Goal: Task Accomplishment & Management: Use online tool/utility

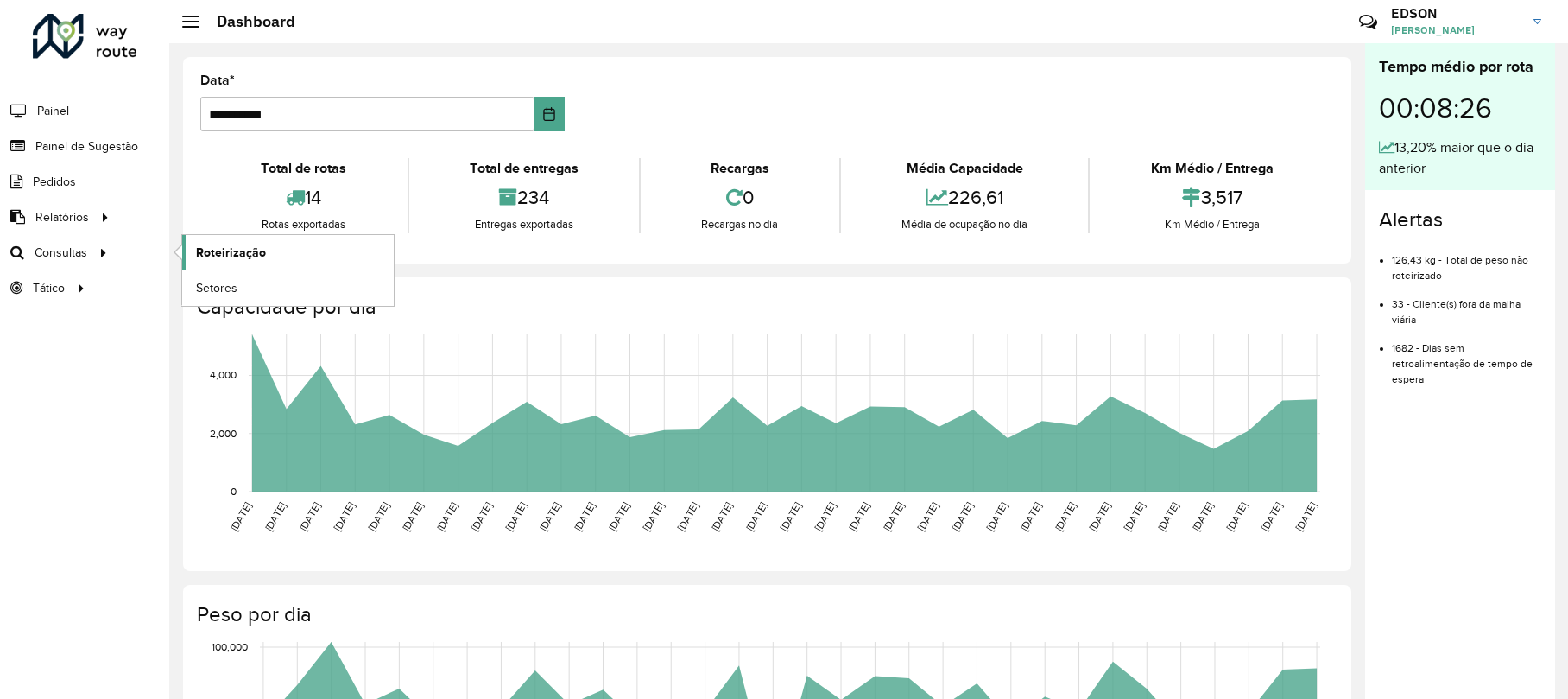
click at [205, 247] on span "Roteirização" at bounding box center [231, 253] width 70 height 18
click at [226, 285] on span "Setores" at bounding box center [217, 288] width 42 height 18
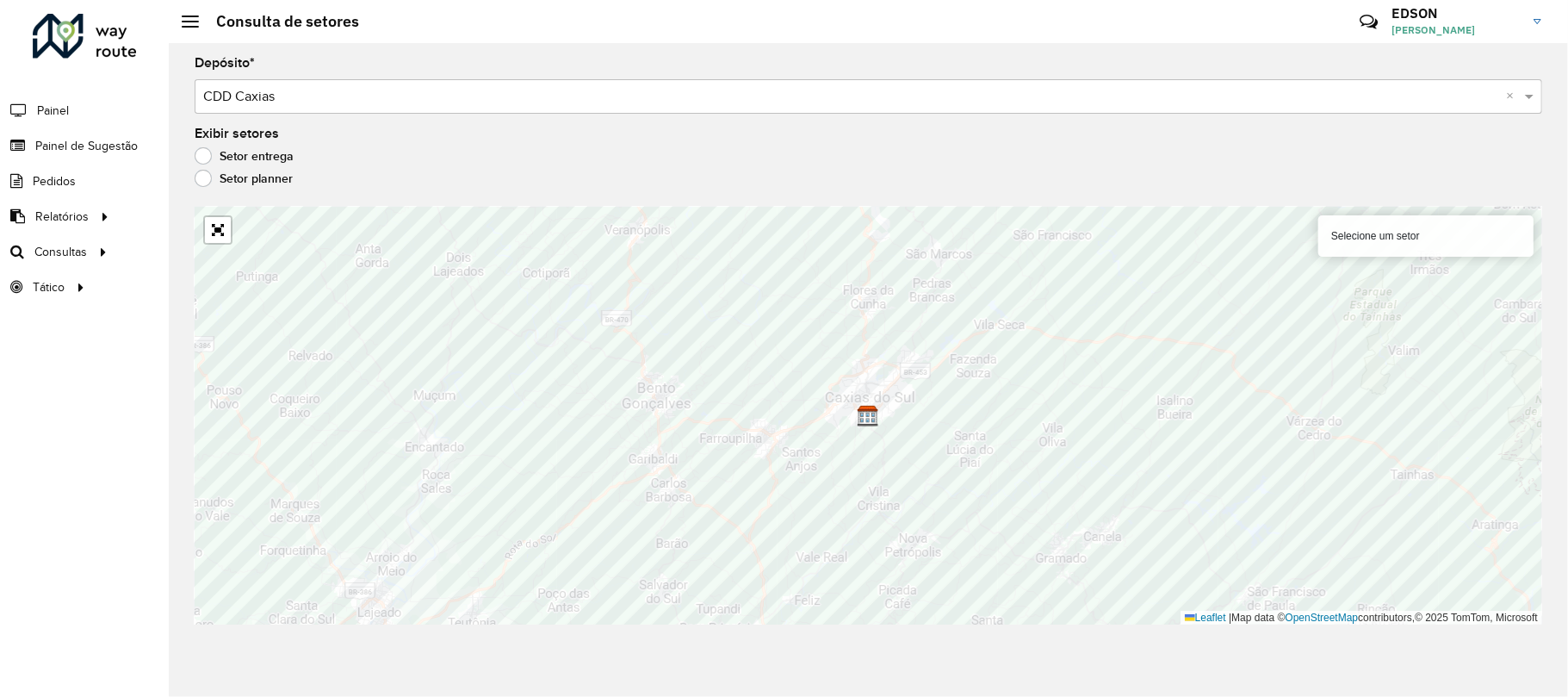
click at [1421, 245] on div "Selecione um setor" at bounding box center [1425, 236] width 215 height 41
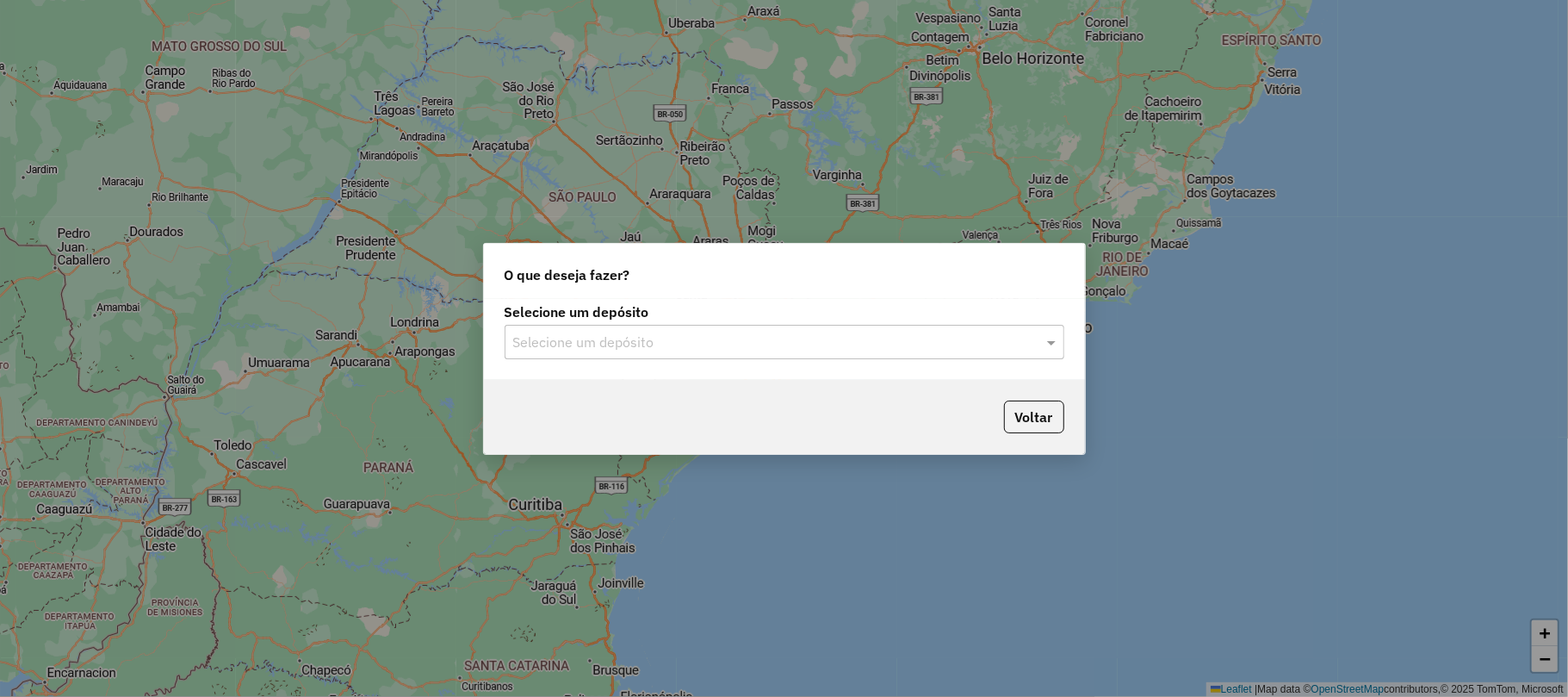
click at [680, 348] on input "text" at bounding box center [767, 342] width 507 height 21
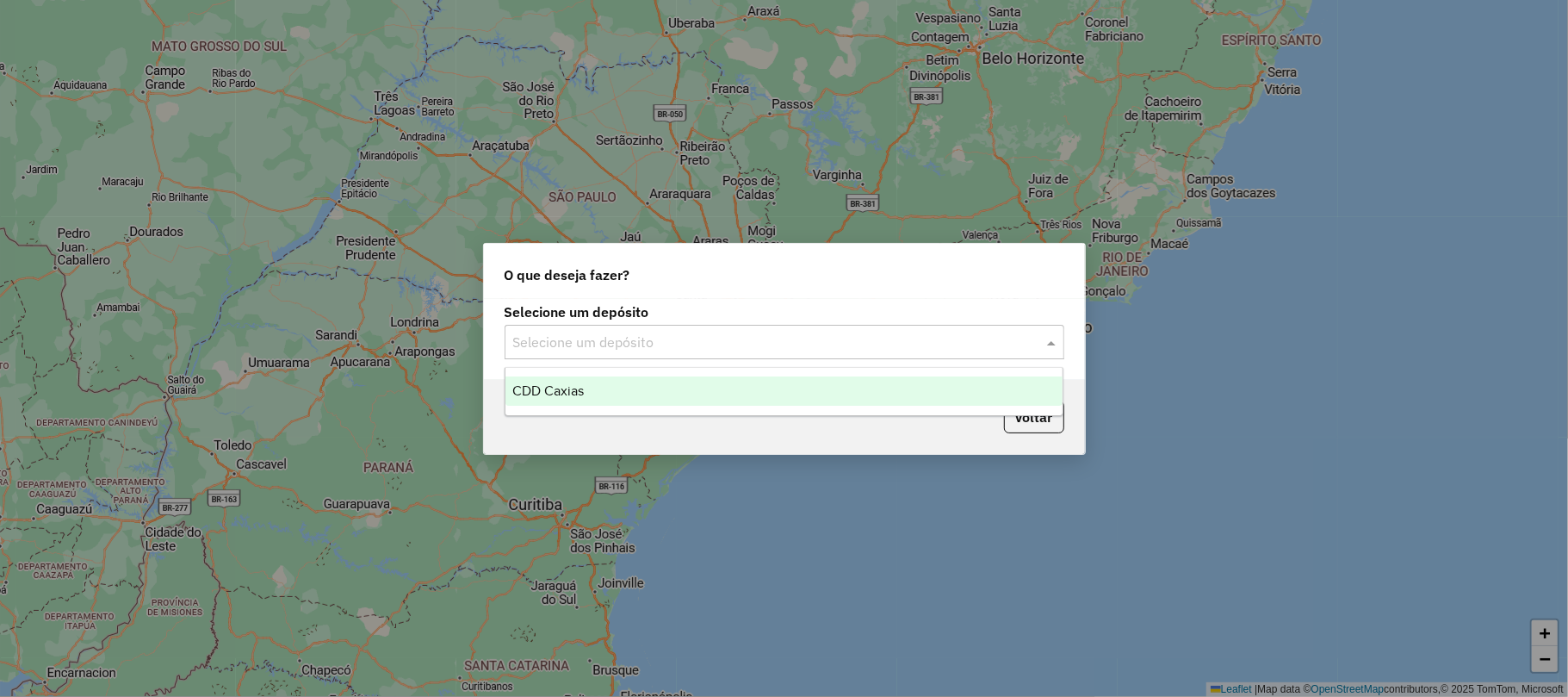
click at [645, 386] on div "CDD Caxias" at bounding box center [784, 390] width 557 height 29
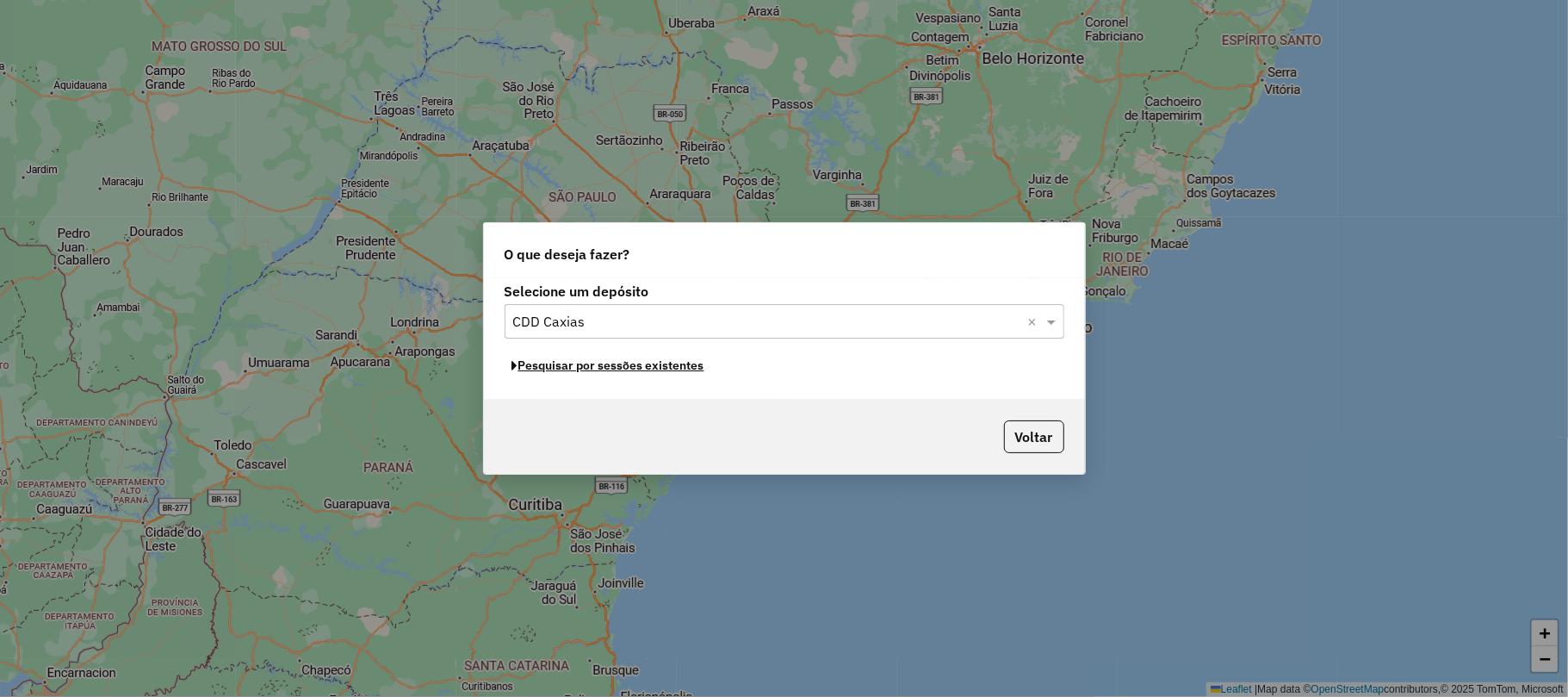
click at [641, 365] on button "Pesquisar por sessões existentes" at bounding box center [608, 365] width 207 height 27
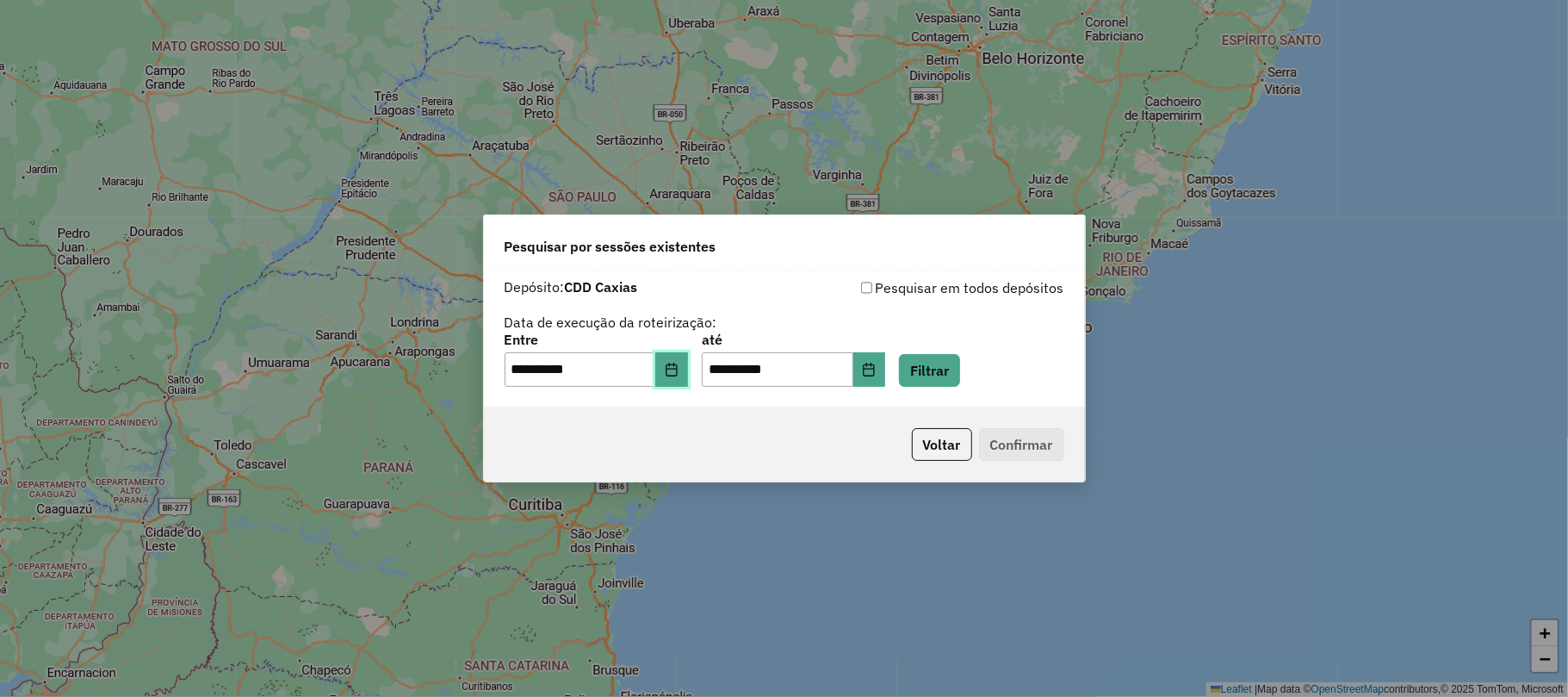
click at [678, 374] on icon "Choose Date" at bounding box center [671, 369] width 13 height 13
click at [948, 377] on button "Filtrar" at bounding box center [929, 370] width 61 height 33
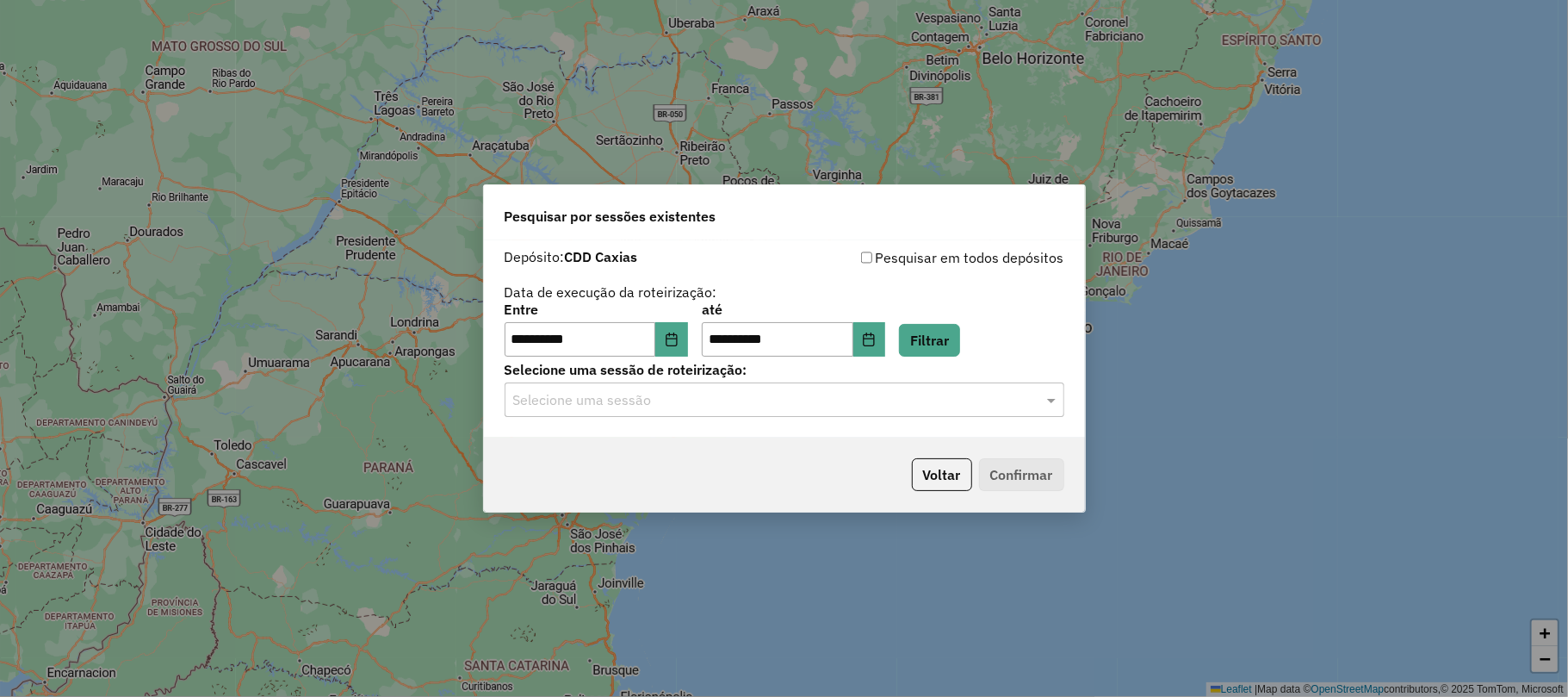
click at [892, 407] on input "text" at bounding box center [767, 399] width 507 height 21
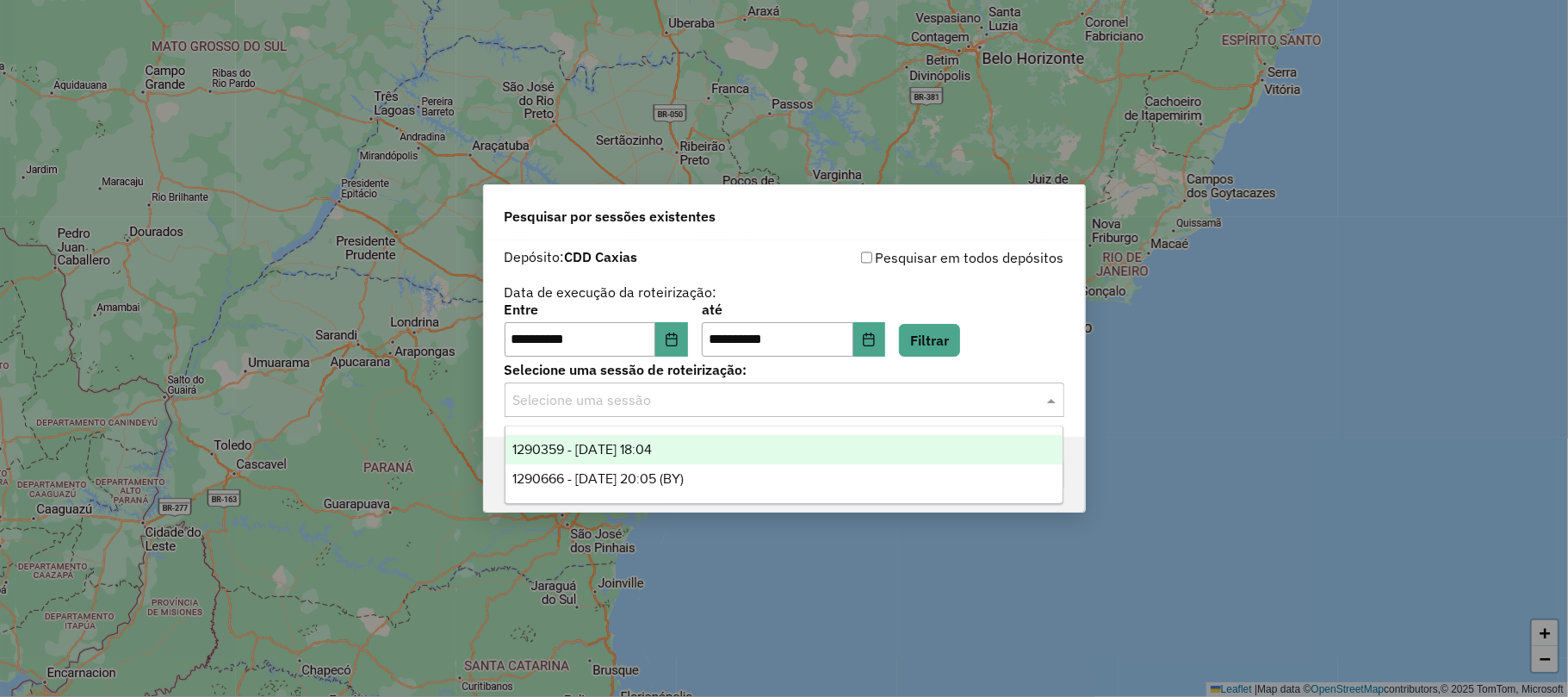
click at [651, 441] on span "1290359 - 08/10/2025 18:04" at bounding box center [582, 449] width 139 height 14
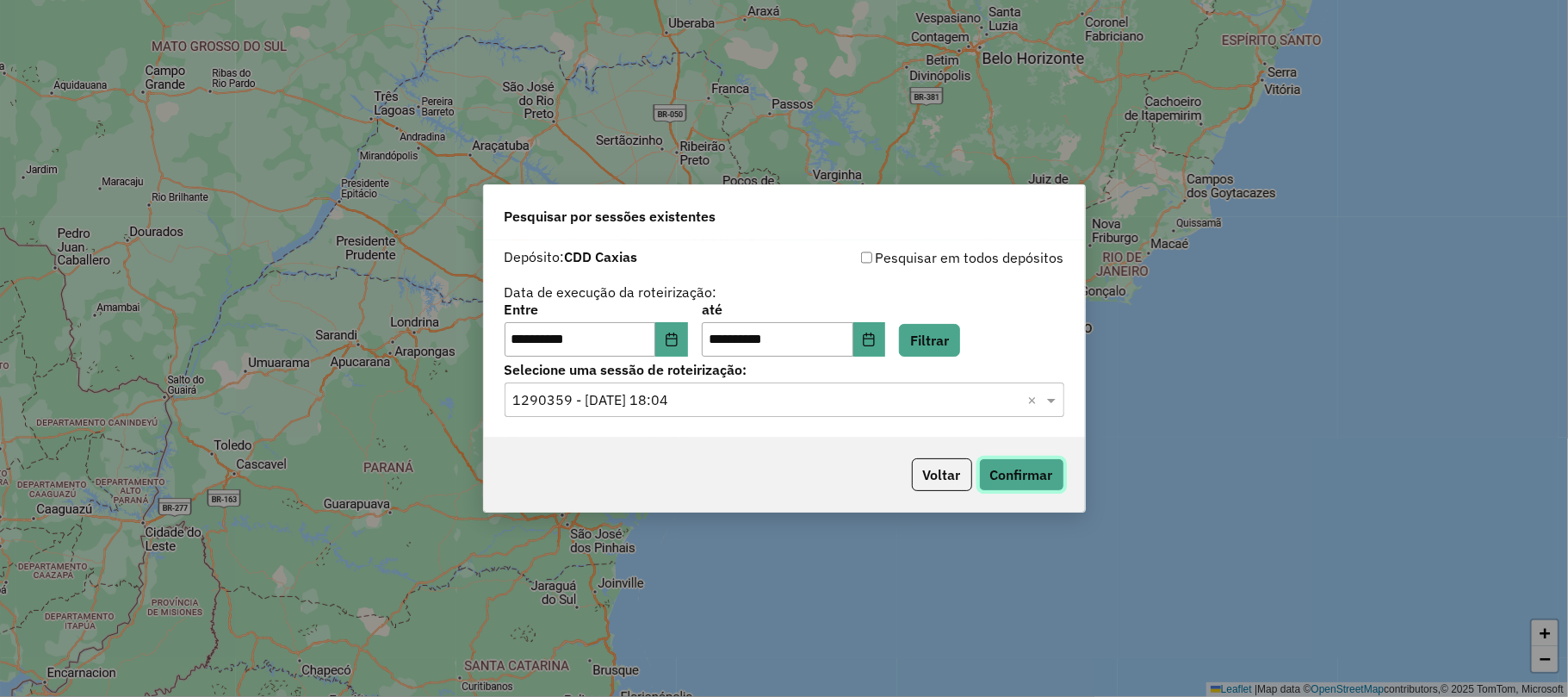
click at [996, 472] on button "Confirmar" at bounding box center [1021, 474] width 85 height 33
click at [990, 455] on div "Voltar Confirmar" at bounding box center [784, 474] width 601 height 74
click at [1005, 472] on button "Confirmar" at bounding box center [1021, 474] width 85 height 33
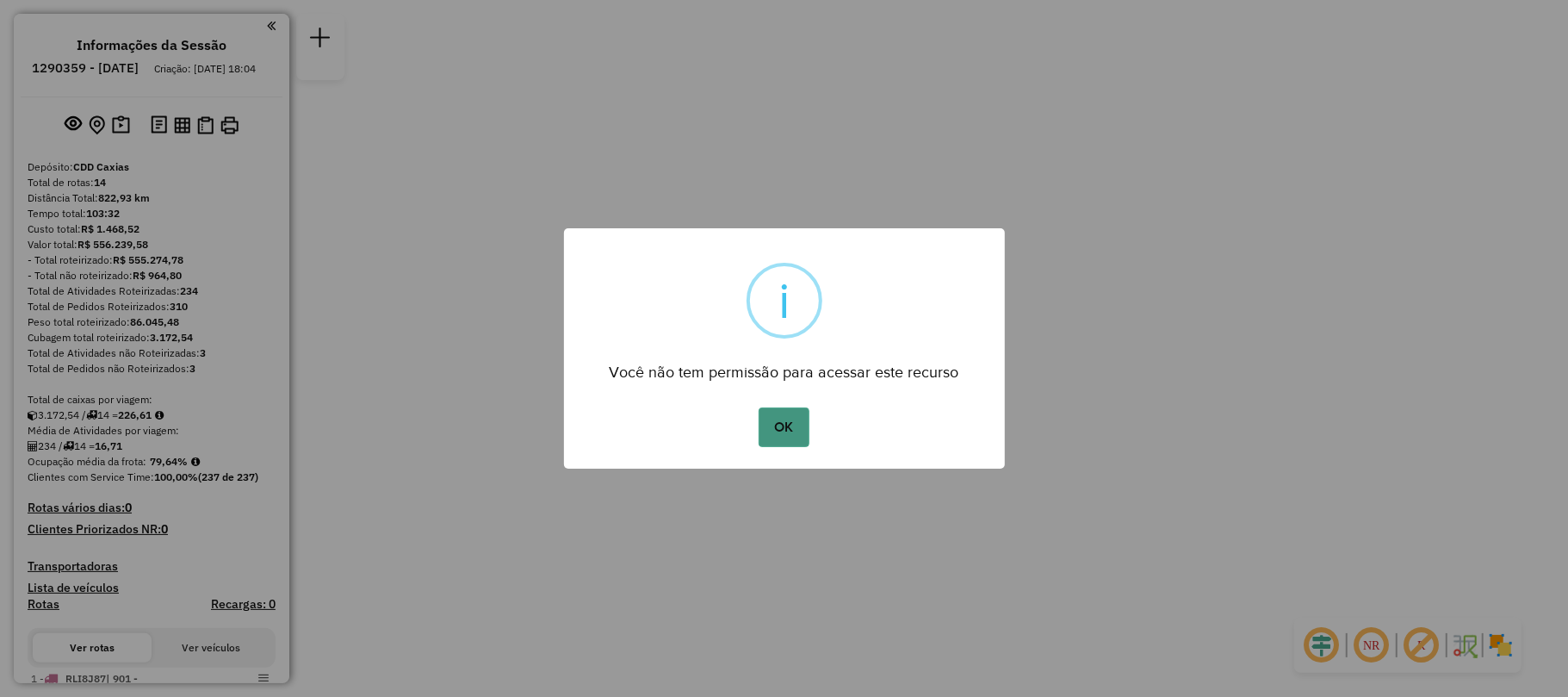
click at [790, 422] on button "OK" at bounding box center [784, 427] width 51 height 39
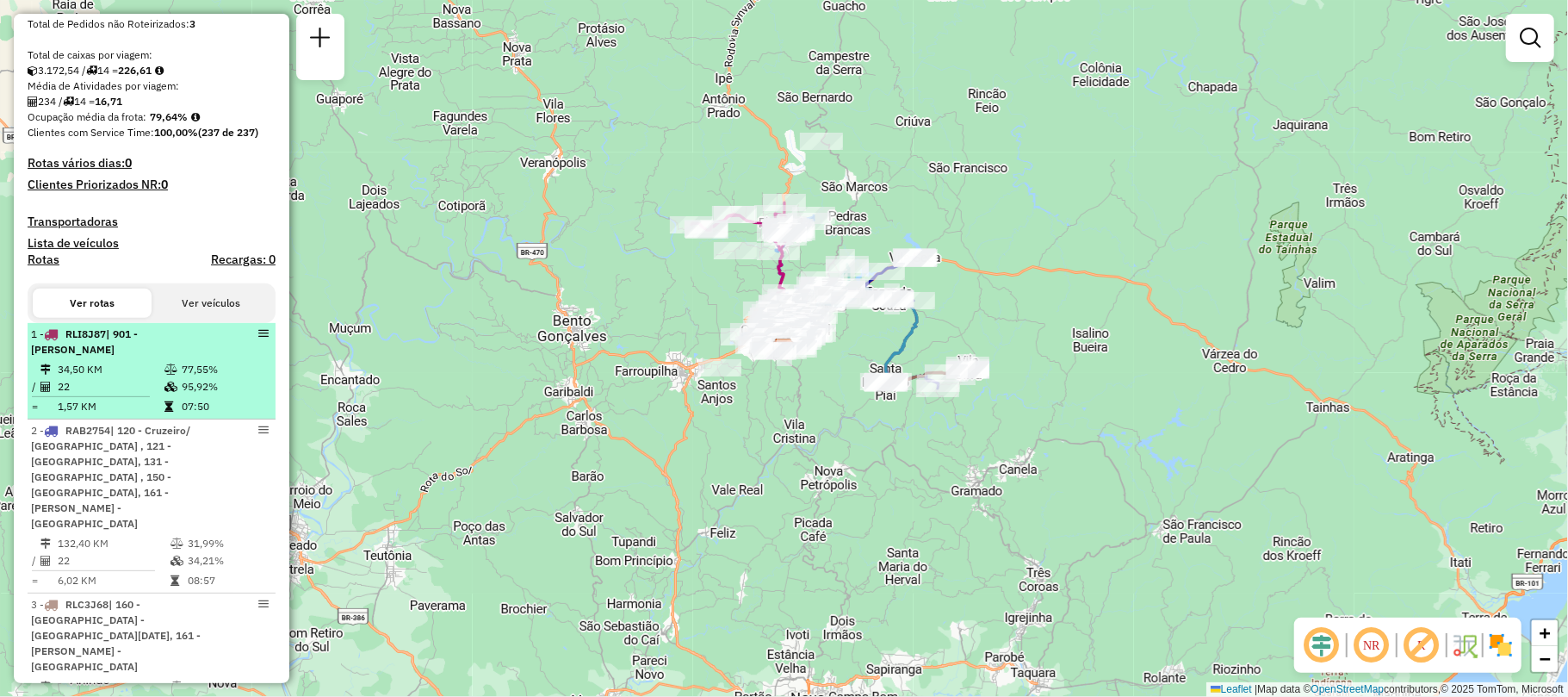
scroll to position [459, 0]
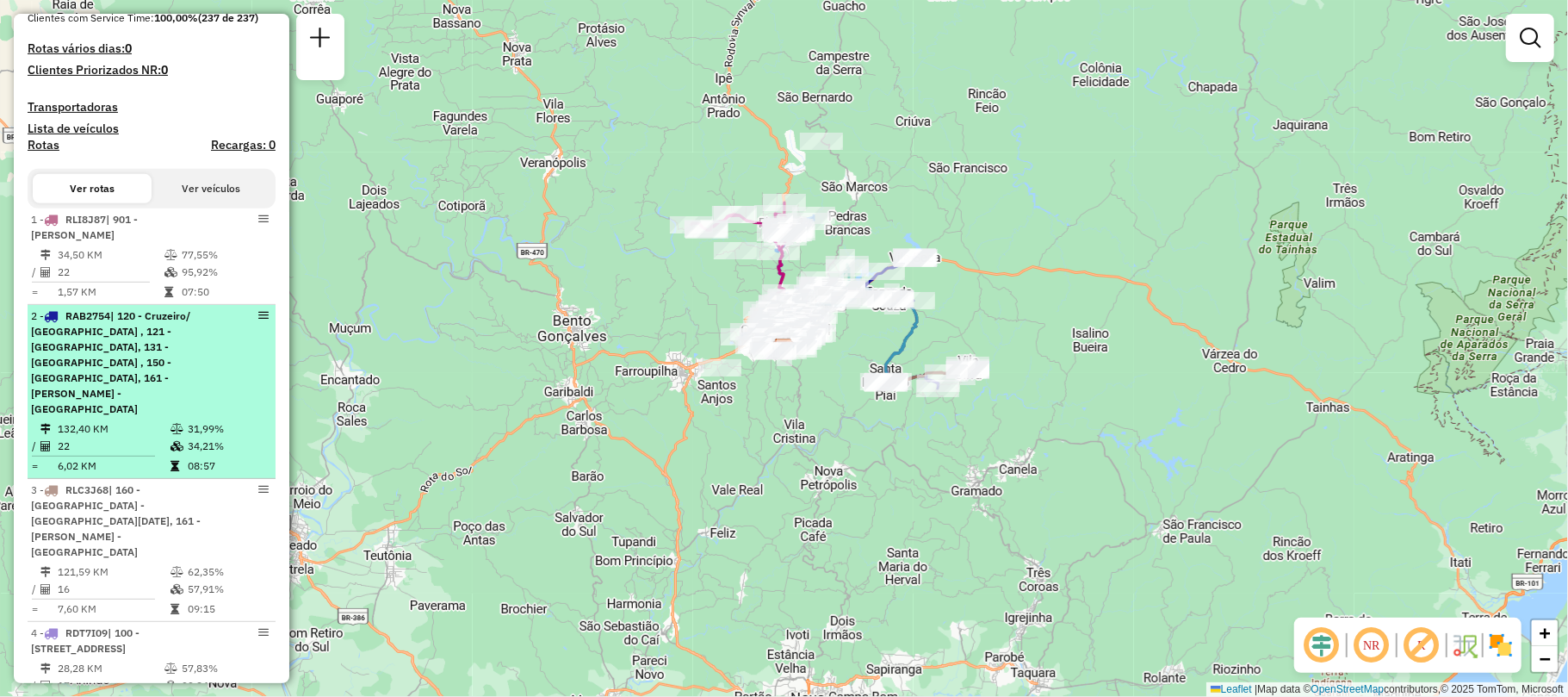
click at [163, 317] on span "| 120 - Cruzeiro/ Planalto , 121 - Santa Corona, 131 - Interlagos , 150 - São C…" at bounding box center [111, 362] width 159 height 106
select select "**********"
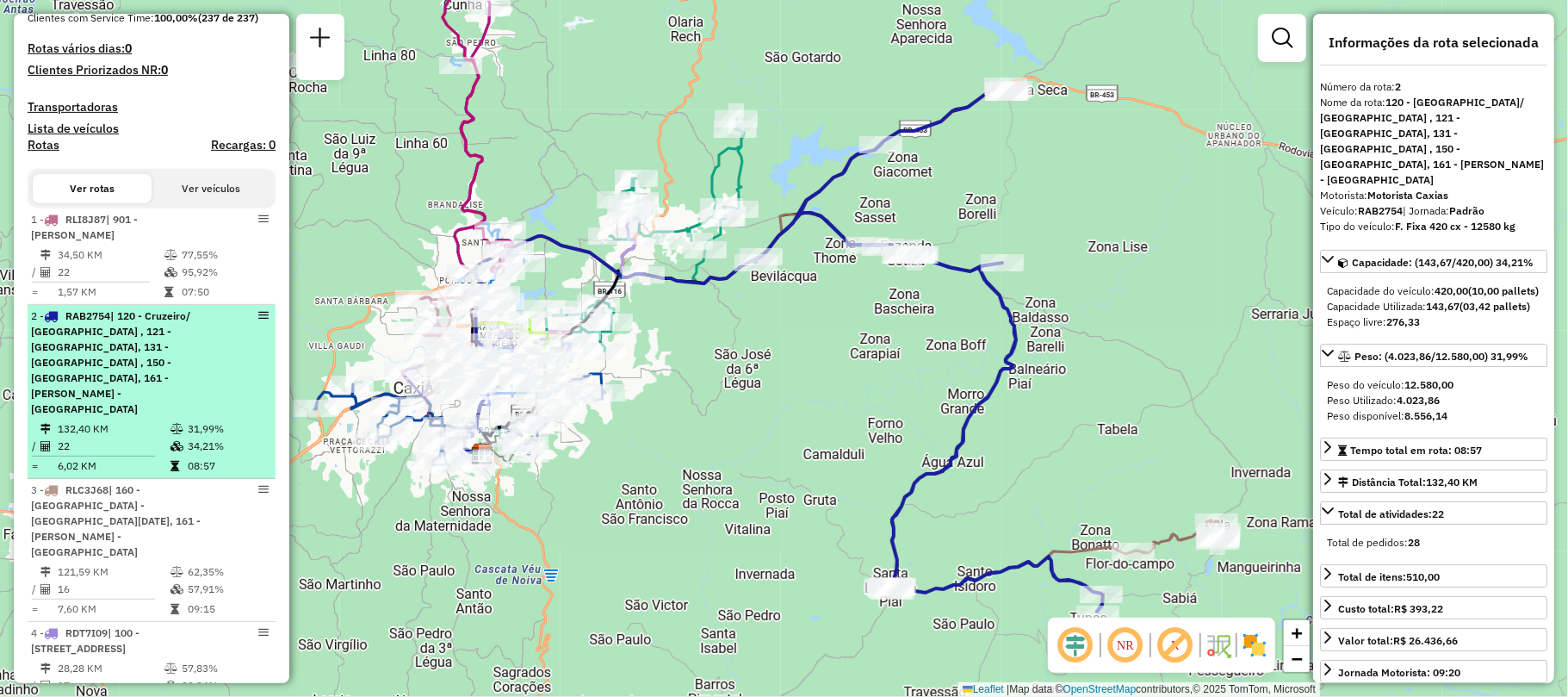
drag, startPoint x: 155, startPoint y: 325, endPoint x: 112, endPoint y: 338, distance: 44.9
drag, startPoint x: 112, startPoint y: 338, endPoint x: 155, endPoint y: 400, distance: 75.5
click at [149, 437] on td "22" at bounding box center [113, 445] width 113 height 17
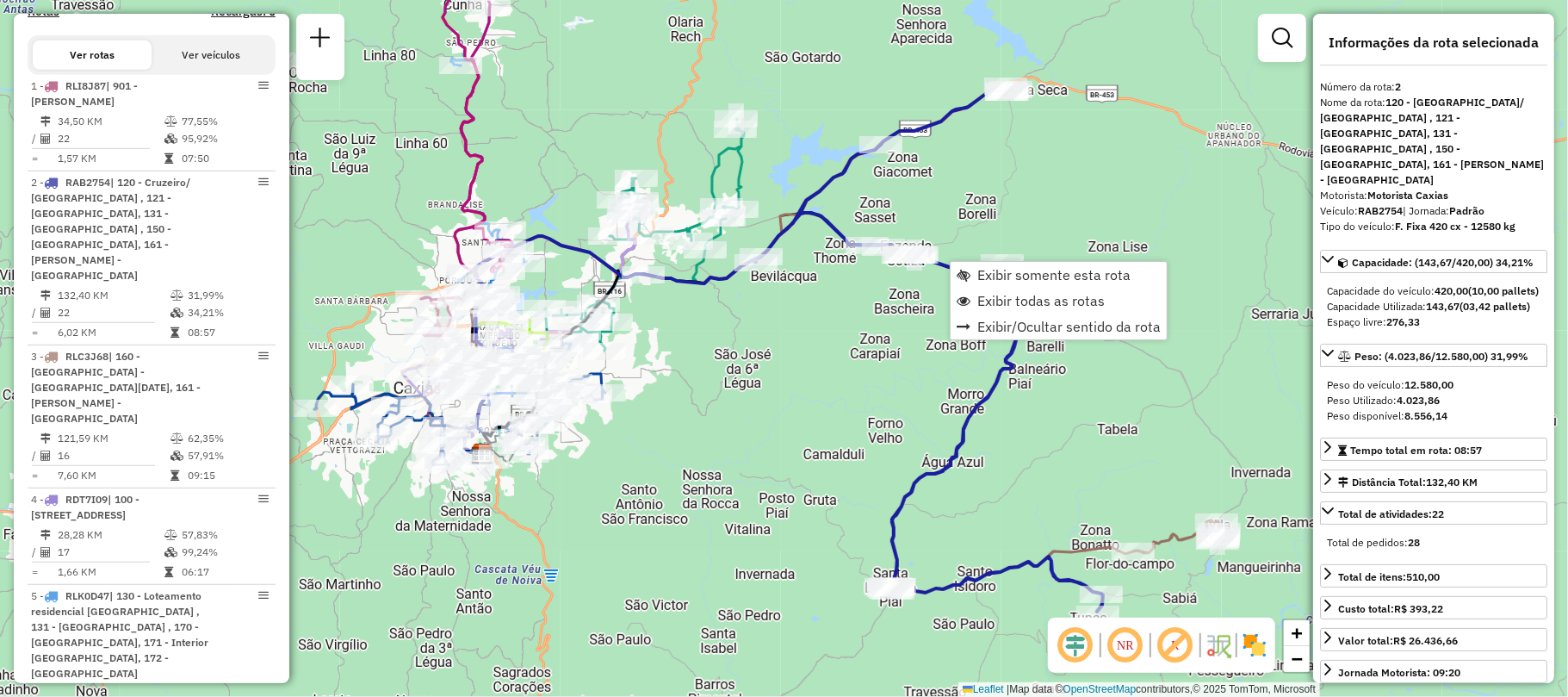
scroll to position [749, 0]
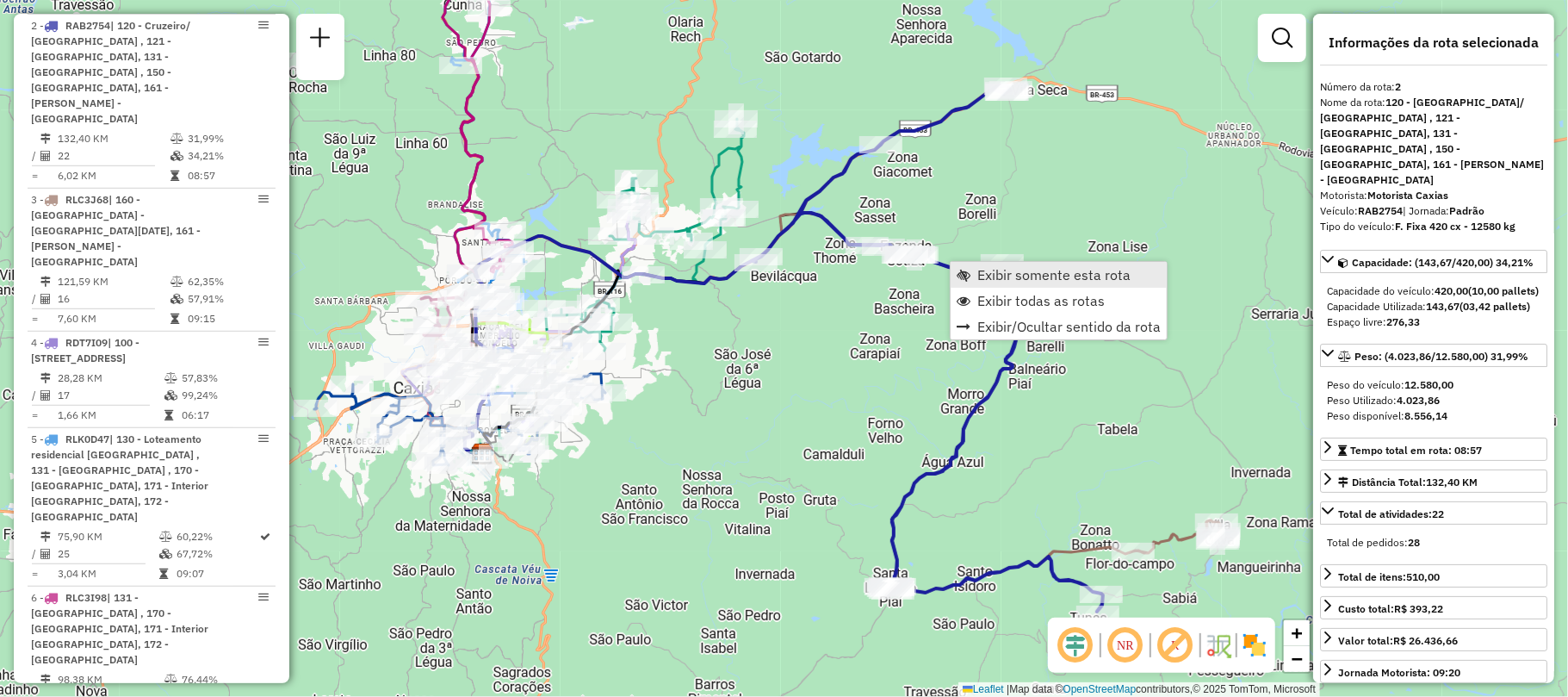
click at [990, 275] on span "Exibir somente esta rota" at bounding box center [1054, 274] width 154 height 13
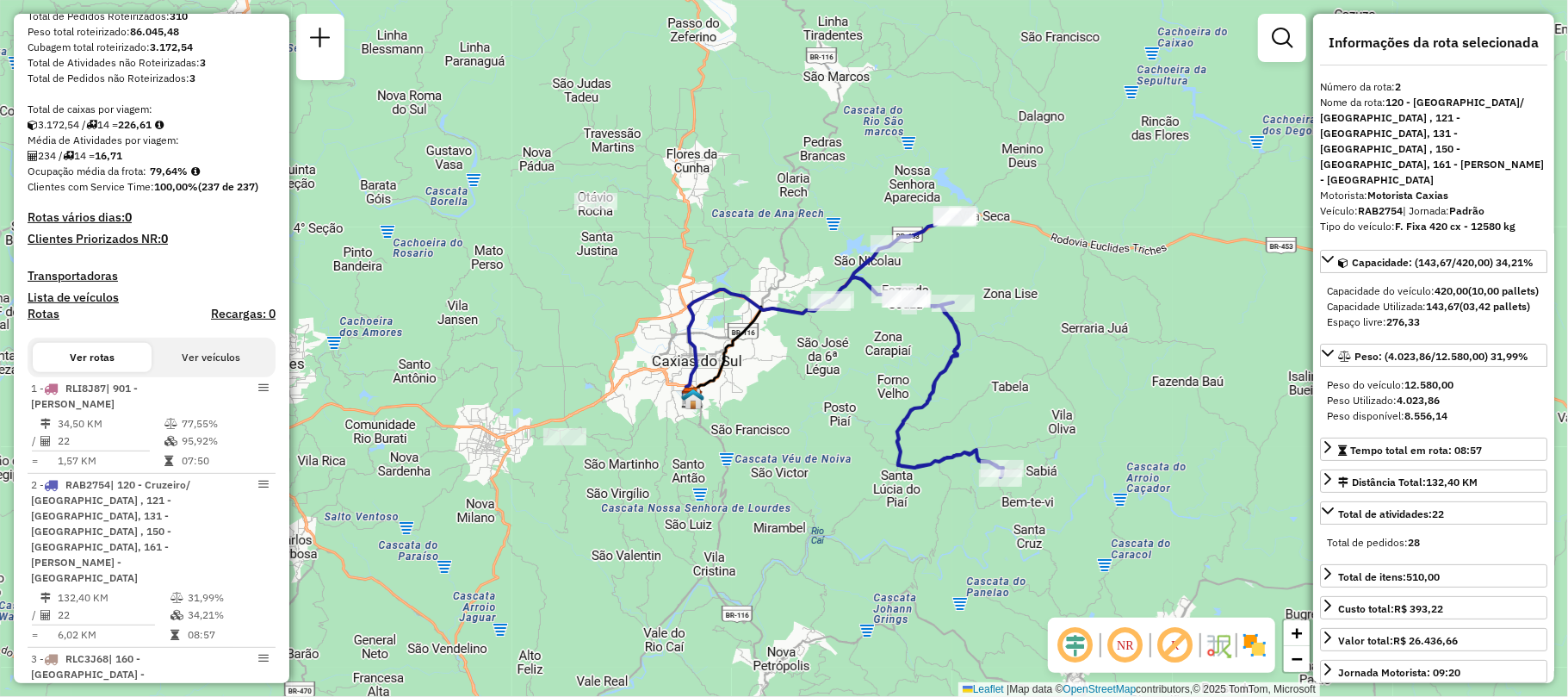
scroll to position [0, 0]
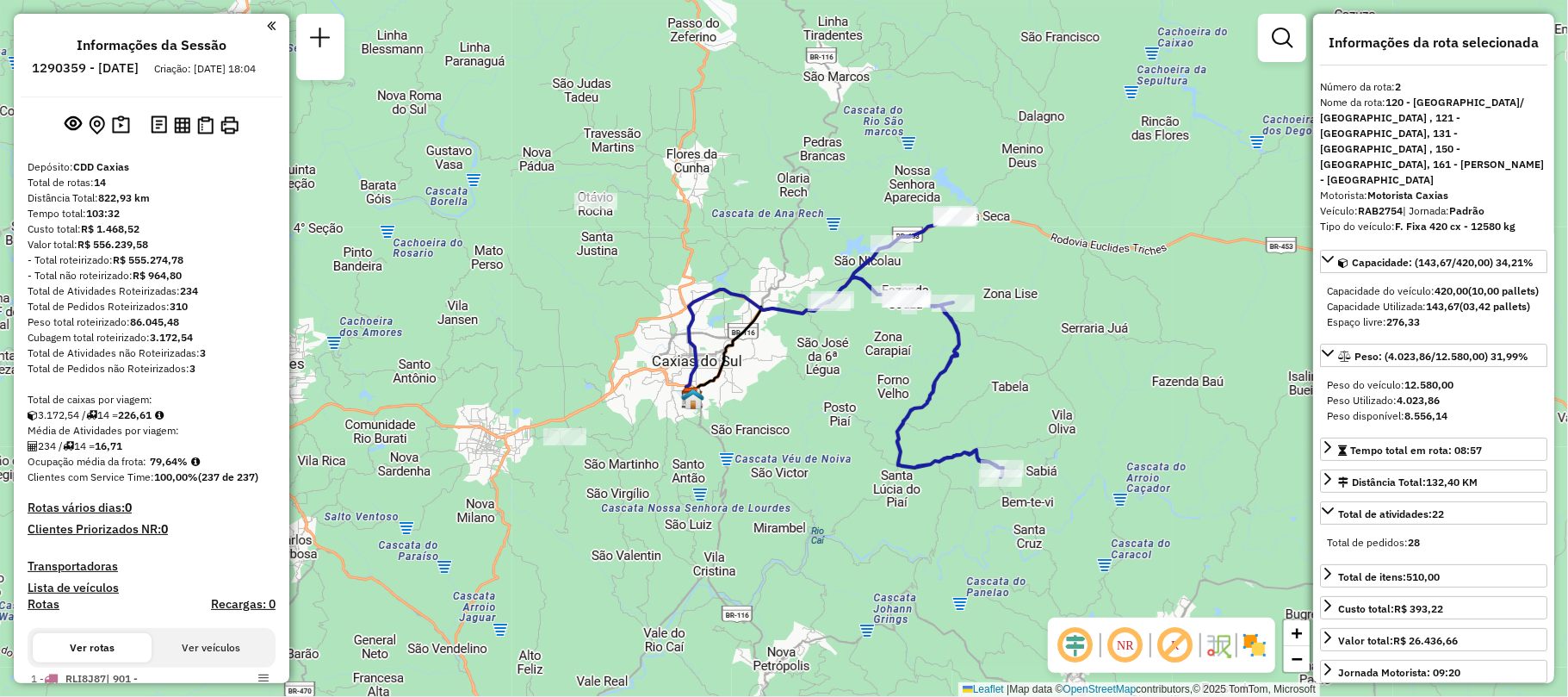
click at [267, 24] on em at bounding box center [272, 25] width 9 height 15
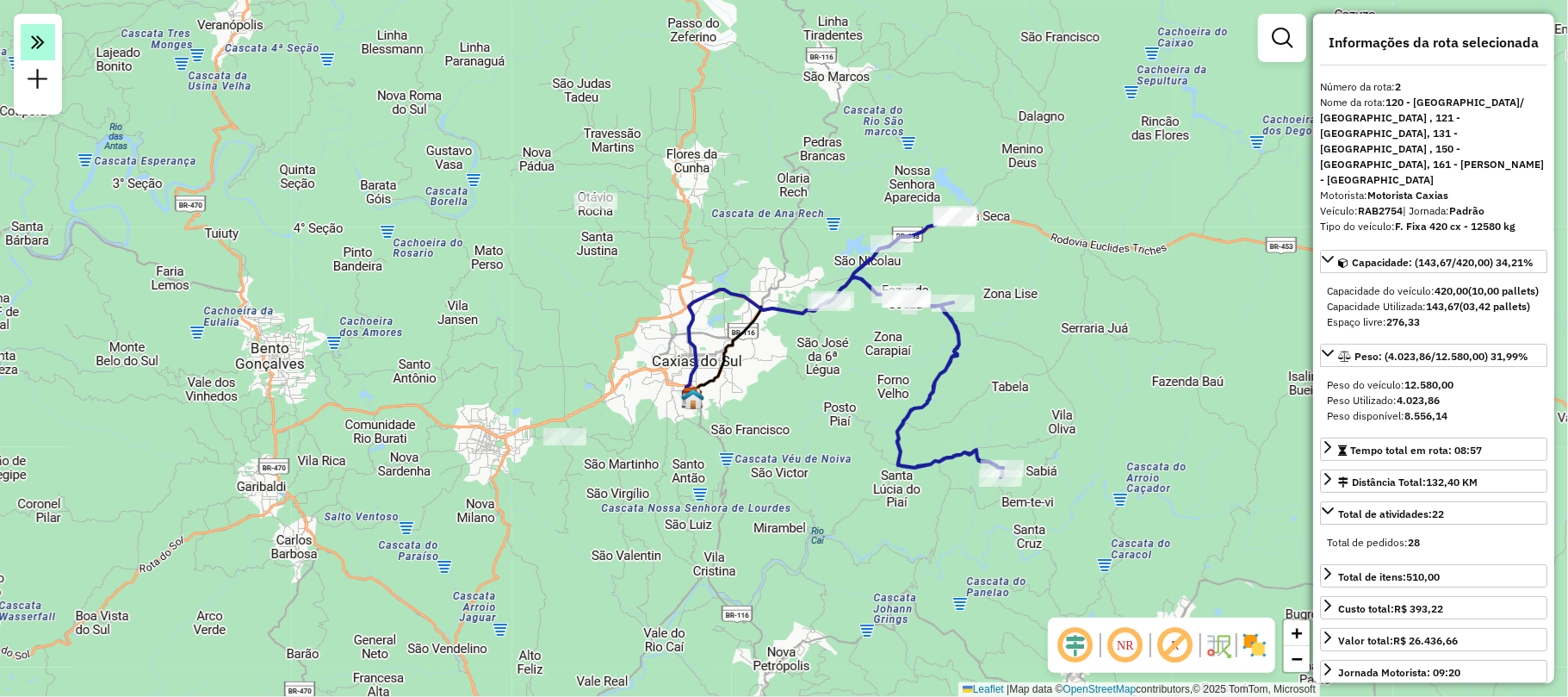
click at [45, 46] on em at bounding box center [38, 42] width 35 height 36
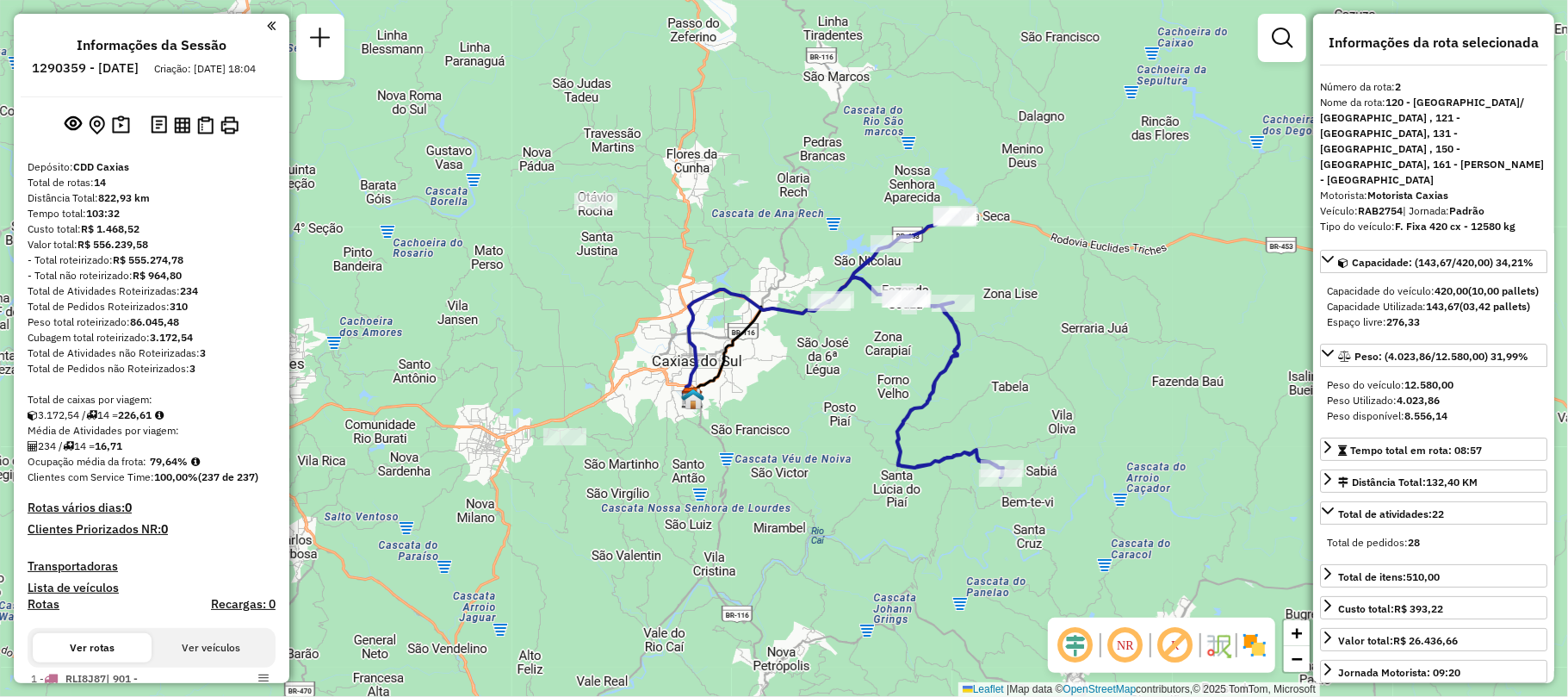
scroll to position [344, 0]
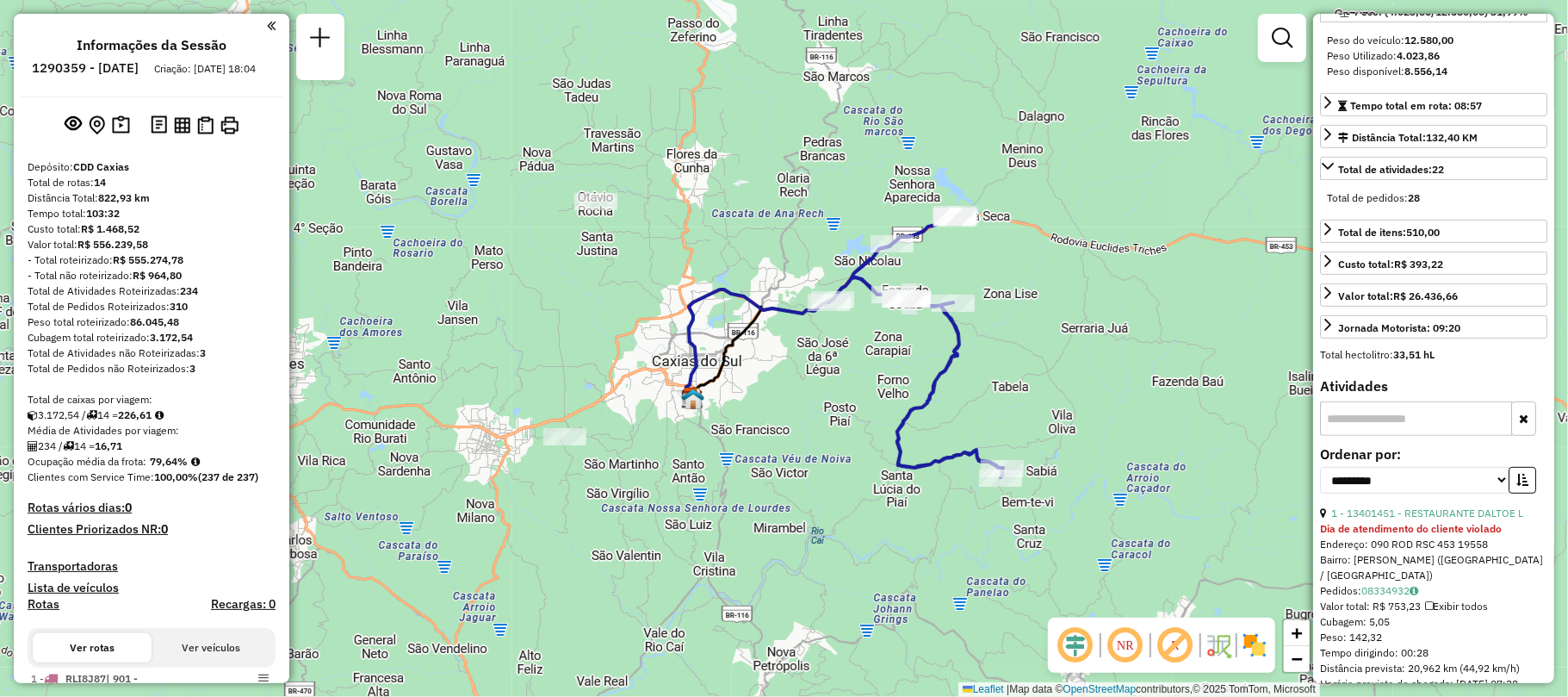
click at [267, 24] on em at bounding box center [272, 25] width 9 height 15
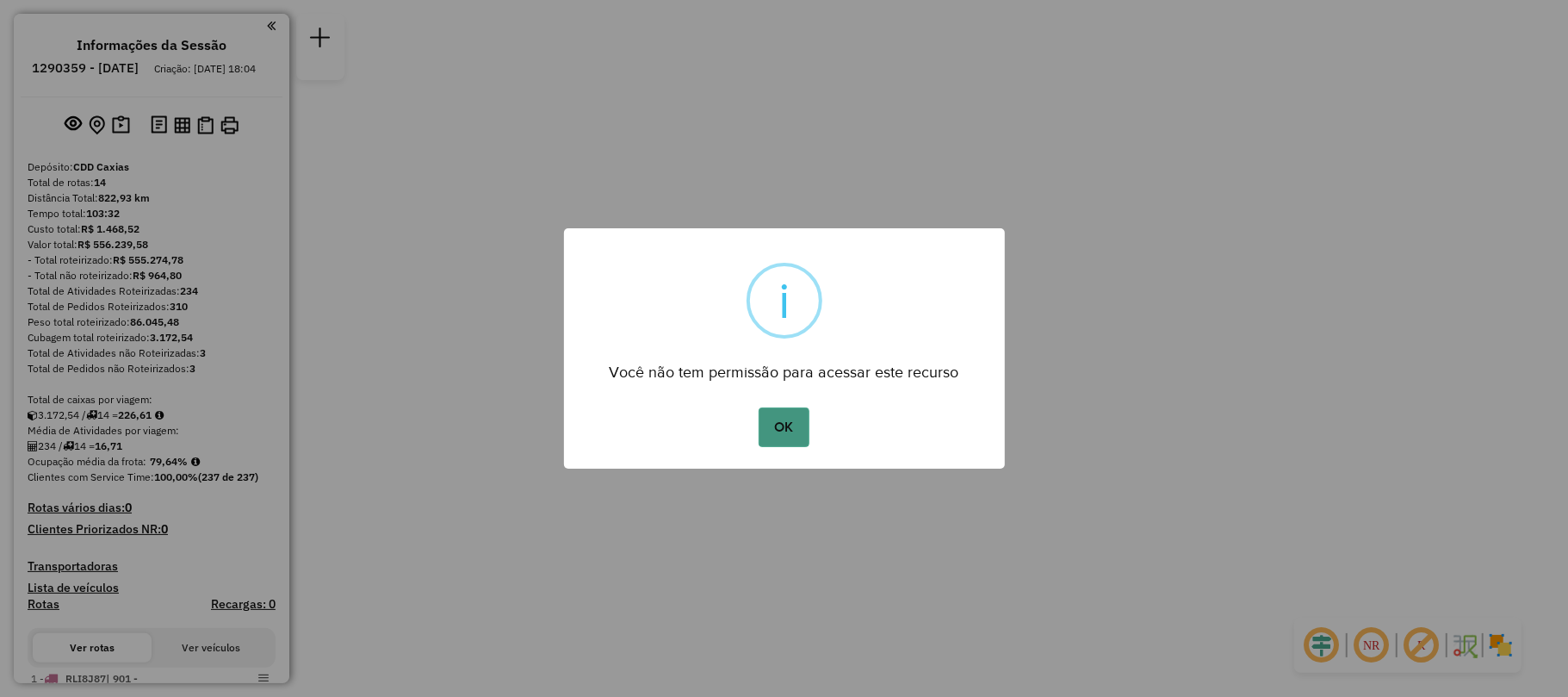
click at [784, 415] on button "OK" at bounding box center [784, 427] width 51 height 39
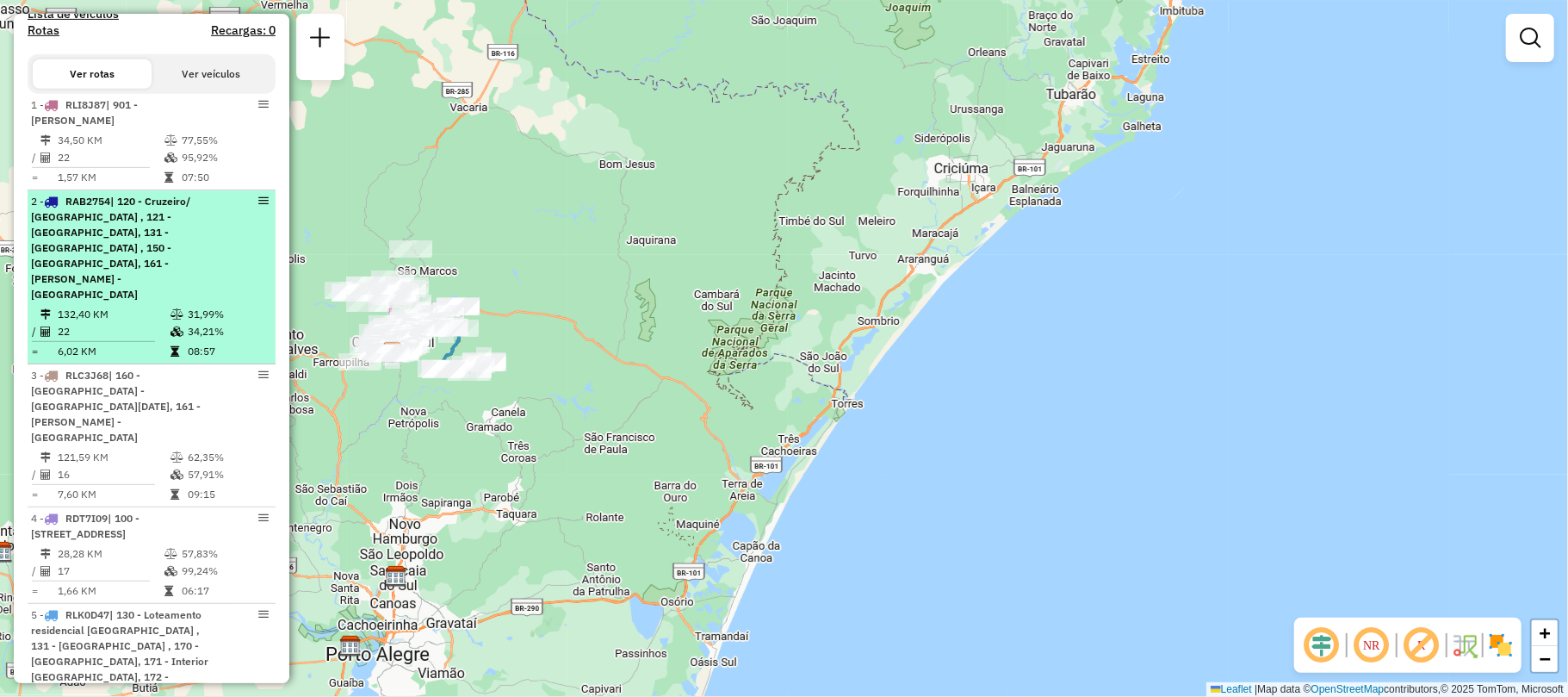
scroll to position [803, 0]
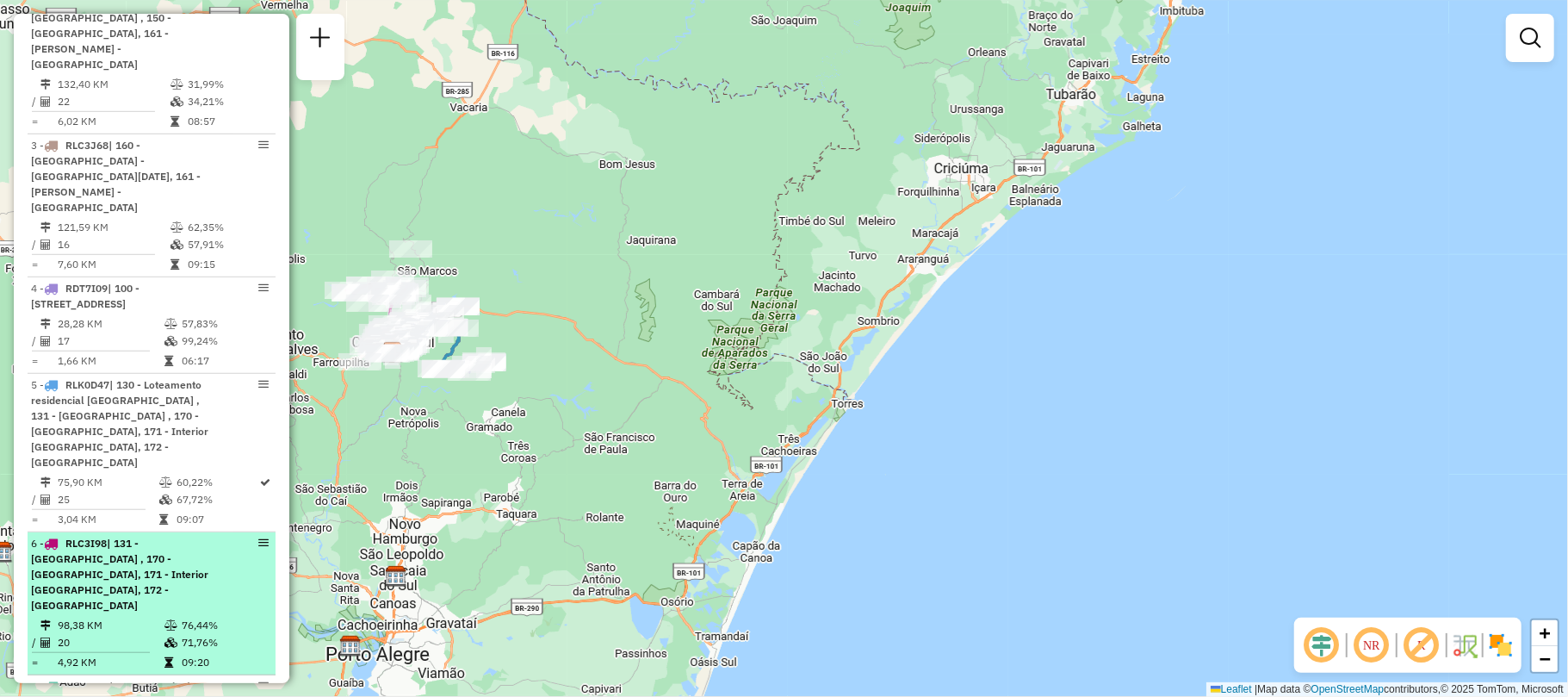
click at [143, 536] on span "| 131 - Interlagos , 170 - Flores da Cunha, 171 - Interior Flores da Cunha, 172…" at bounding box center [120, 574] width 177 height 75
select select "**********"
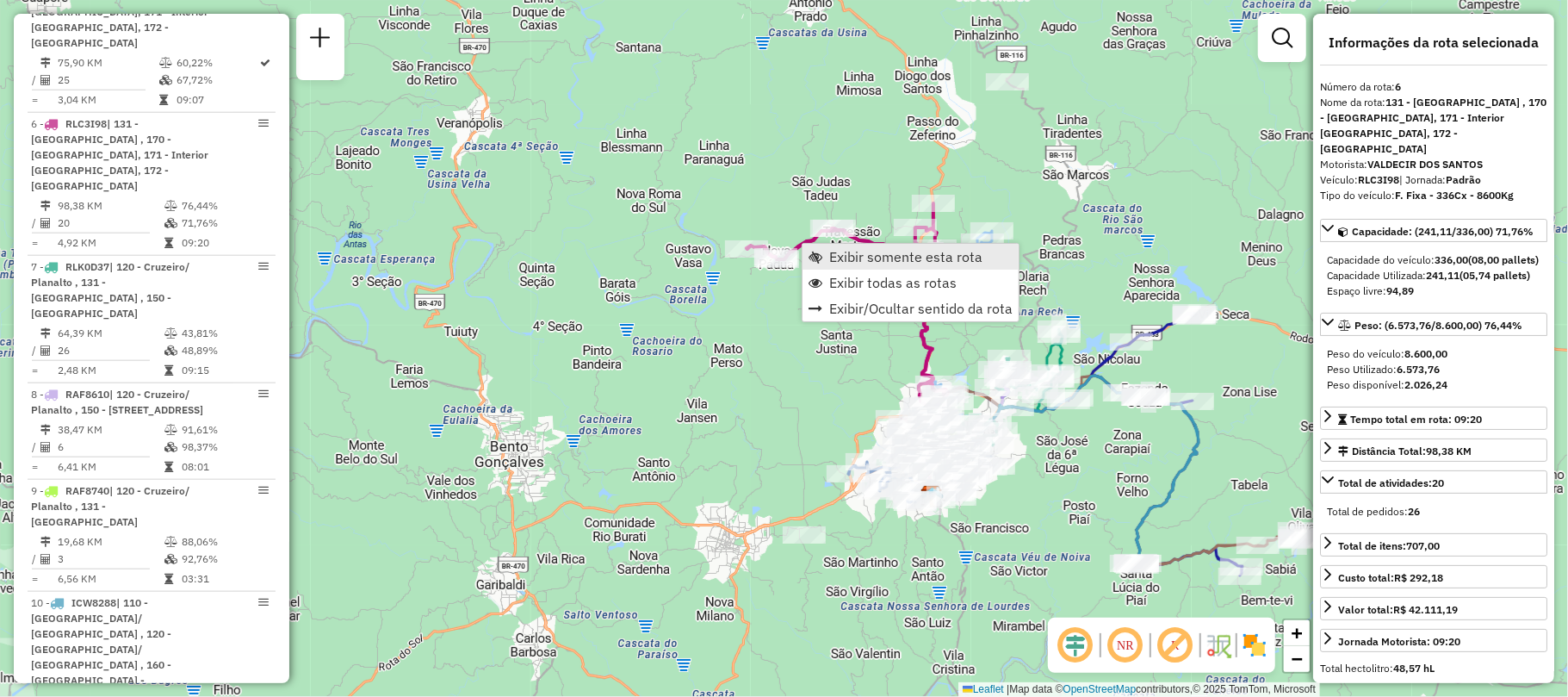
scroll to position [1245, 0]
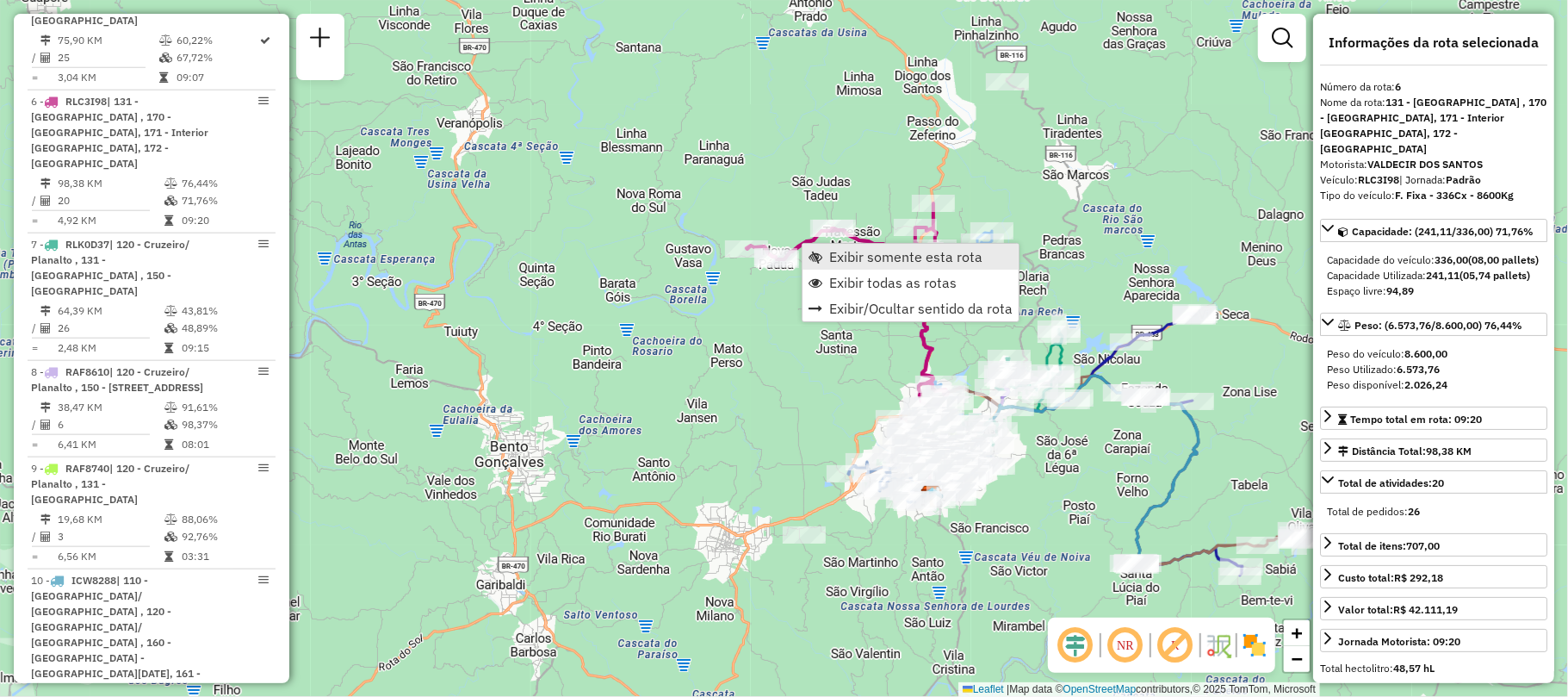
click at [847, 263] on span "Exibir somente esta rota" at bounding box center [906, 256] width 154 height 13
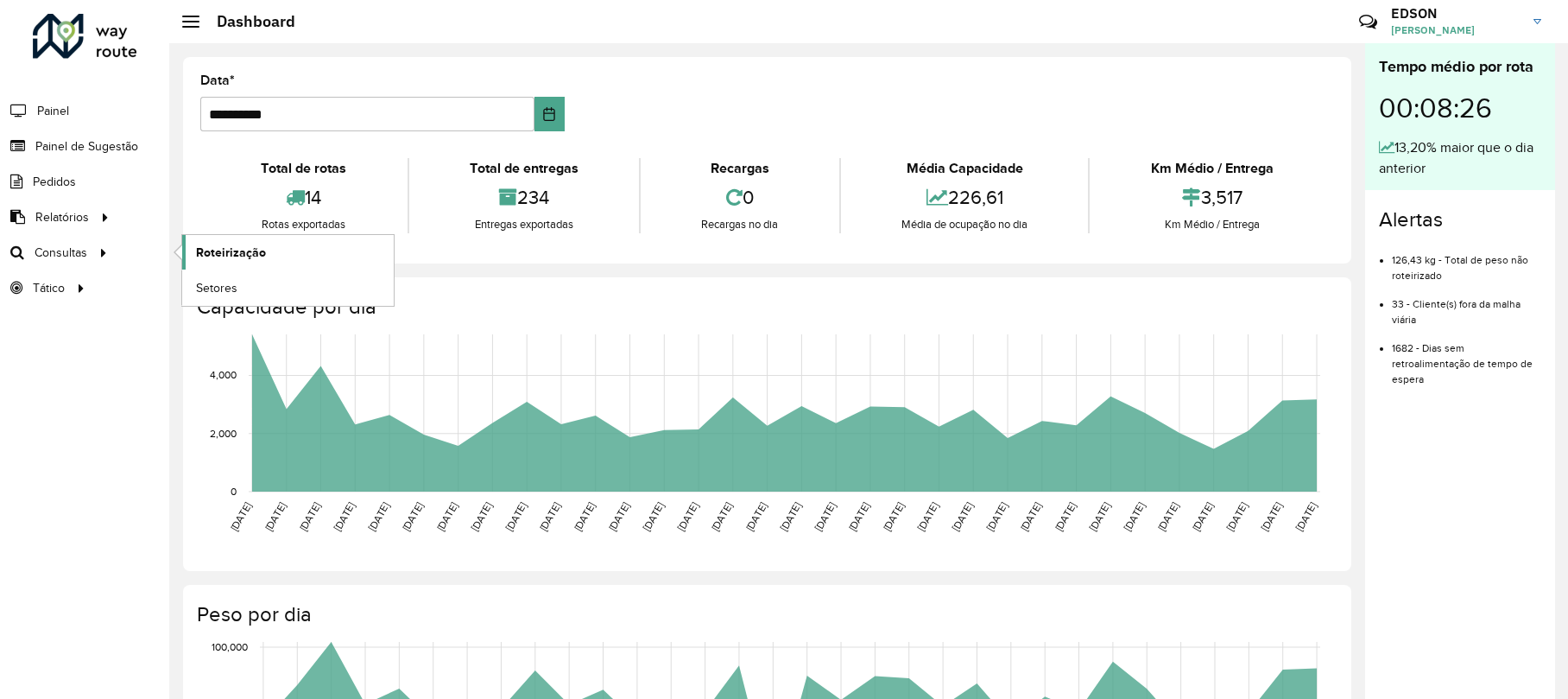
click at [209, 250] on span "Roteirização" at bounding box center [231, 253] width 70 height 18
click at [274, 239] on link "Roteirização" at bounding box center [288, 252] width 211 height 35
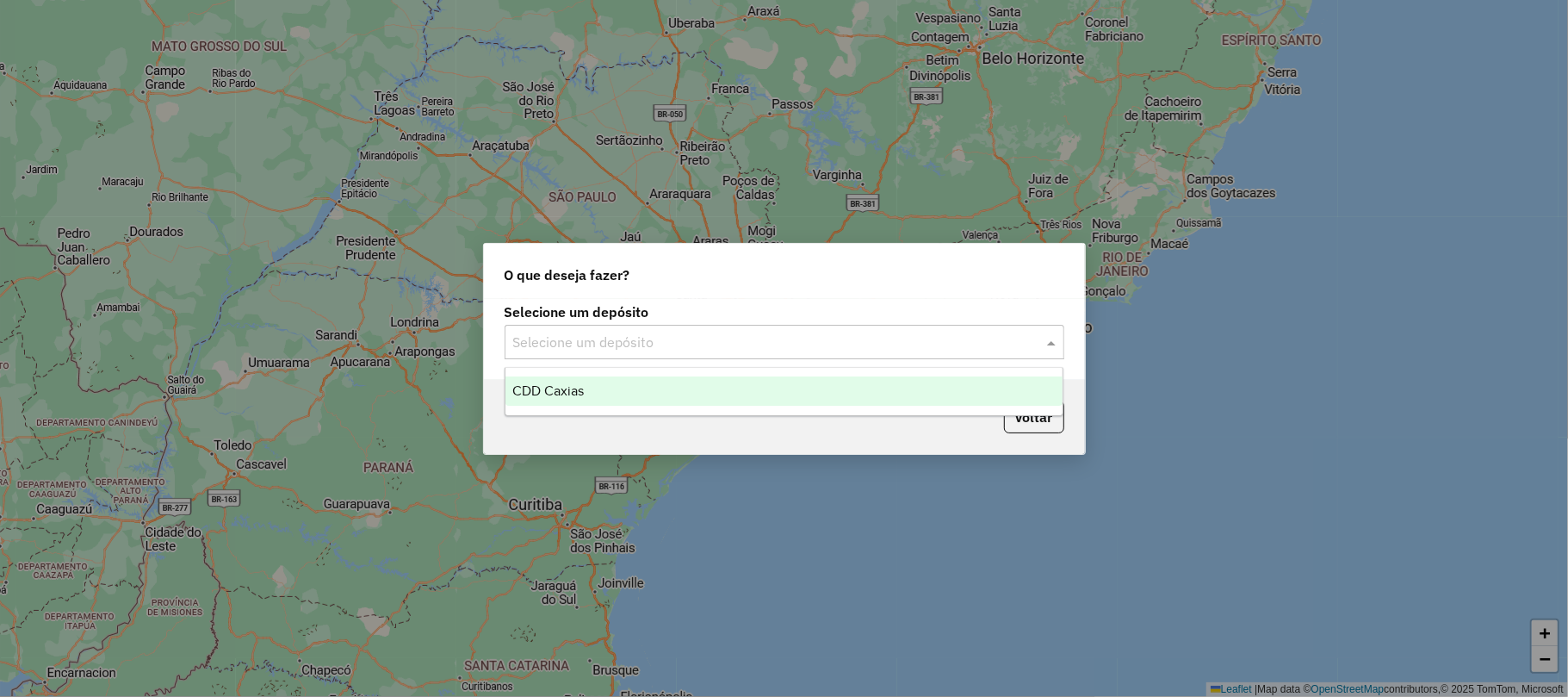
click at [600, 345] on input "text" at bounding box center [767, 342] width 507 height 21
click at [573, 394] on span "CDD Caxias" at bounding box center [548, 390] width 71 height 14
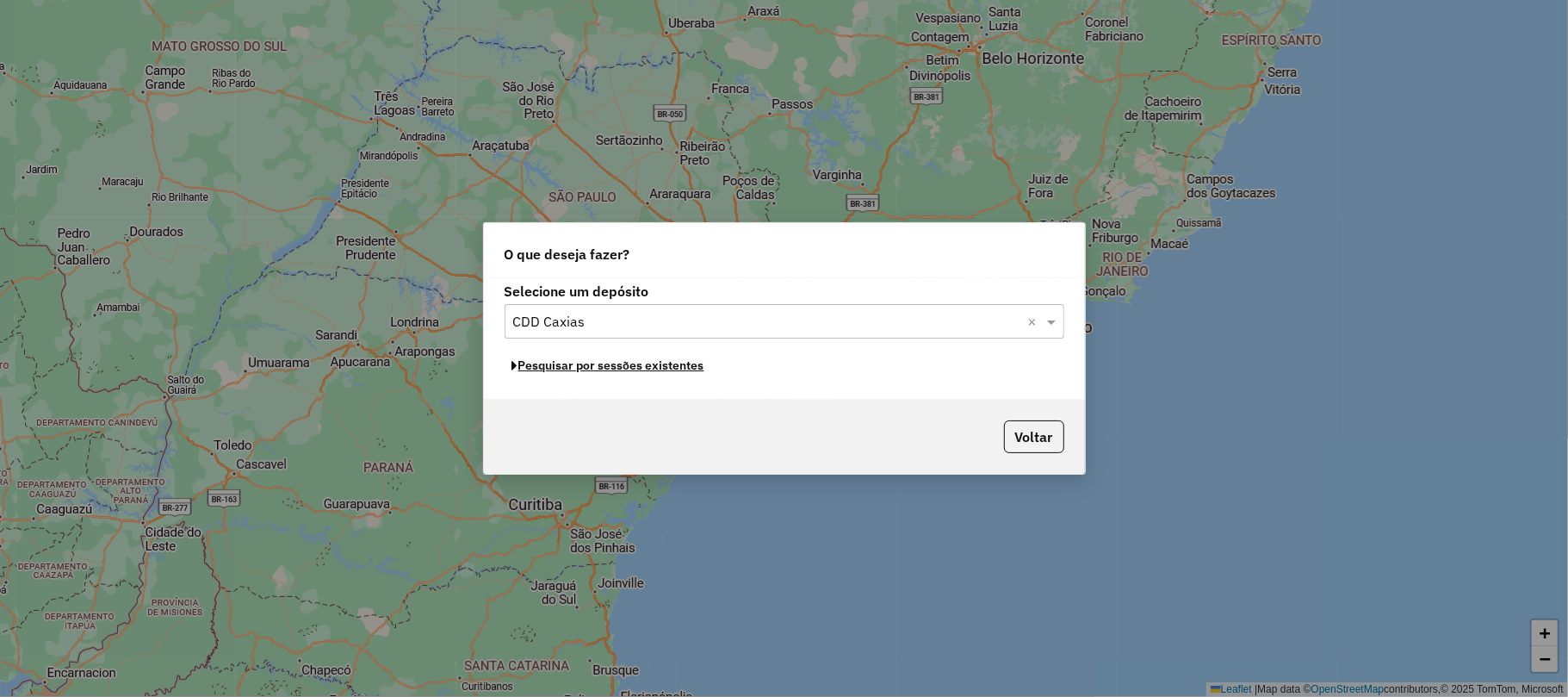
click at [606, 368] on button "Pesquisar por sessões existentes" at bounding box center [608, 365] width 207 height 27
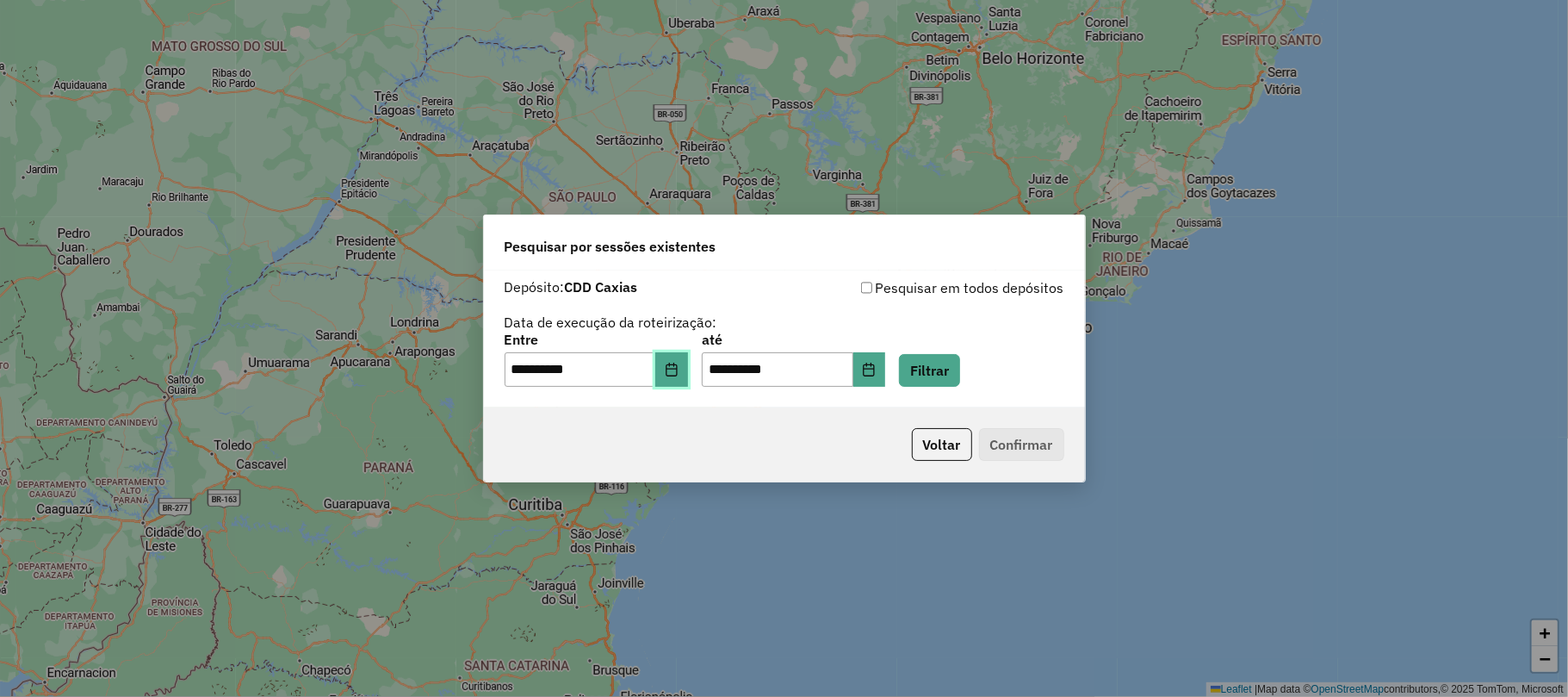
click at [675, 363] on icon "Choose Date" at bounding box center [671, 369] width 13 height 13
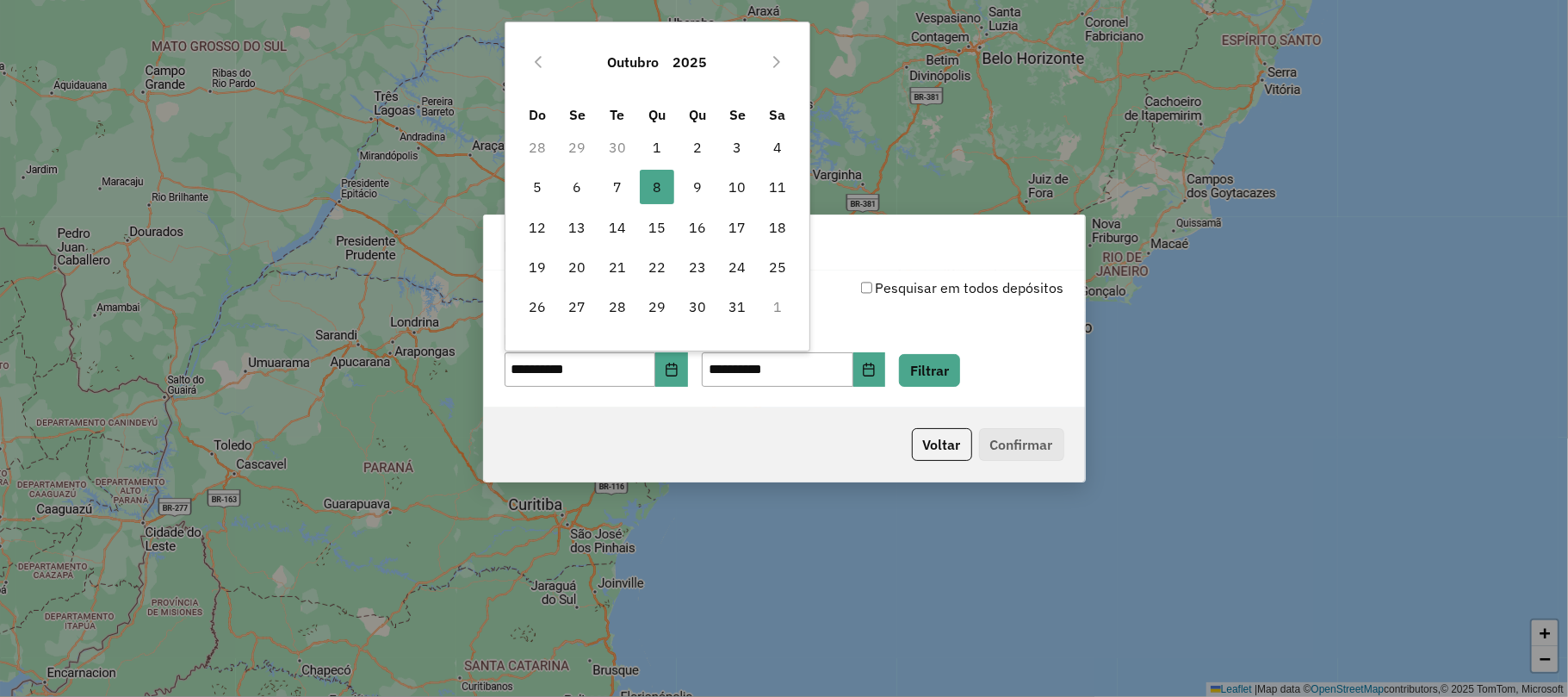
click at [907, 318] on div "**********" at bounding box center [784, 332] width 559 height 109
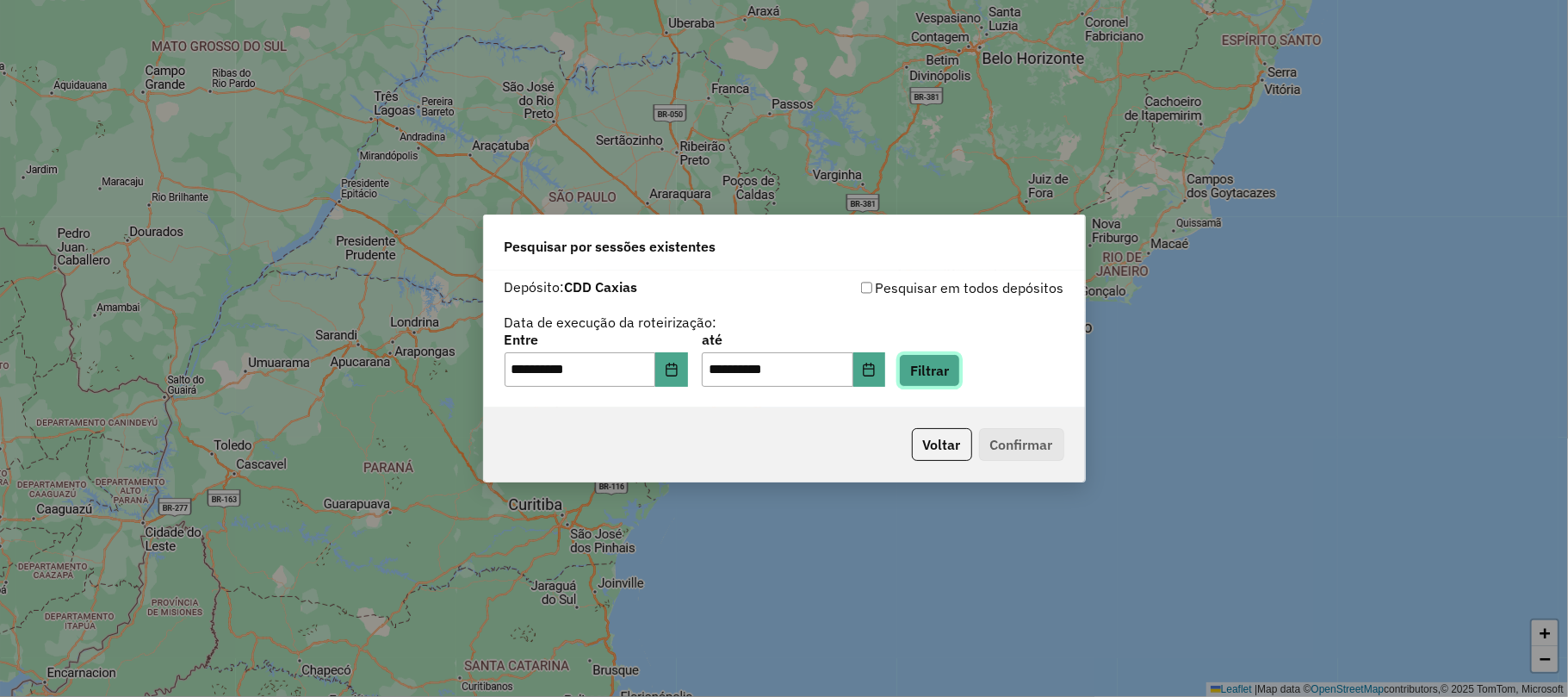
click at [927, 372] on button "Filtrar" at bounding box center [929, 370] width 61 height 33
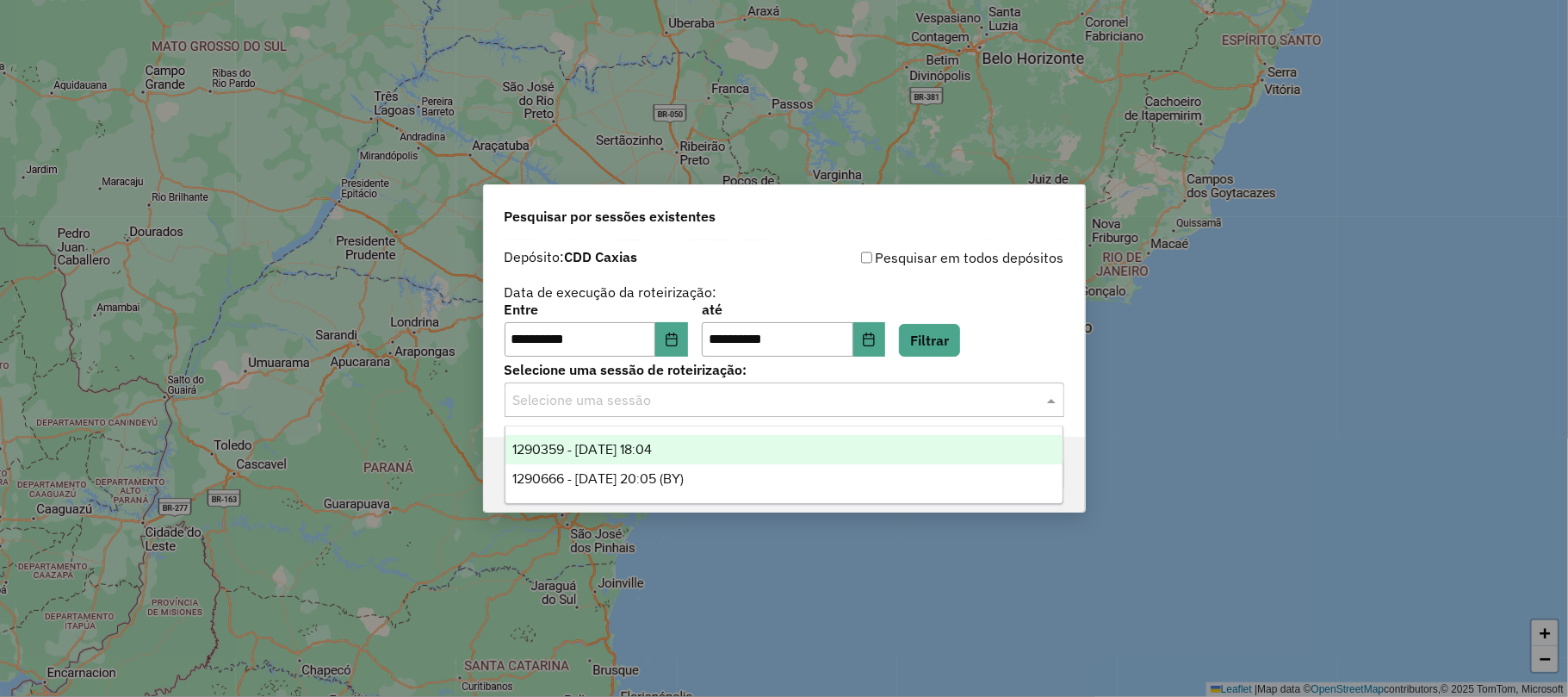
click at [778, 407] on input "text" at bounding box center [767, 399] width 507 height 21
click at [709, 449] on div "1290359 - 08/10/2025 18:04" at bounding box center [784, 449] width 557 height 29
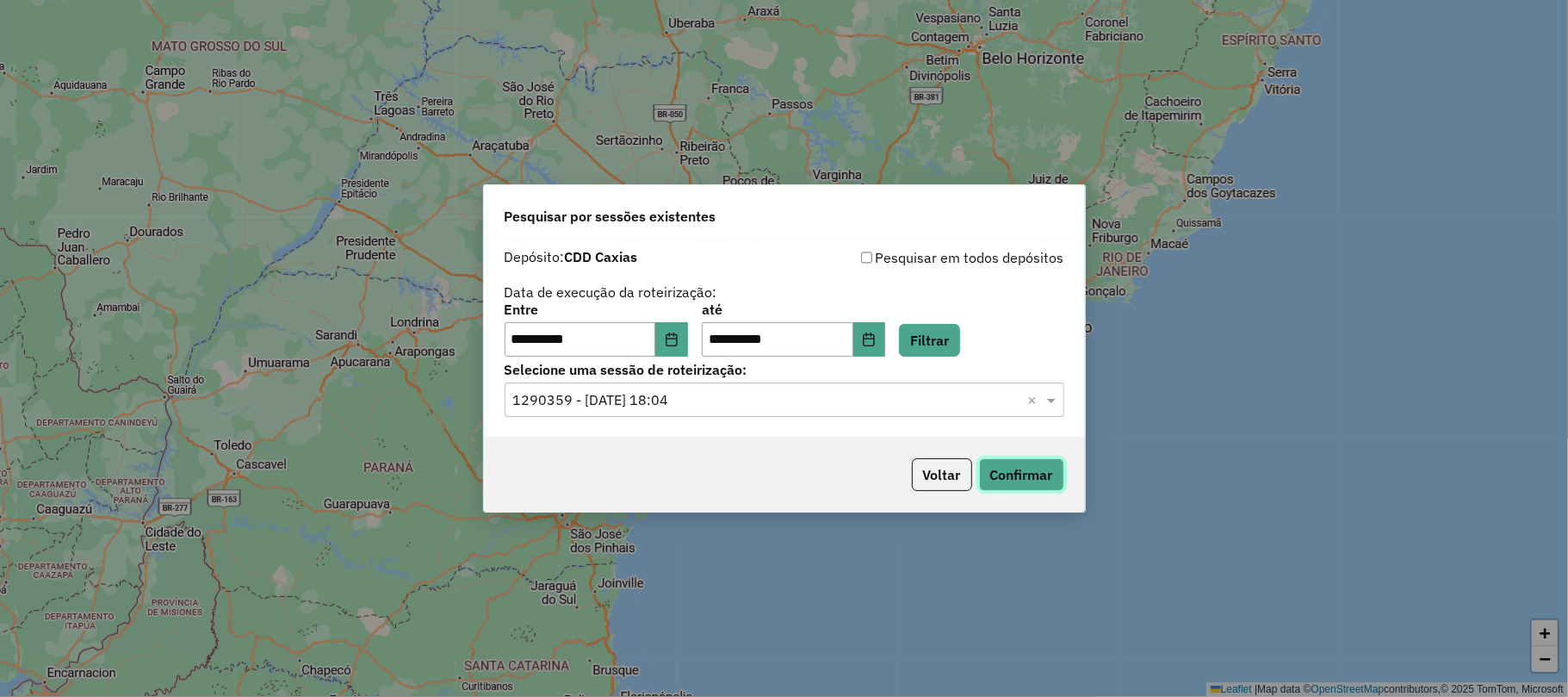
click at [985, 468] on button "Confirmar" at bounding box center [1021, 474] width 85 height 33
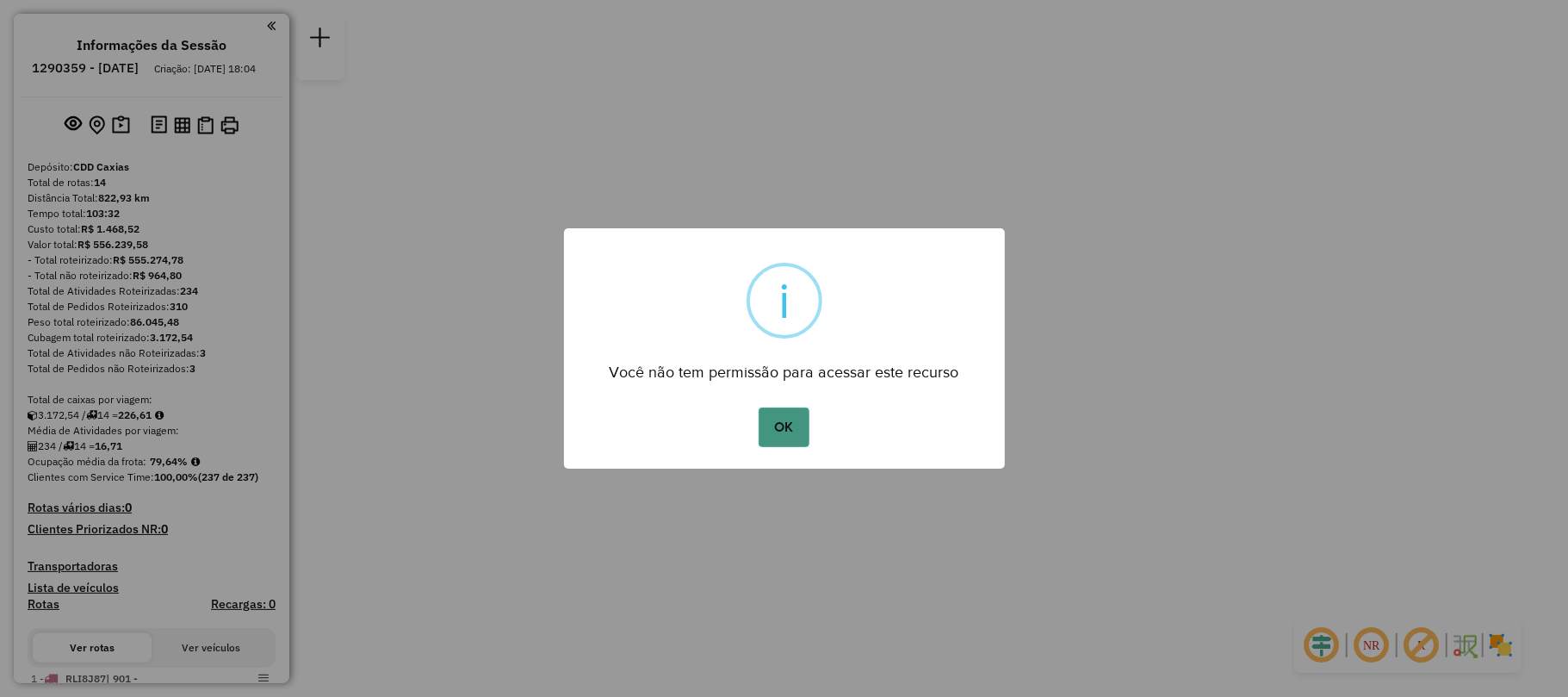
click at [792, 418] on button "OK" at bounding box center [784, 427] width 51 height 39
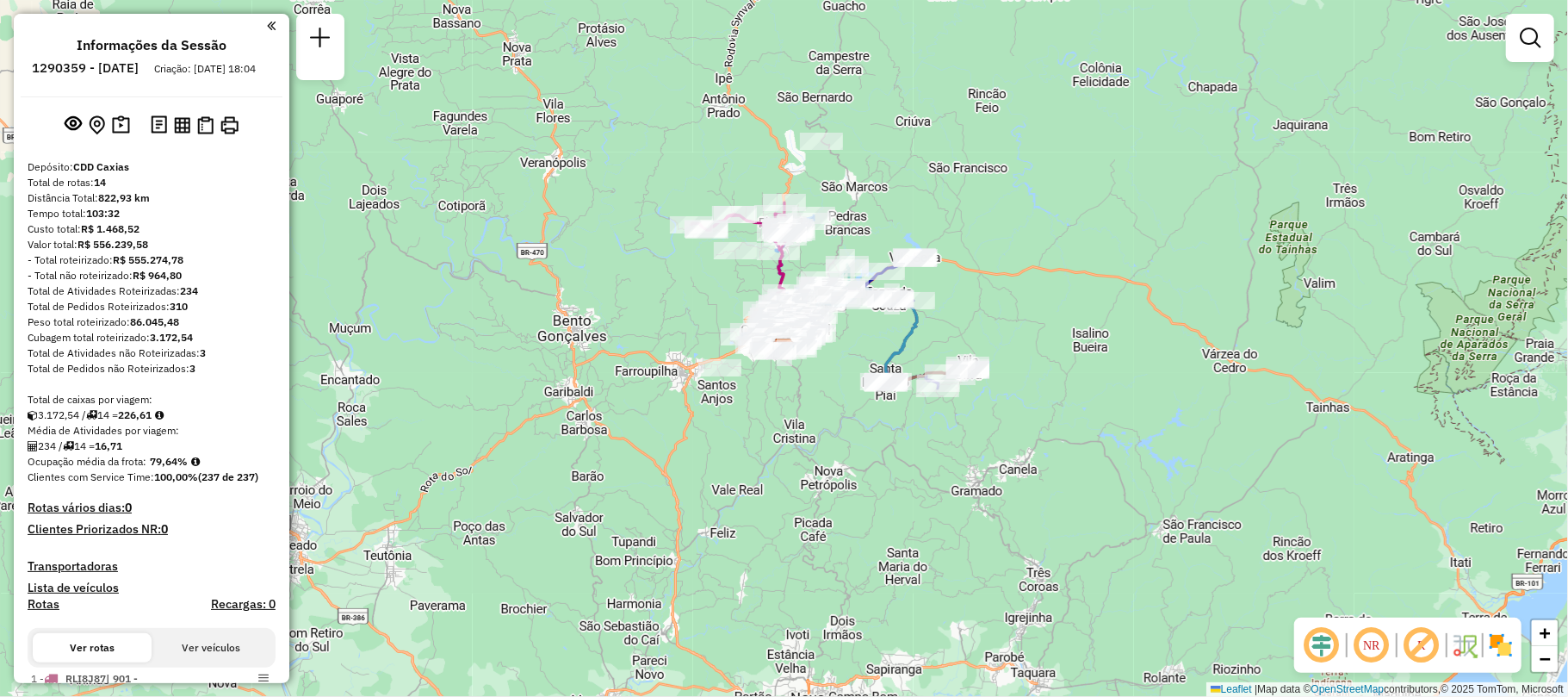
scroll to position [229, 0]
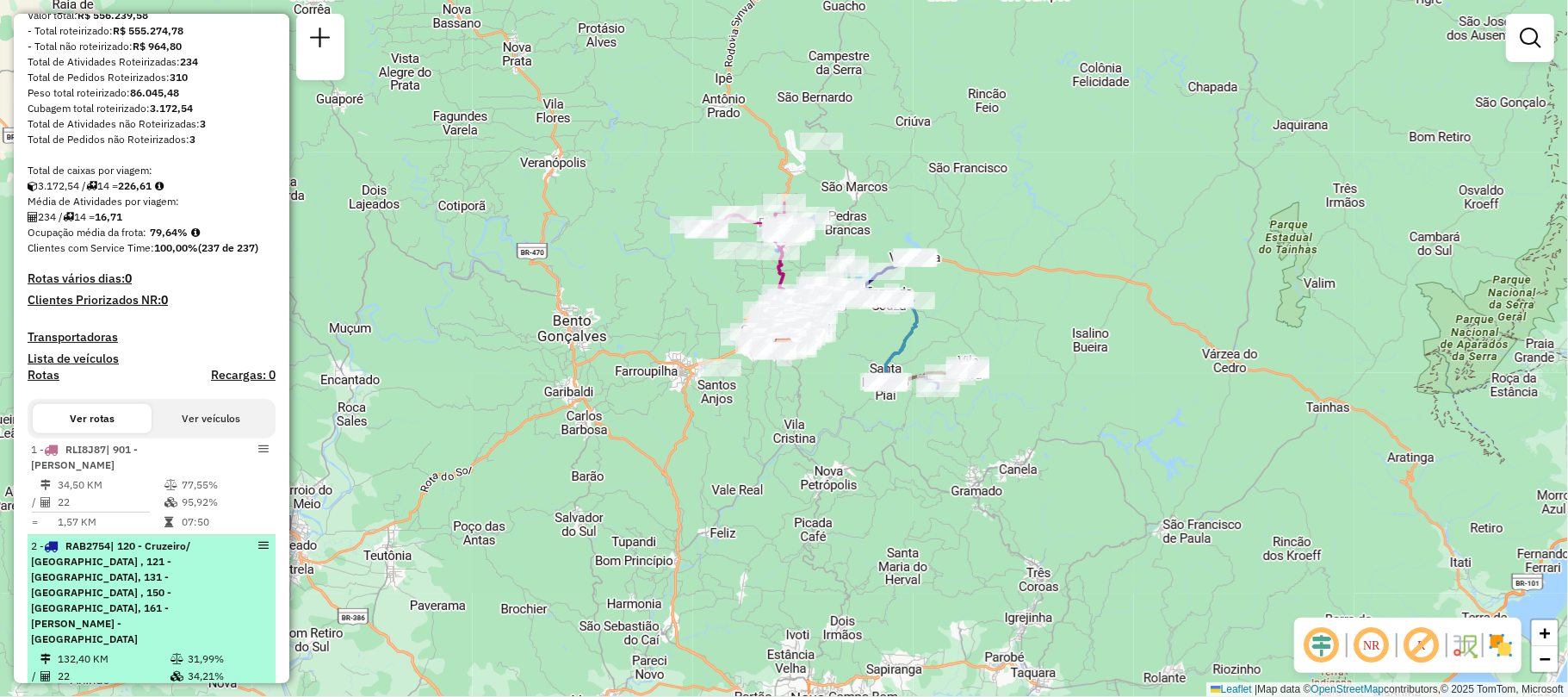
click at [156, 555] on span "| 120 - Cruzeiro/ [GEOGRAPHIC_DATA] , 121 - [GEOGRAPHIC_DATA], 131 - [GEOGRAPHI…" at bounding box center [111, 592] width 159 height 106
select select "**********"
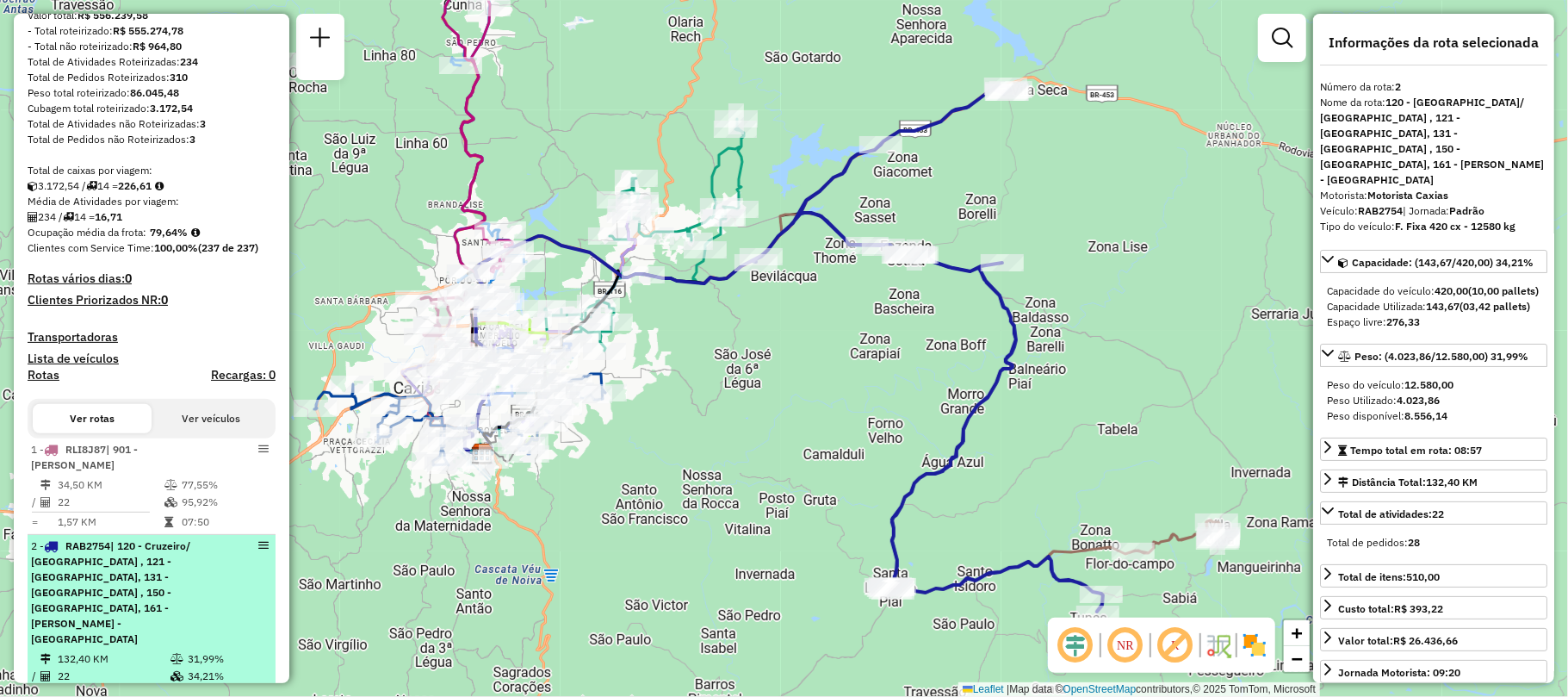
drag, startPoint x: 155, startPoint y: 555, endPoint x: 96, endPoint y: 562, distance: 59.4
click at [96, 562] on span "| 120 - Cruzeiro/ [GEOGRAPHIC_DATA] , 121 - [GEOGRAPHIC_DATA], 131 - [GEOGRAPHI…" at bounding box center [111, 592] width 159 height 106
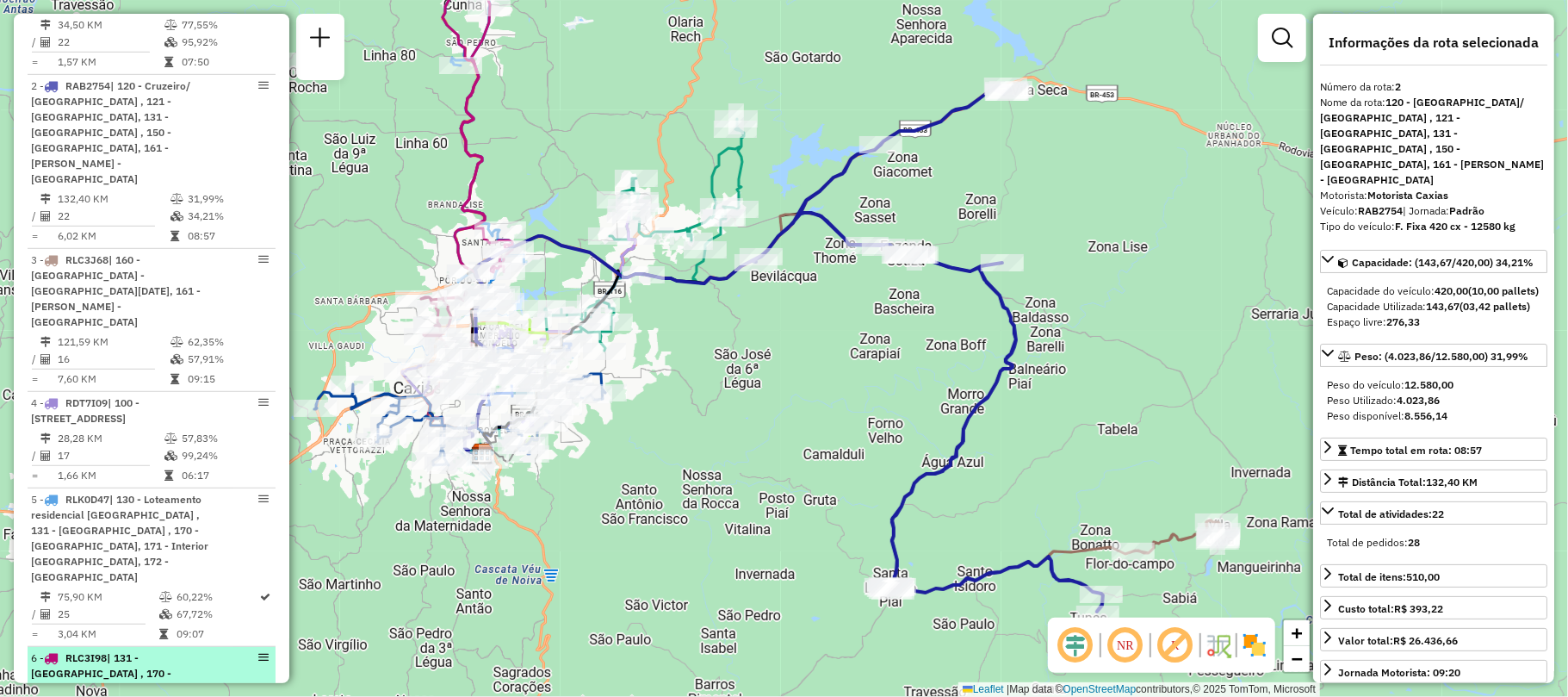
scroll to position [574, 0]
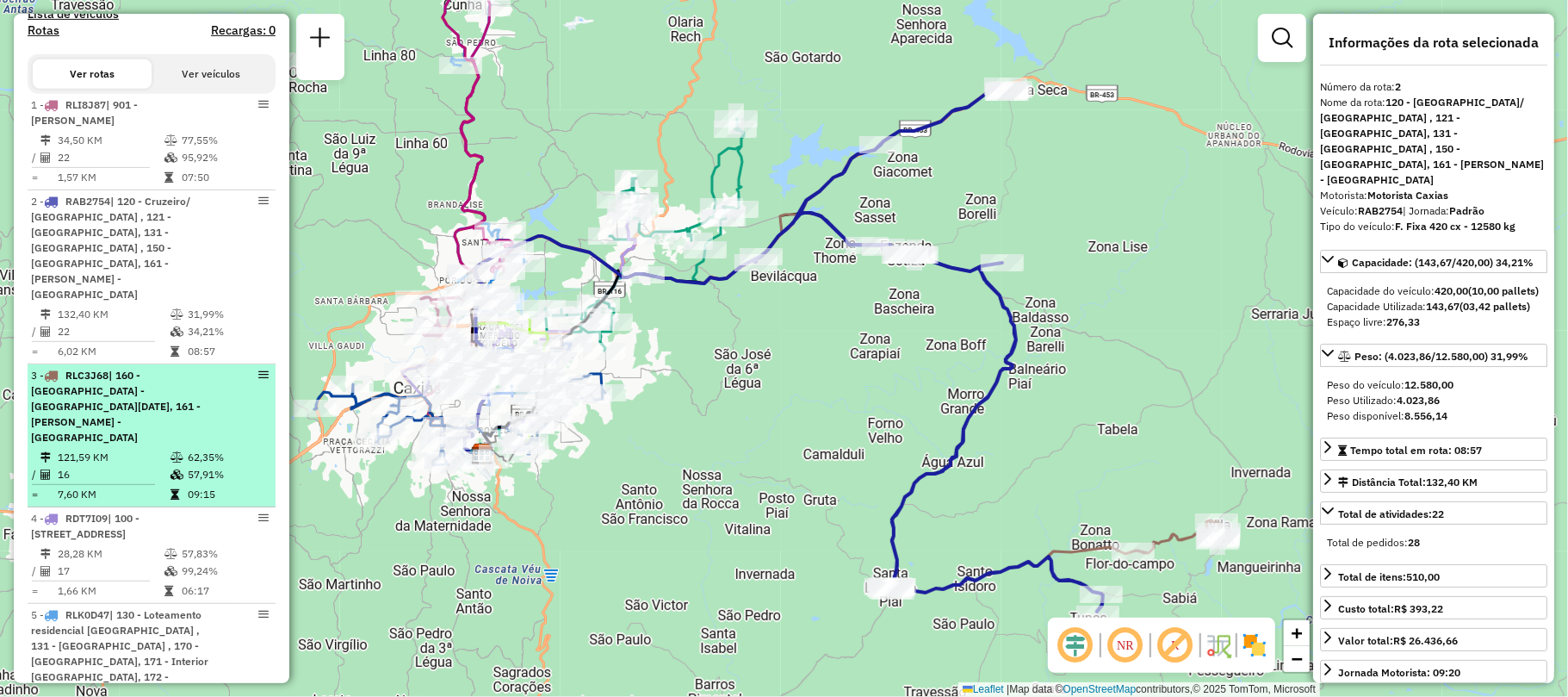
click at [122, 449] on td "121,59 KM" at bounding box center [113, 457] width 113 height 17
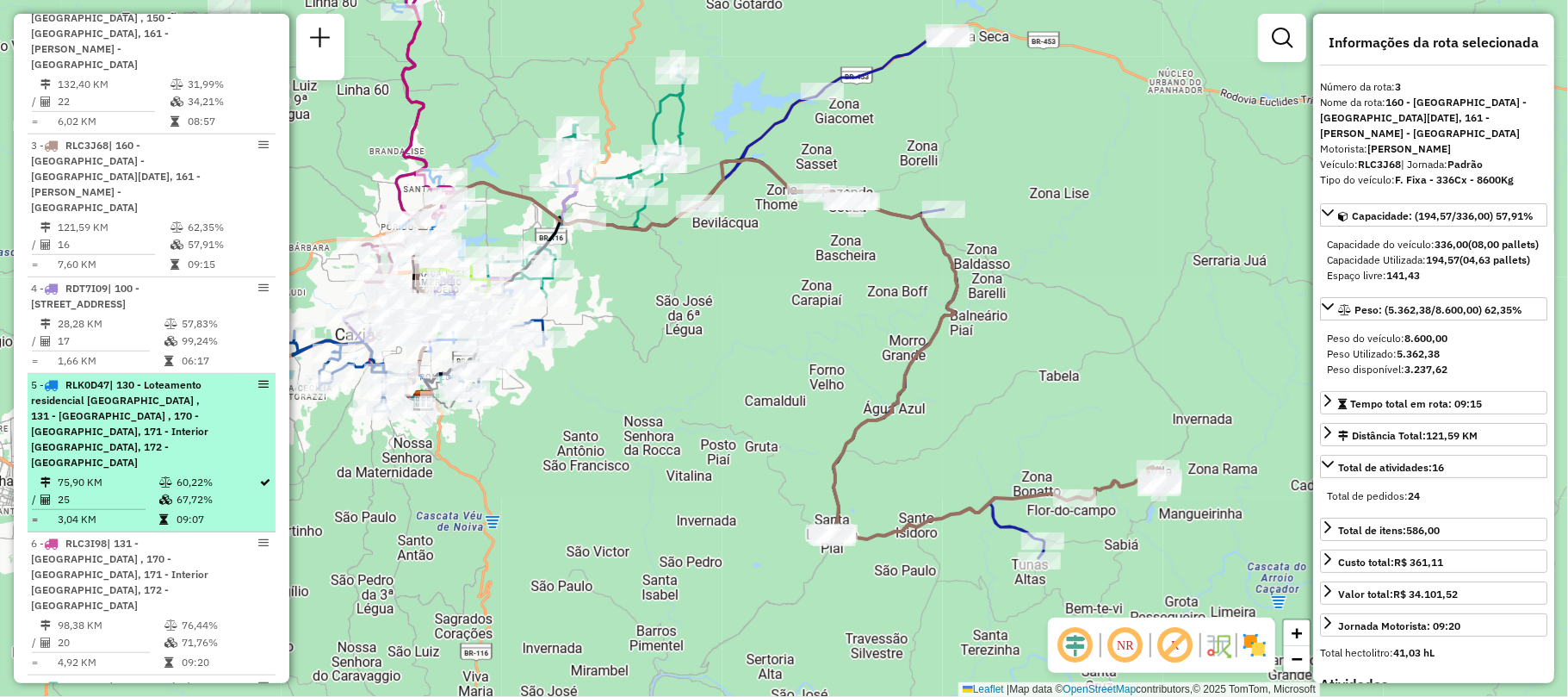
scroll to position [918, 0]
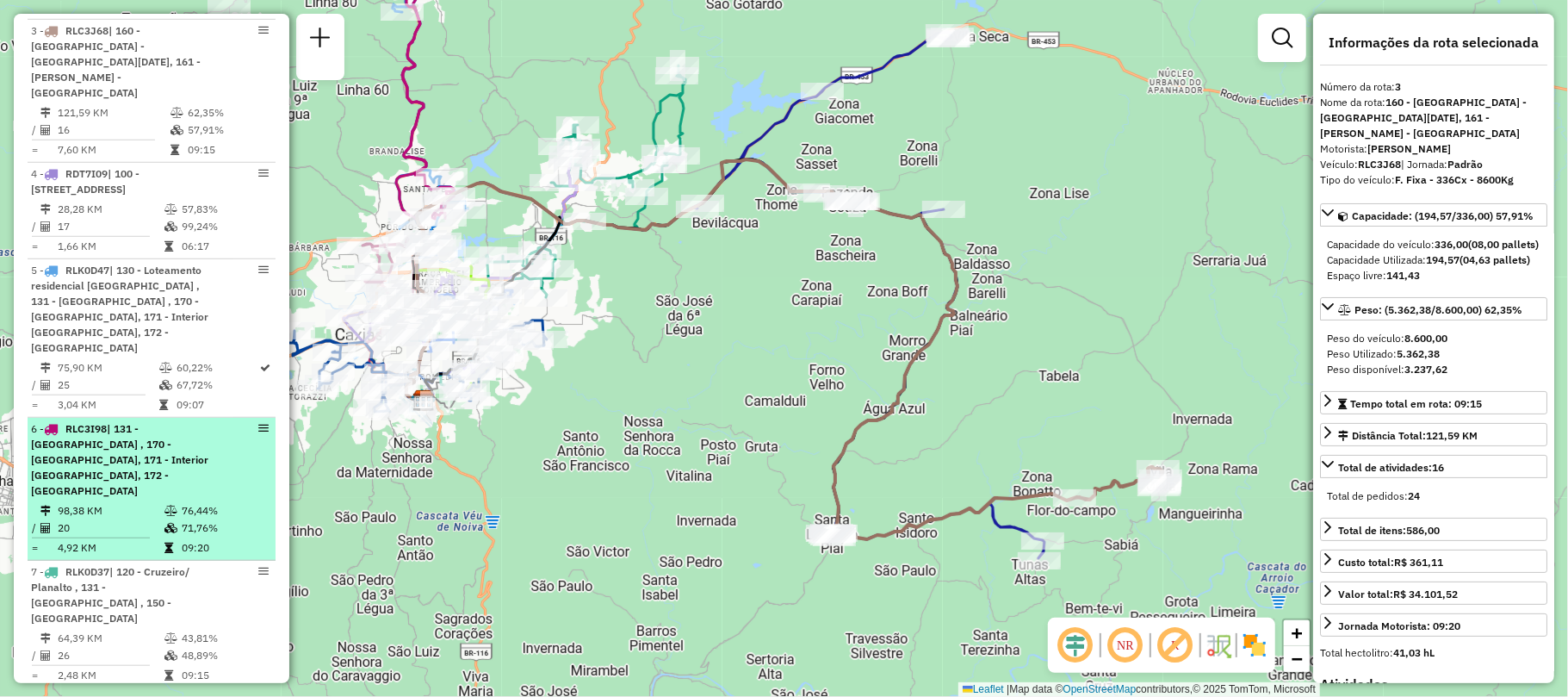
click at [125, 422] on span "| 131 - [GEOGRAPHIC_DATA] , 170 - [GEOGRAPHIC_DATA], 171 - Interior [GEOGRAPHIC…" at bounding box center [120, 459] width 177 height 75
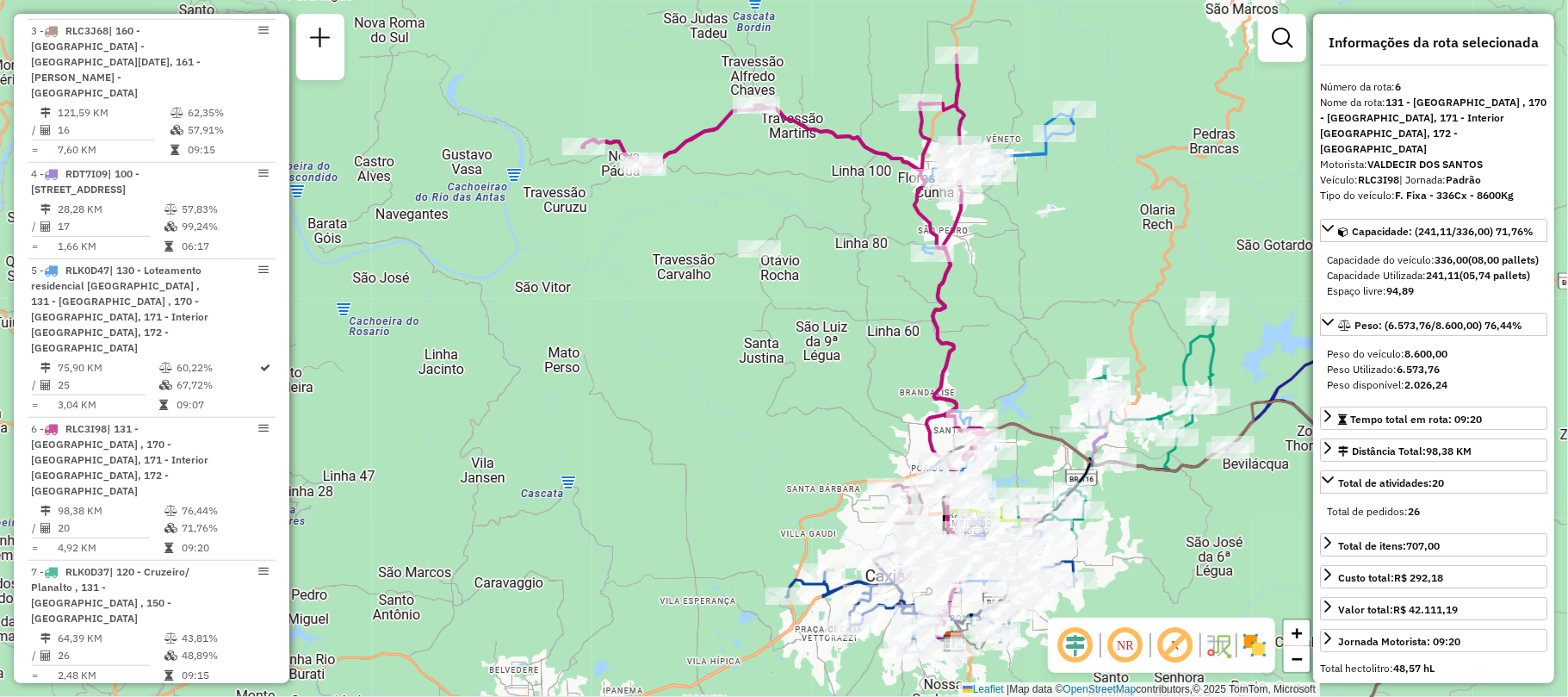
drag, startPoint x: 125, startPoint y: 387, endPoint x: 845, endPoint y: 130, distance: 764.5
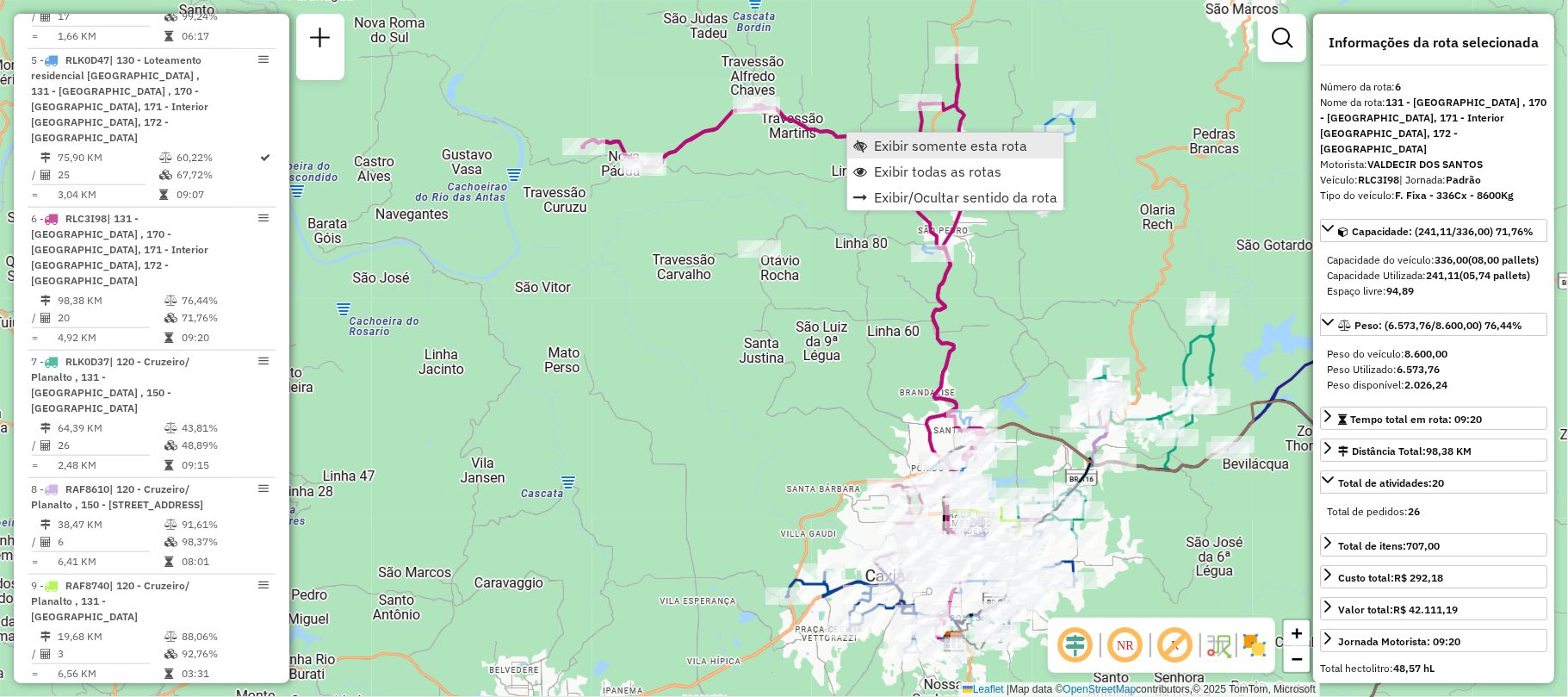
scroll to position [1245, 0]
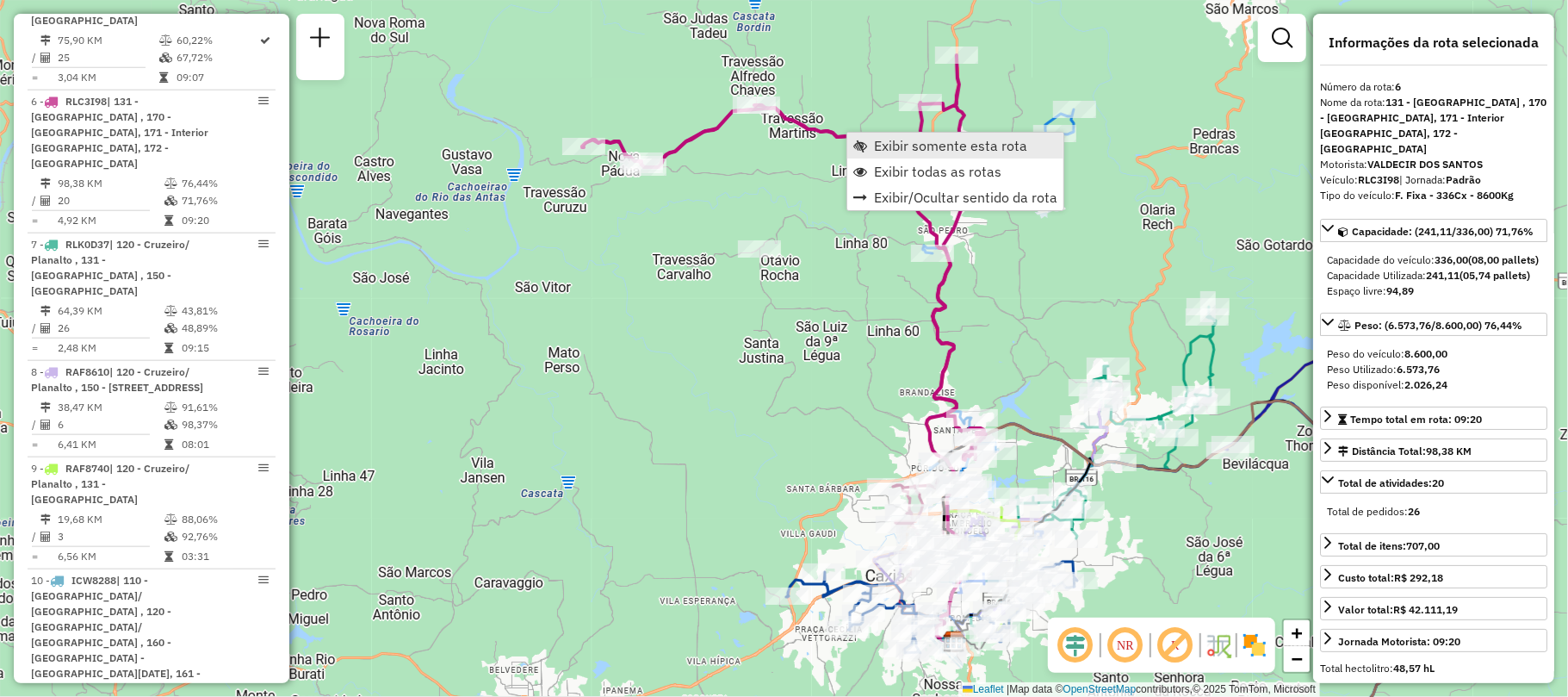
click at [885, 139] on span "Exibir somente esta rota" at bounding box center [951, 145] width 154 height 13
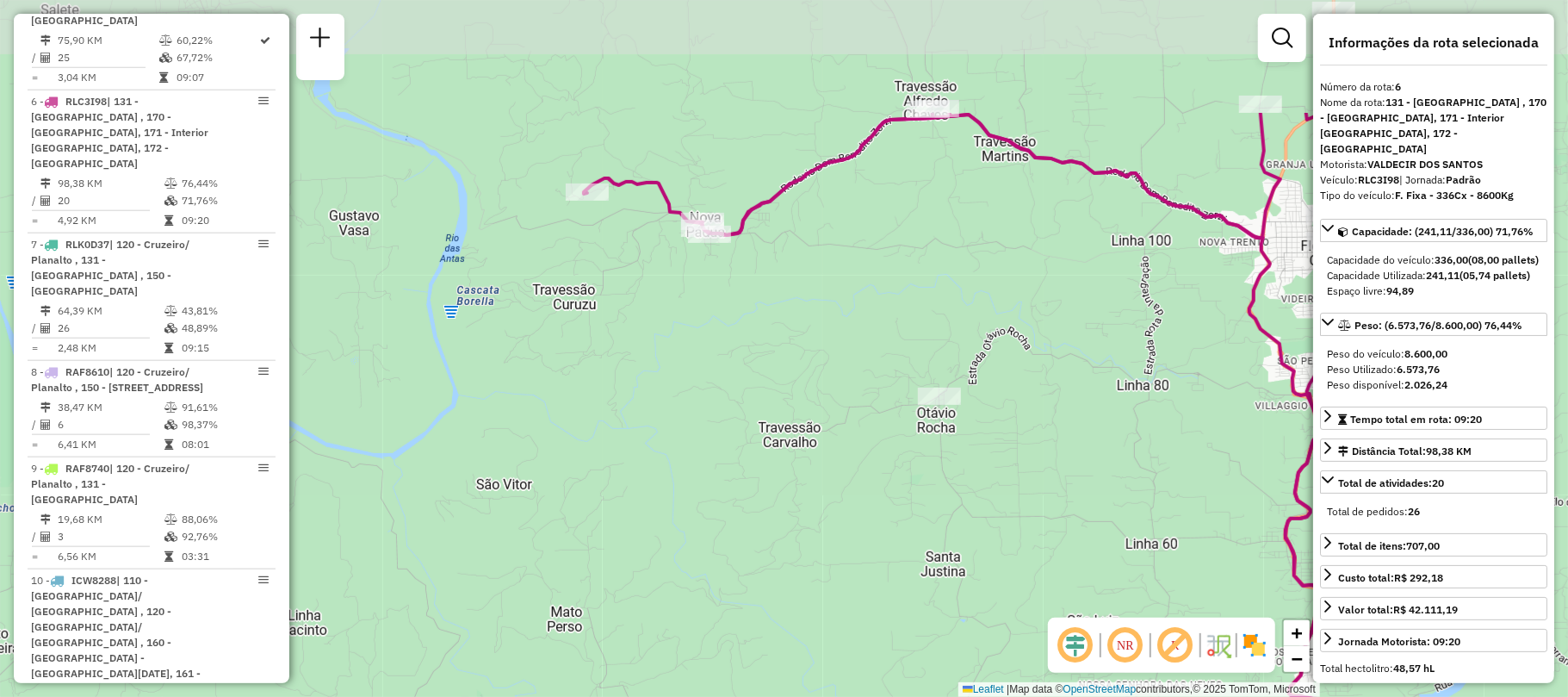
drag, startPoint x: 658, startPoint y: 177, endPoint x: 702, endPoint y: 344, distance: 172.7
click at [702, 344] on div "Janela de atendimento Grade de atendimento Capacidade Transportadoras Veículos …" at bounding box center [784, 348] width 1568 height 697
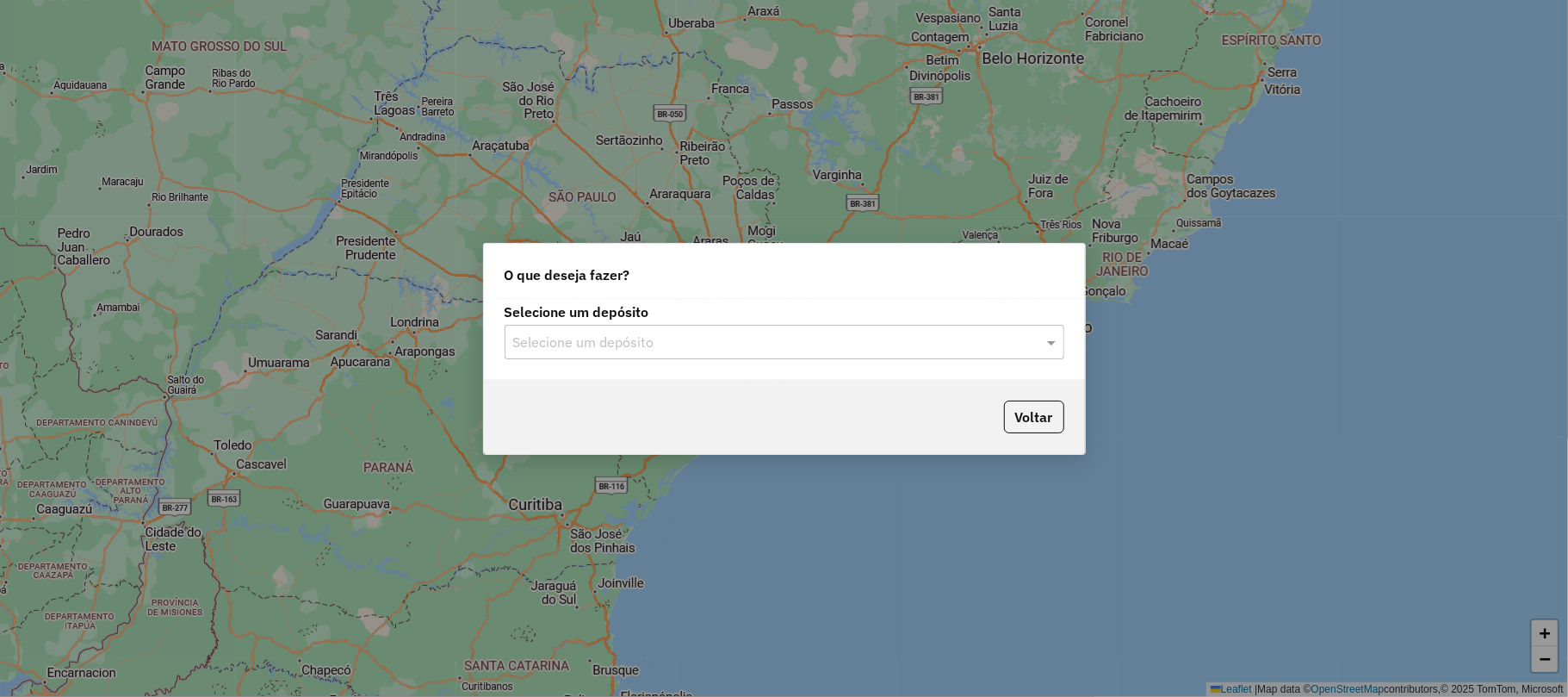
click at [630, 352] on div "Selecione um depósito" at bounding box center [784, 341] width 559 height 35
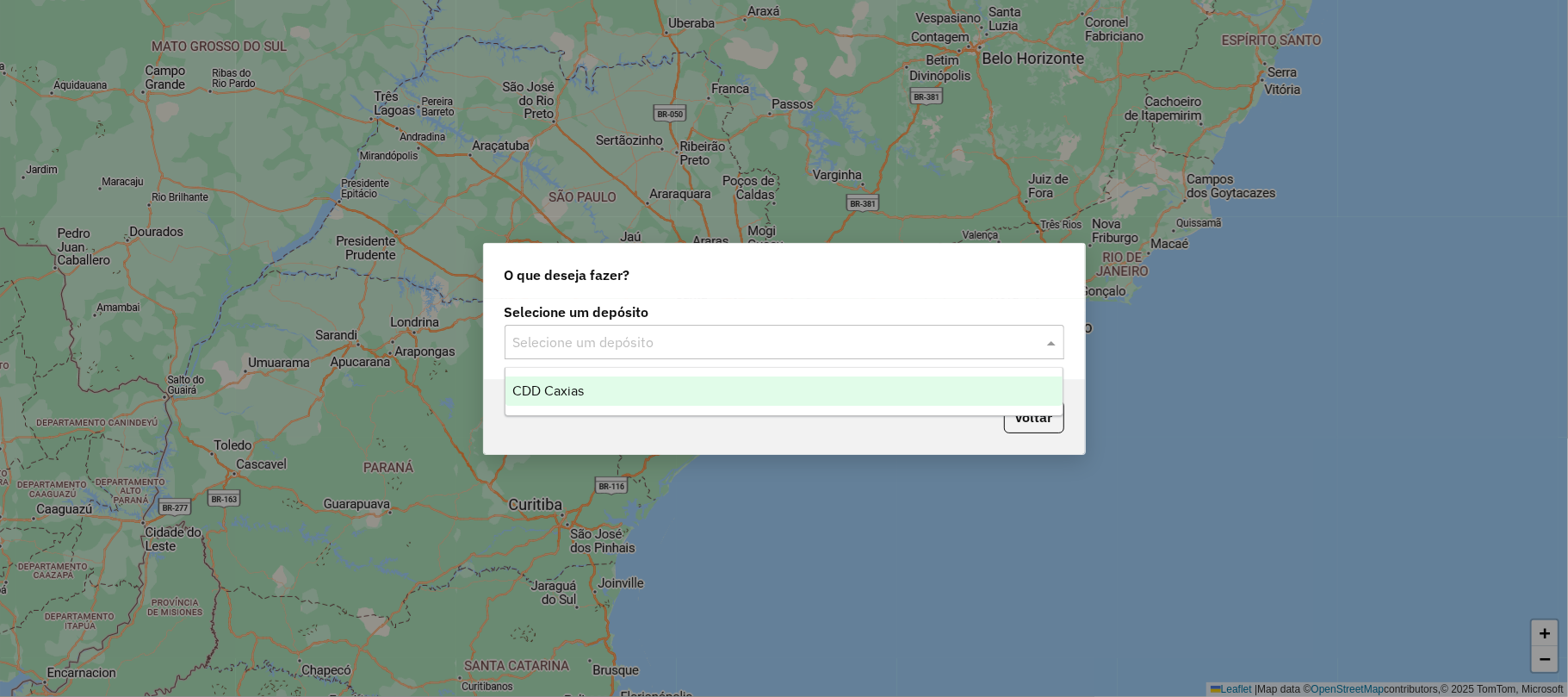
click at [630, 384] on div "CDD Caxias" at bounding box center [784, 390] width 557 height 29
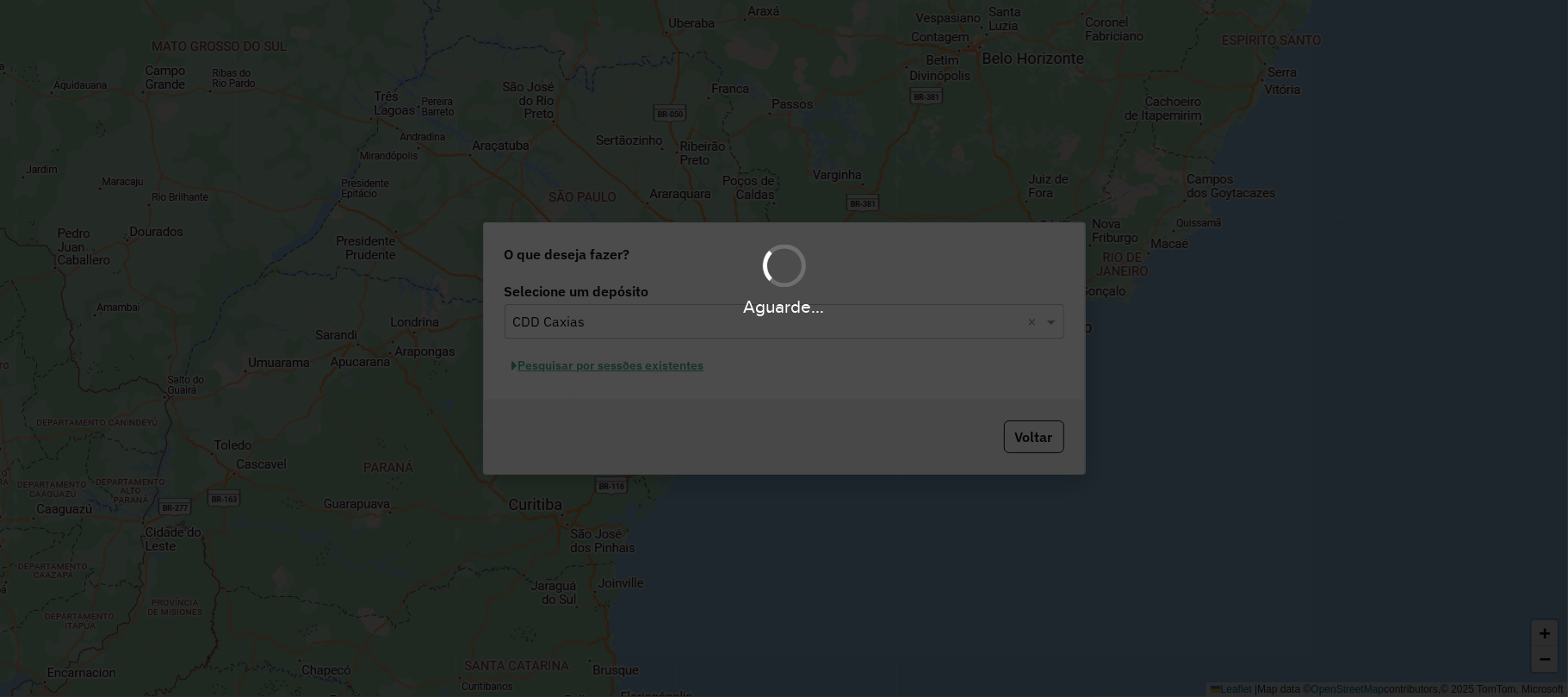
click at [631, 365] on div "Aguarde..." at bounding box center [784, 348] width 1568 height 697
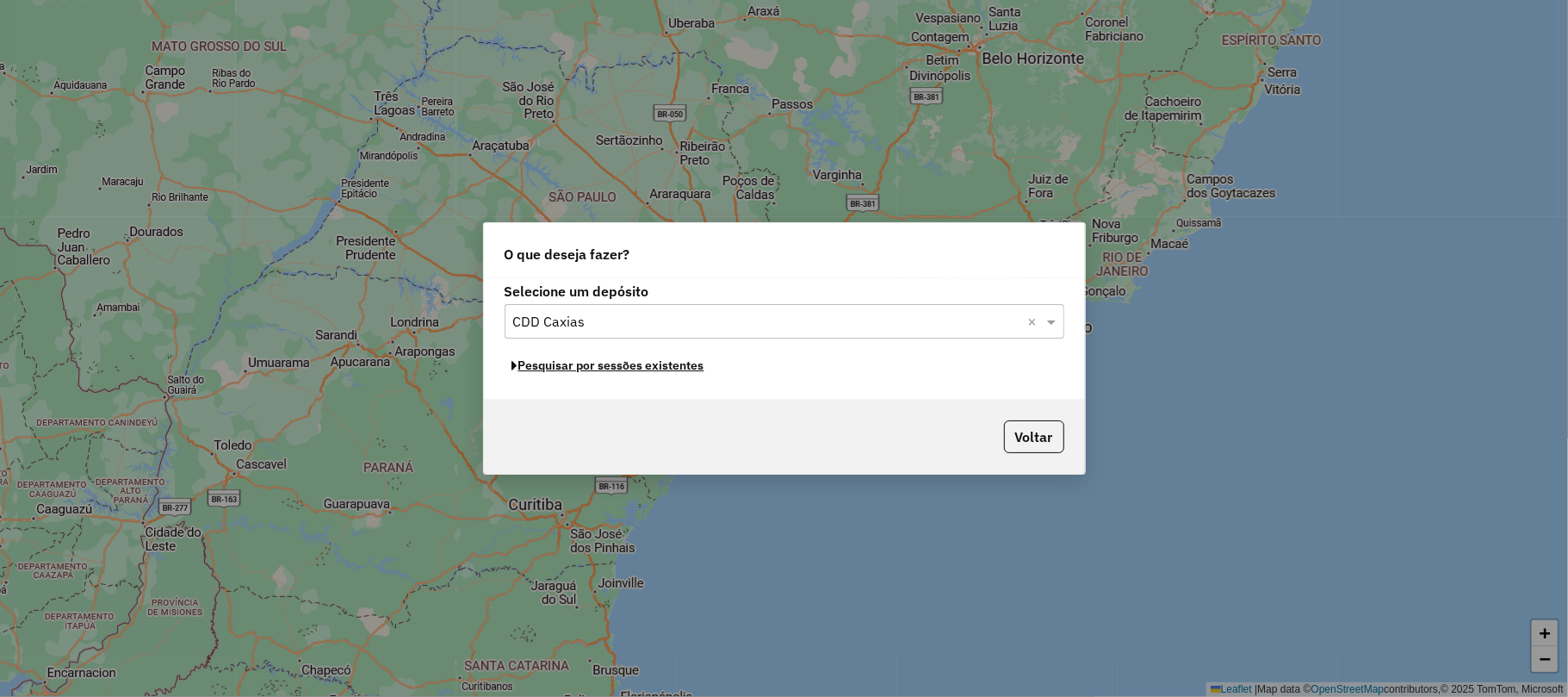
click at [631, 365] on button "Pesquisar por sessões existentes" at bounding box center [608, 365] width 207 height 27
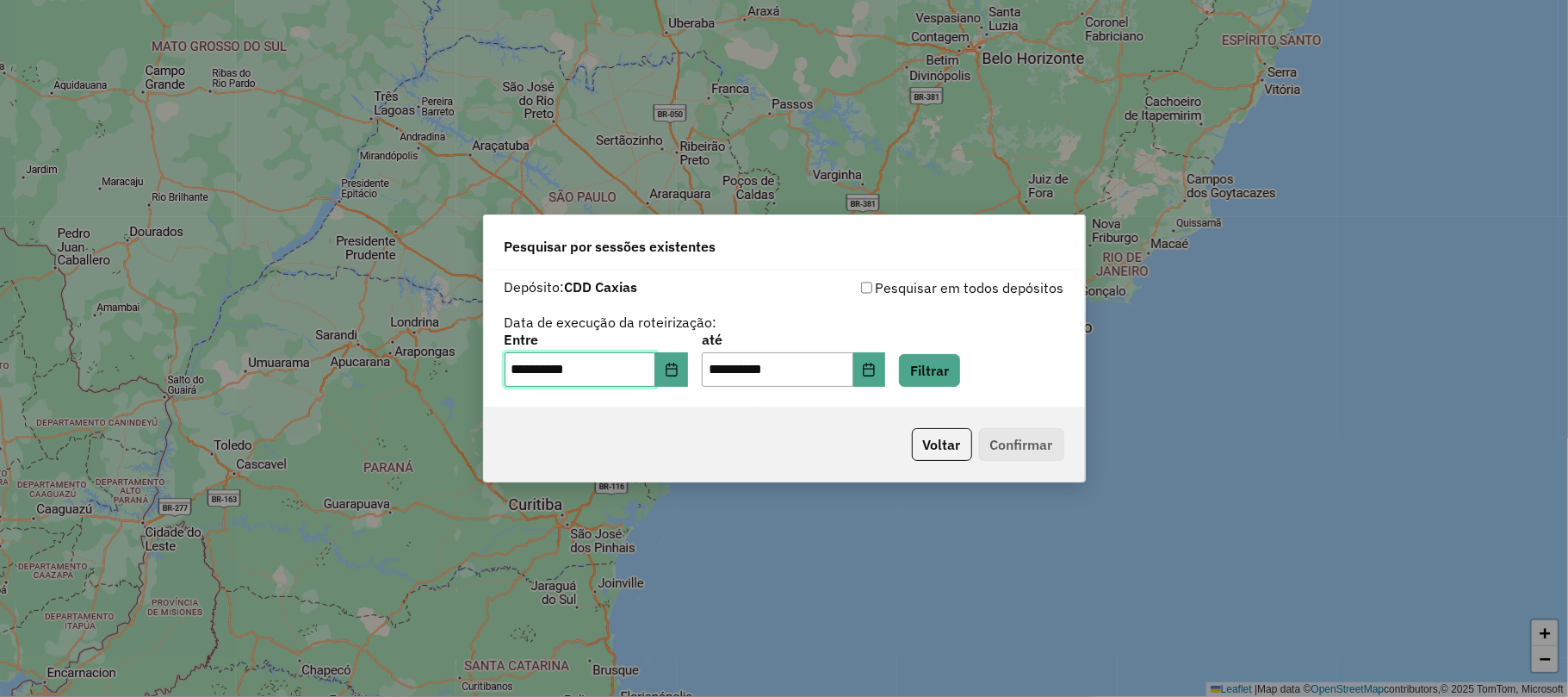
click at [656, 366] on input "**********" at bounding box center [581, 369] width 152 height 35
click at [676, 366] on icon "Choose Date" at bounding box center [671, 369] width 12 height 13
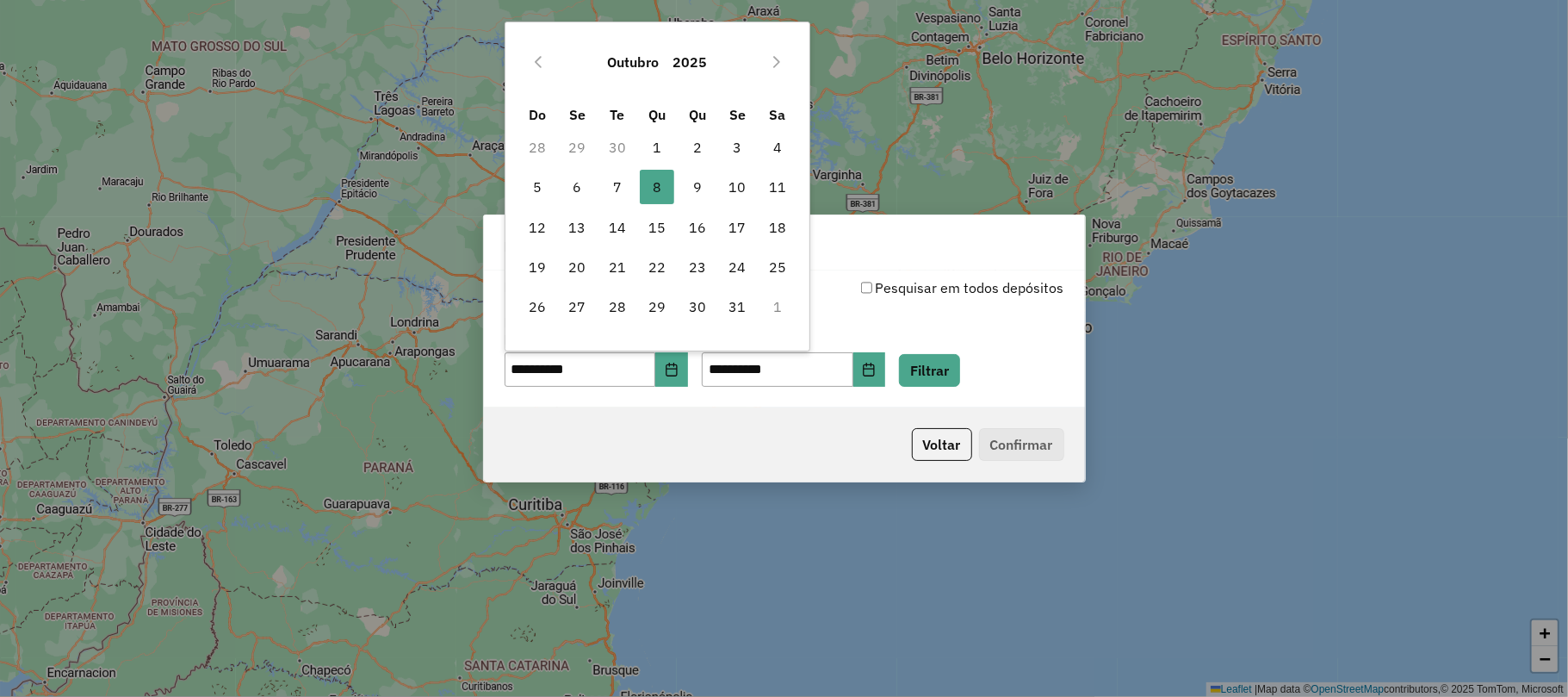
drag, startPoint x: 741, startPoint y: 432, endPoint x: 885, endPoint y: 366, distance: 158.4
click at [784, 418] on div "Voltar Confirmar" at bounding box center [784, 444] width 601 height 74
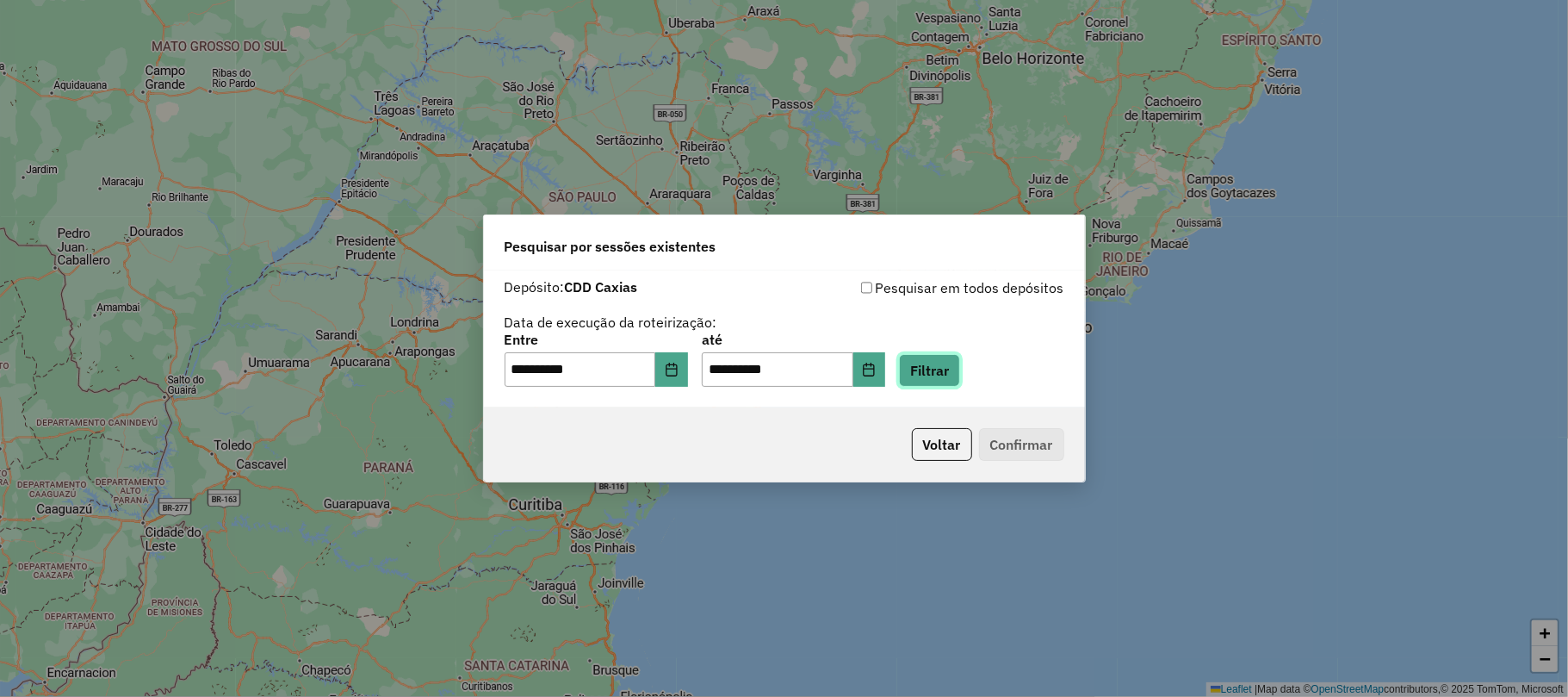
click at [927, 366] on button "Filtrar" at bounding box center [929, 370] width 61 height 33
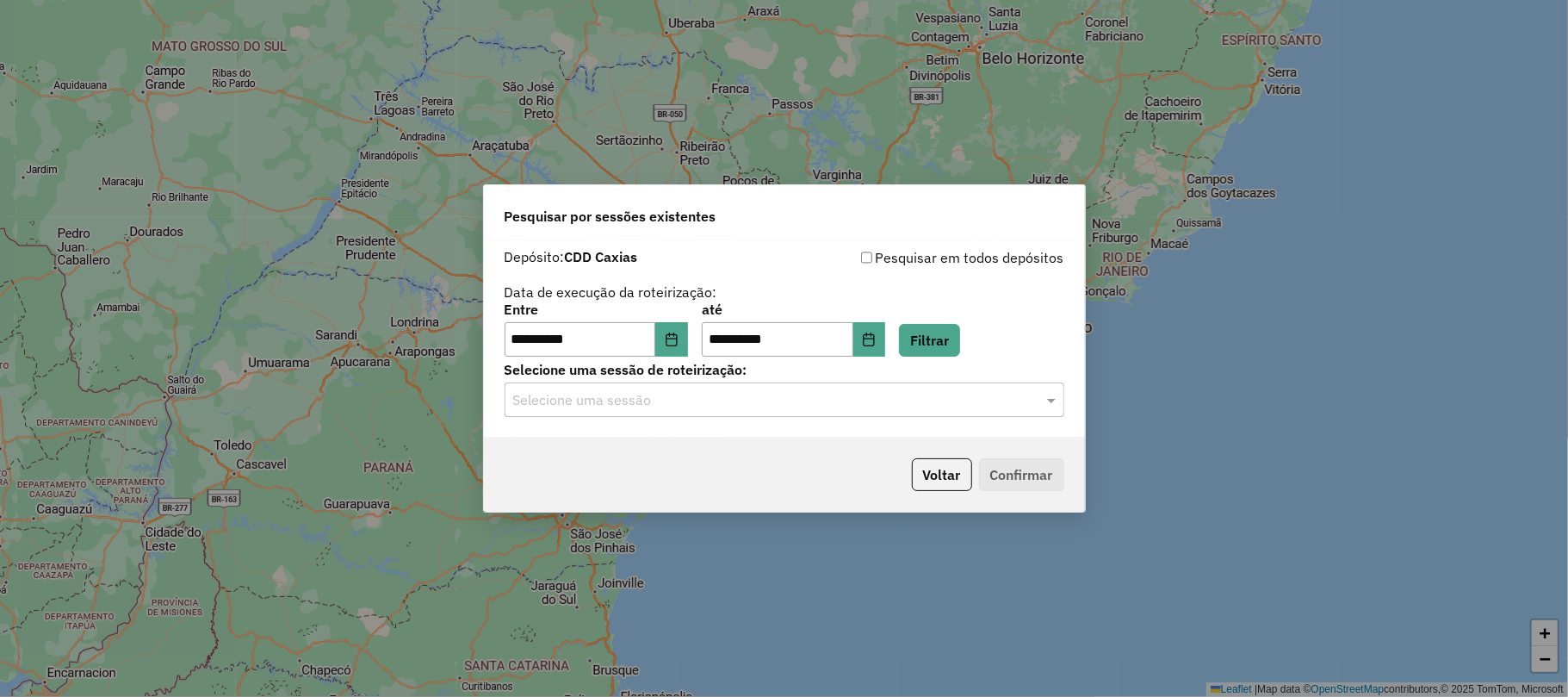
click at [721, 403] on input "text" at bounding box center [767, 399] width 507 height 21
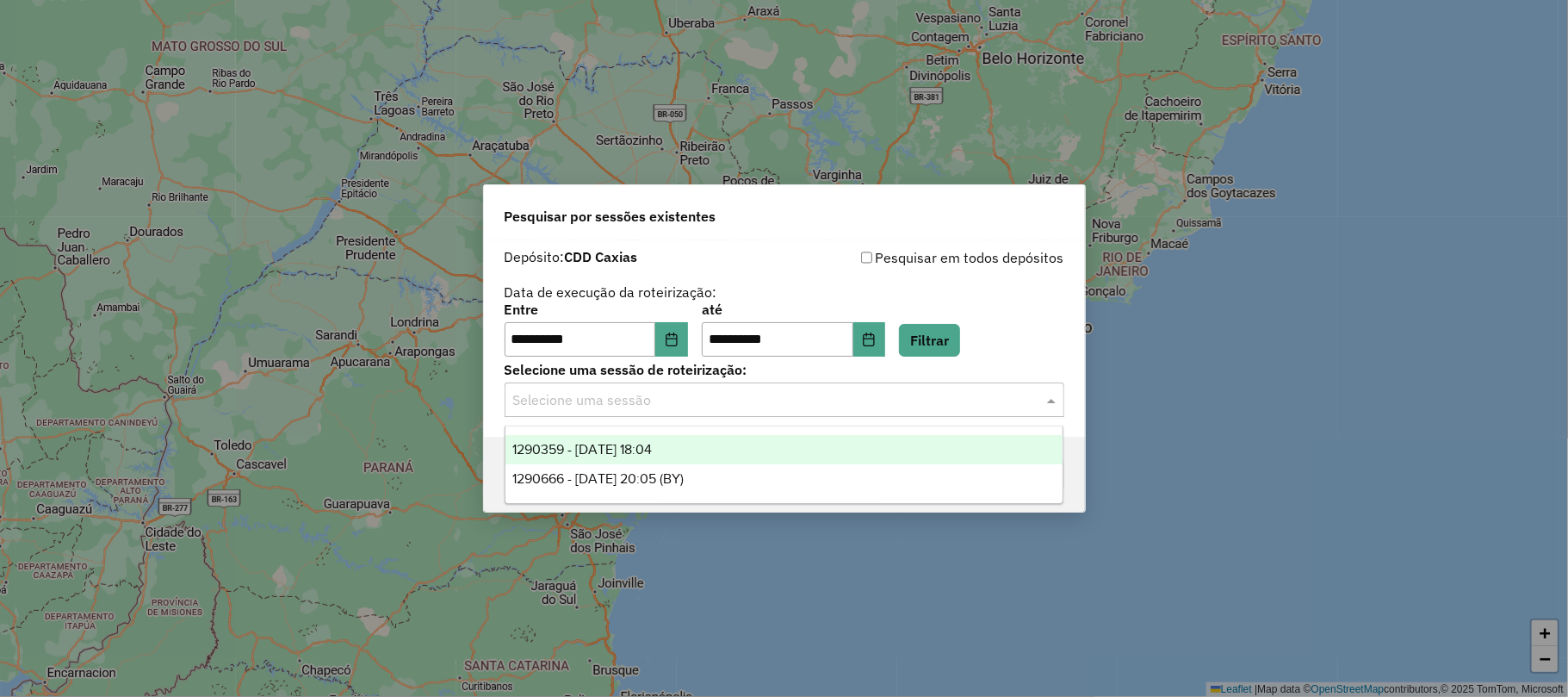
click at [651, 449] on span "1290359 - 08/10/2025 18:04" at bounding box center [582, 449] width 139 height 14
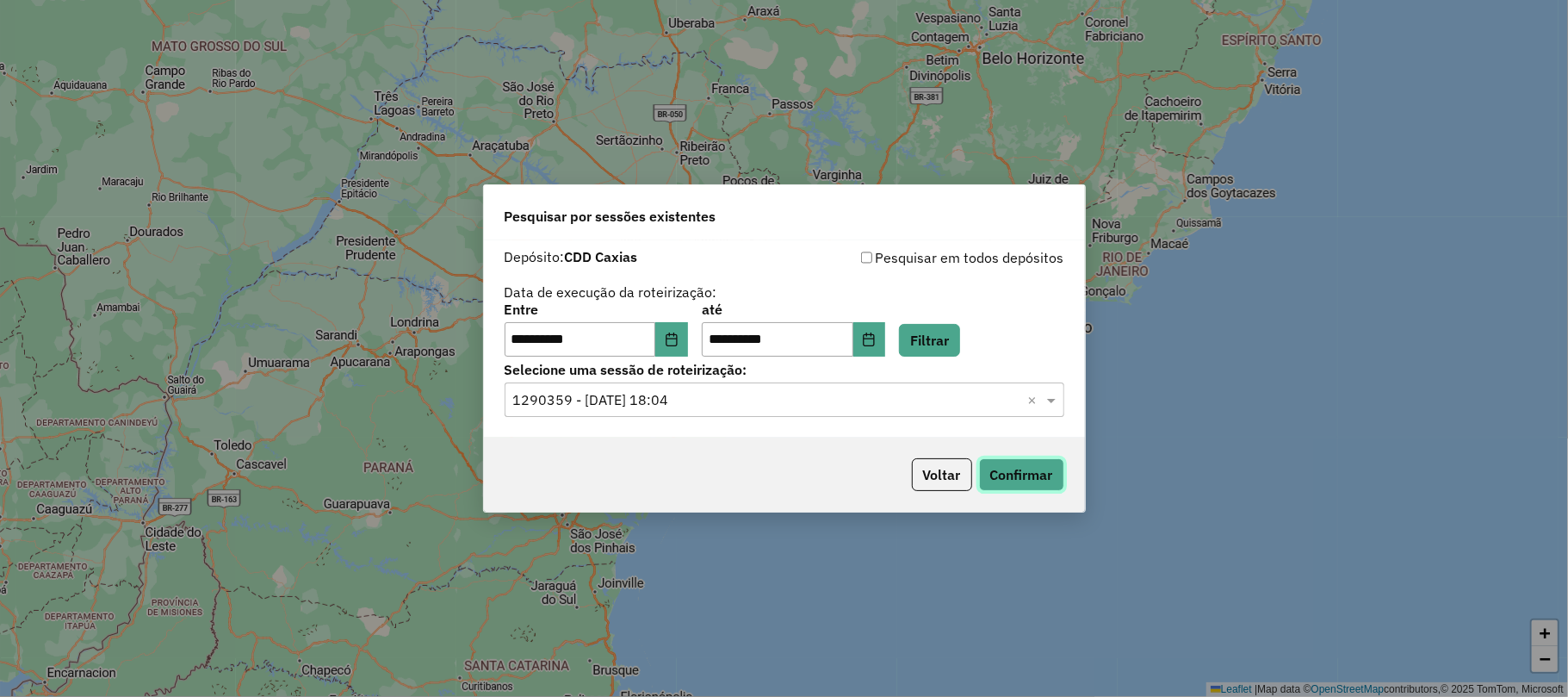
click at [1017, 475] on button "Confirmar" at bounding box center [1021, 474] width 85 height 33
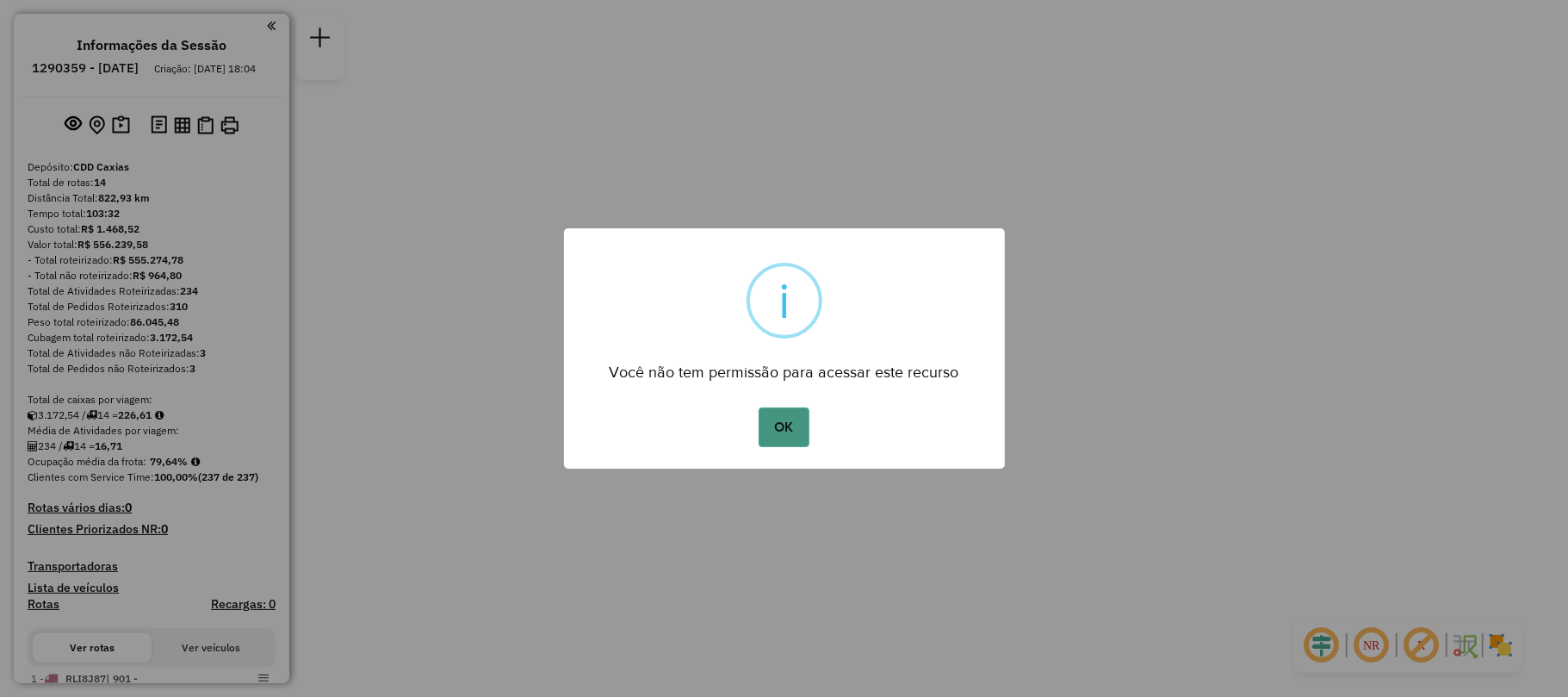
click at [801, 421] on button "OK" at bounding box center [784, 427] width 51 height 39
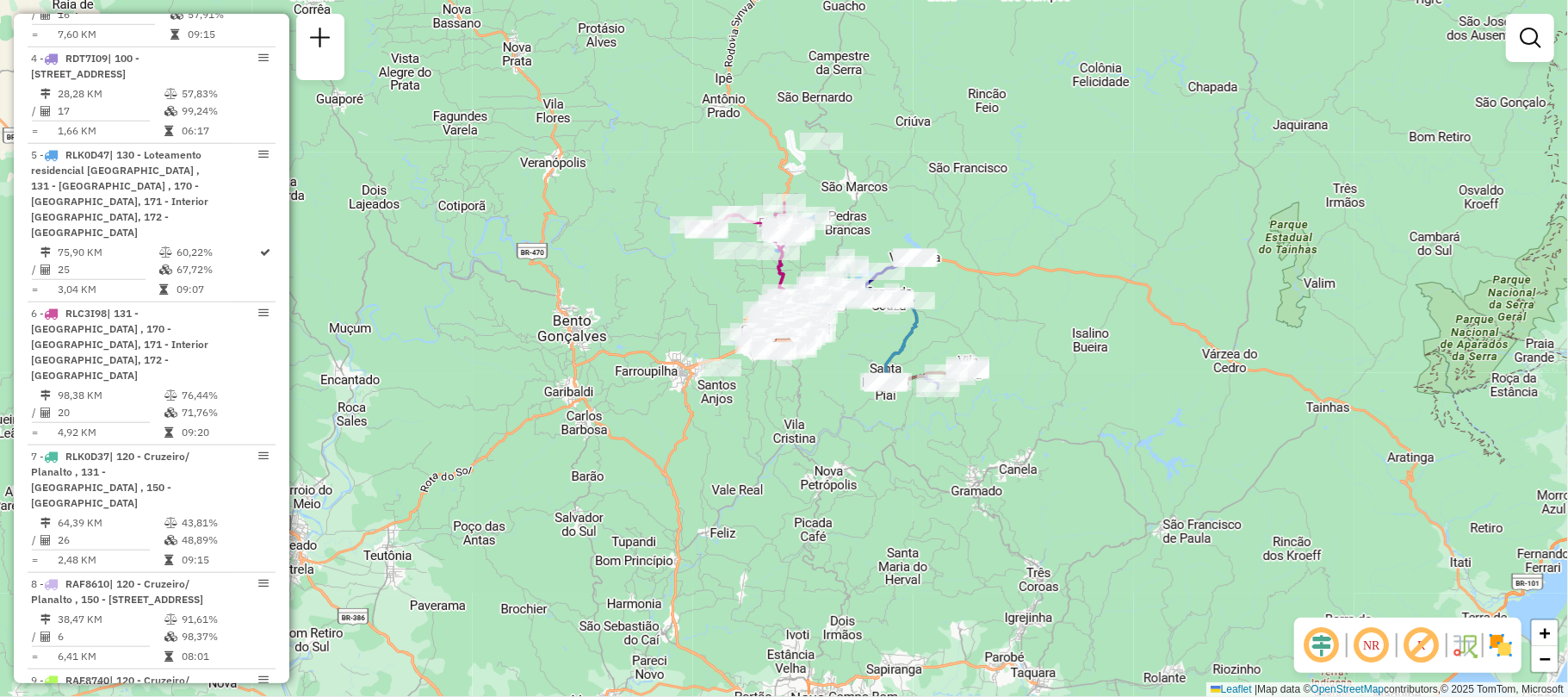
scroll to position [1147, 0]
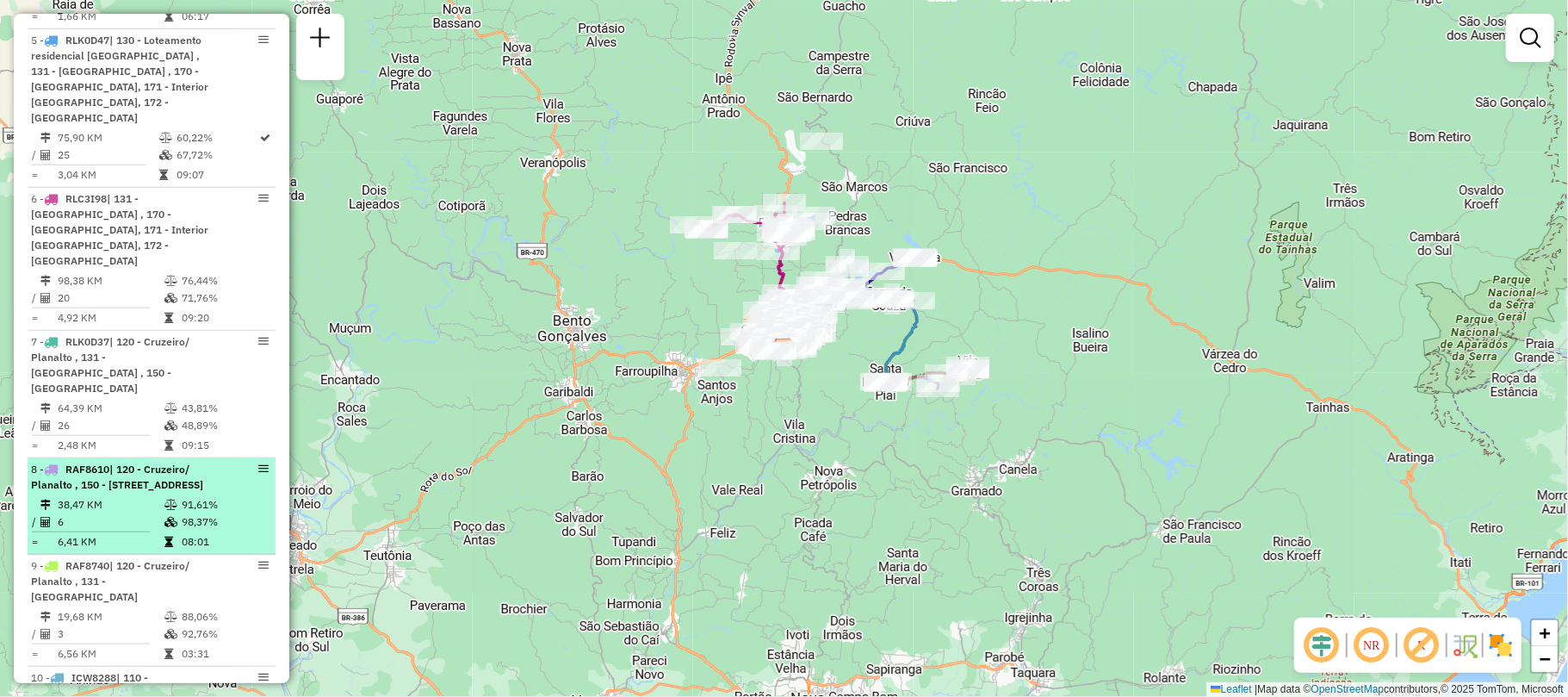
click at [107, 513] on td "6" at bounding box center [110, 521] width 106 height 17
select select "**********"
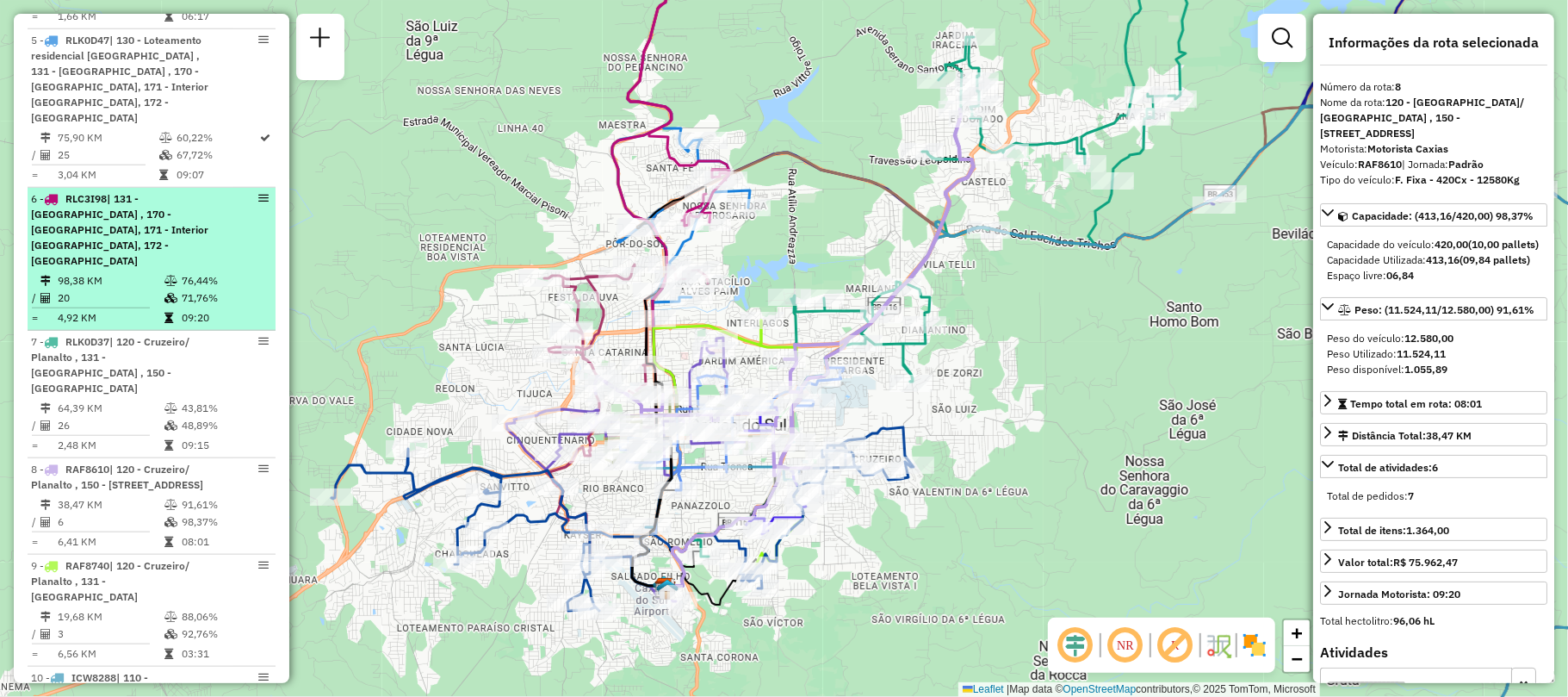
click at [104, 192] on span "| 131 - [GEOGRAPHIC_DATA] , 170 - [GEOGRAPHIC_DATA], 171 - Interior [GEOGRAPHIC…" at bounding box center [120, 230] width 177 height 75
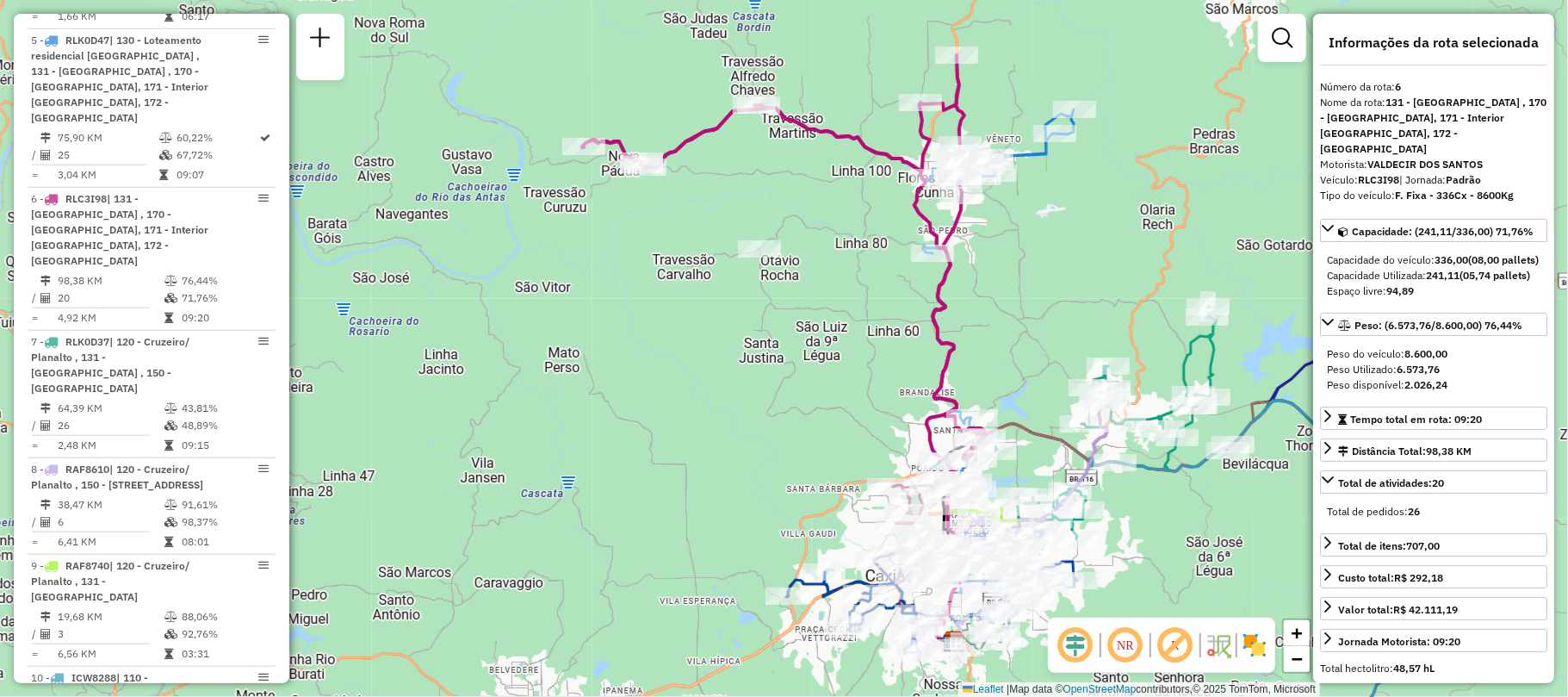
drag, startPoint x: 104, startPoint y: 155, endPoint x: 685, endPoint y: 135, distance: 581.3
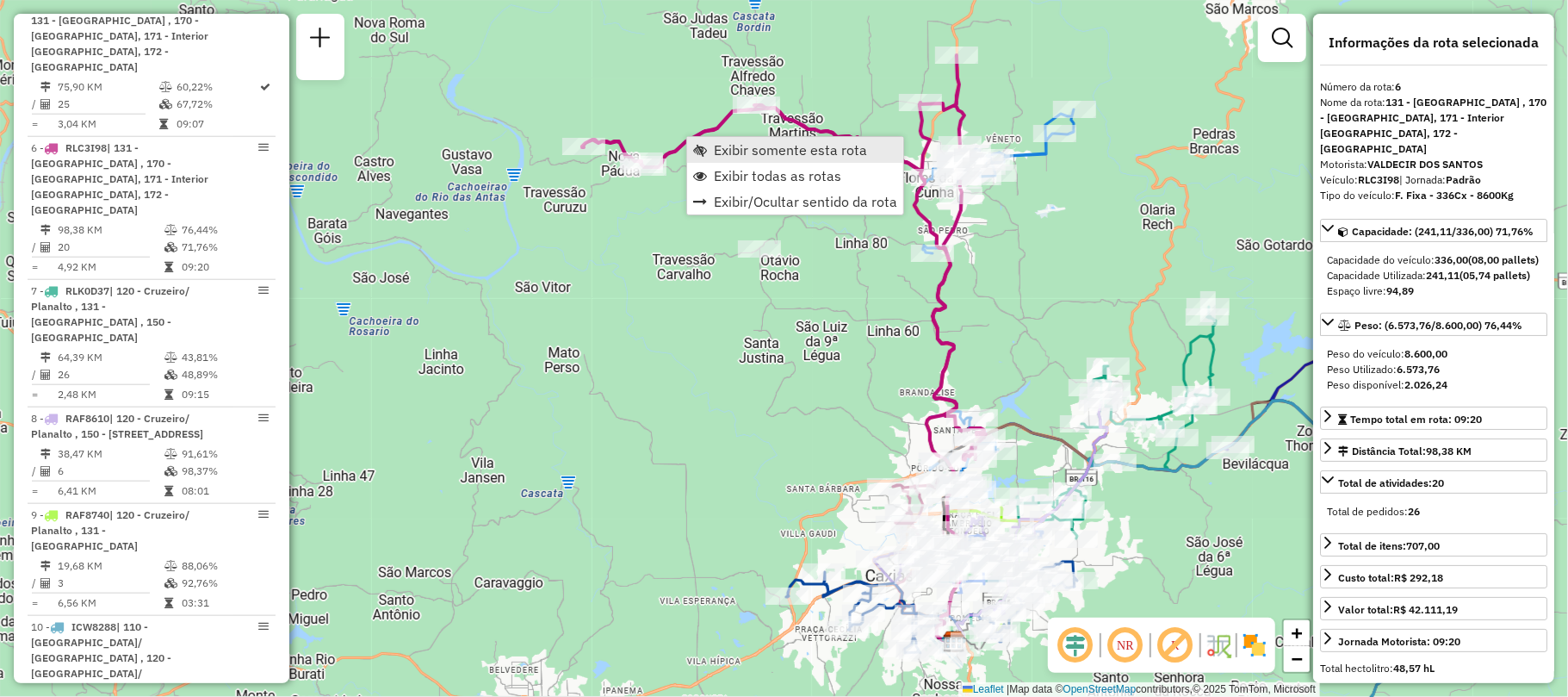
scroll to position [1245, 0]
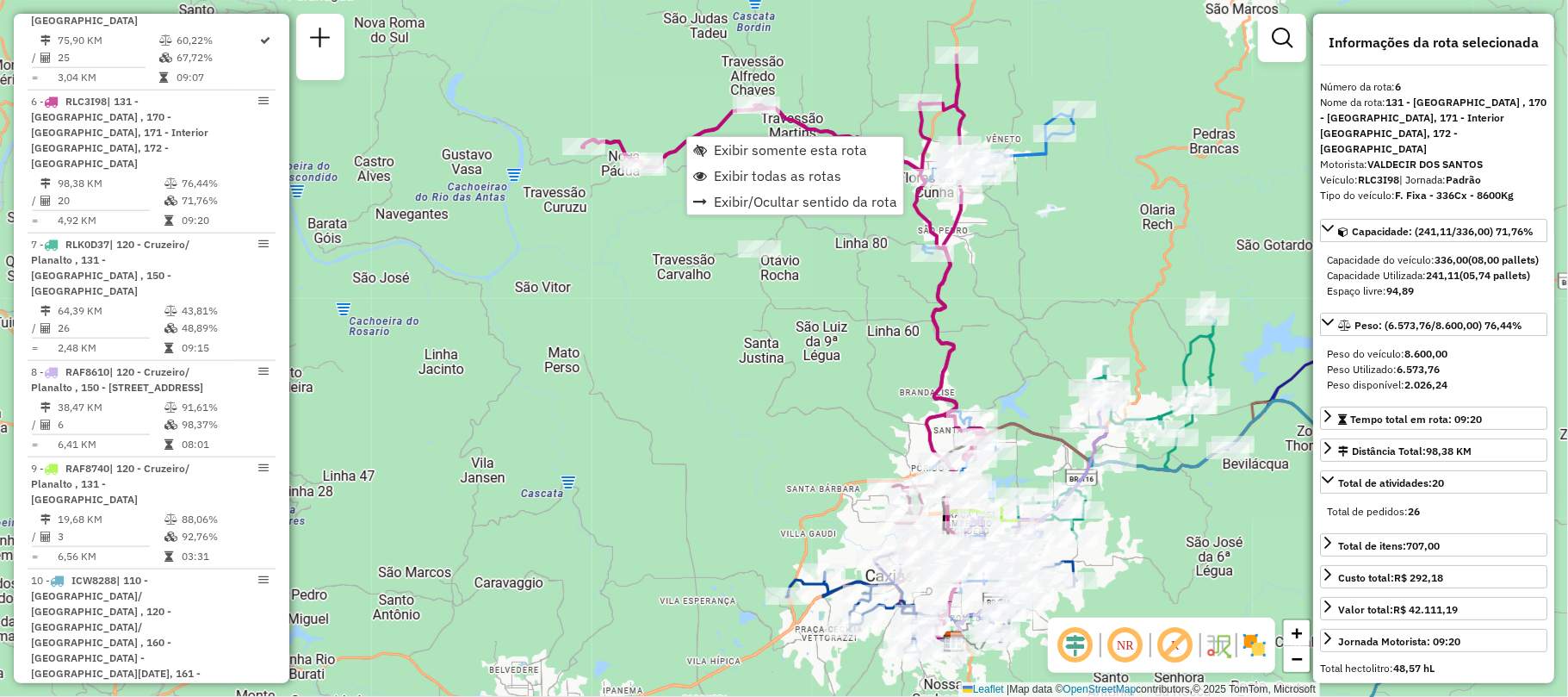
drag, startPoint x: 686, startPoint y: 139, endPoint x: 668, endPoint y: 141, distance: 18.1
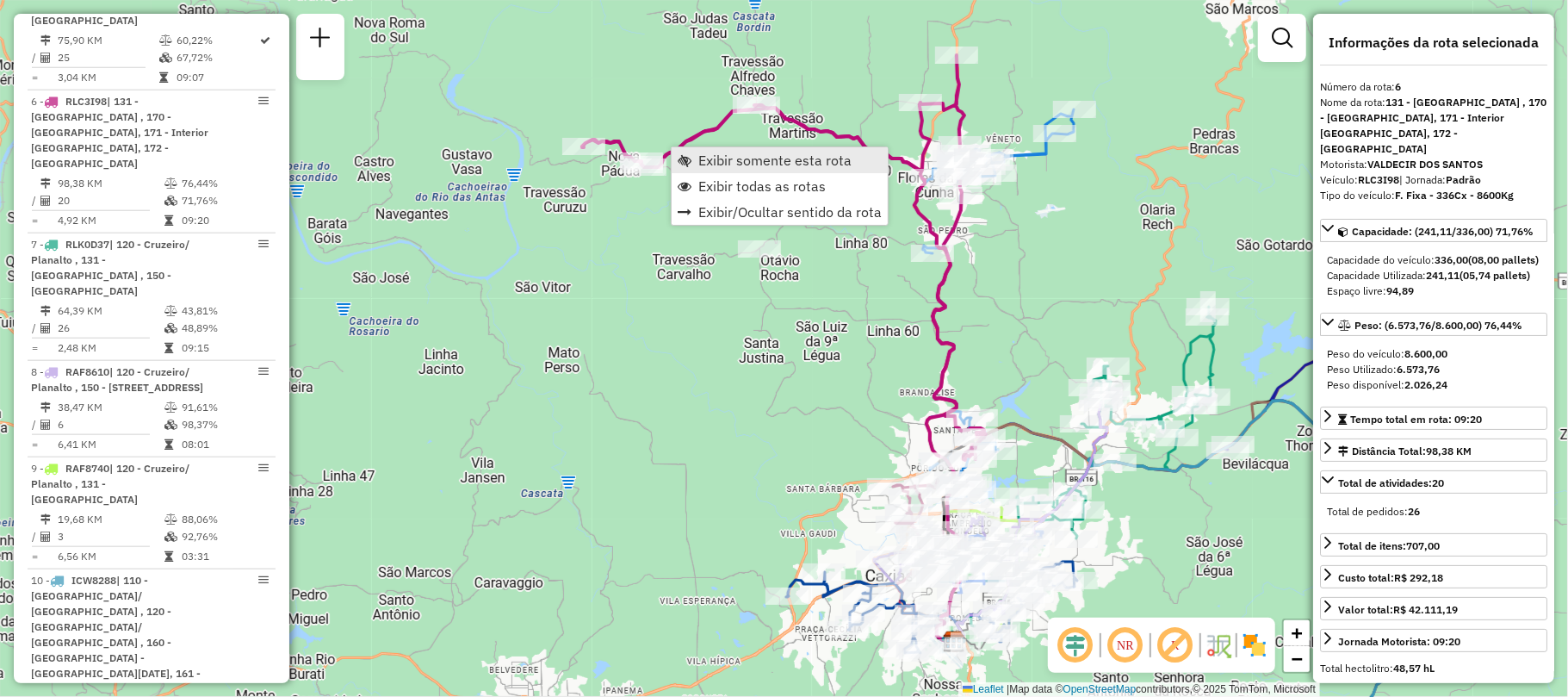
click at [706, 158] on span "Exibir somente esta rota" at bounding box center [775, 160] width 154 height 13
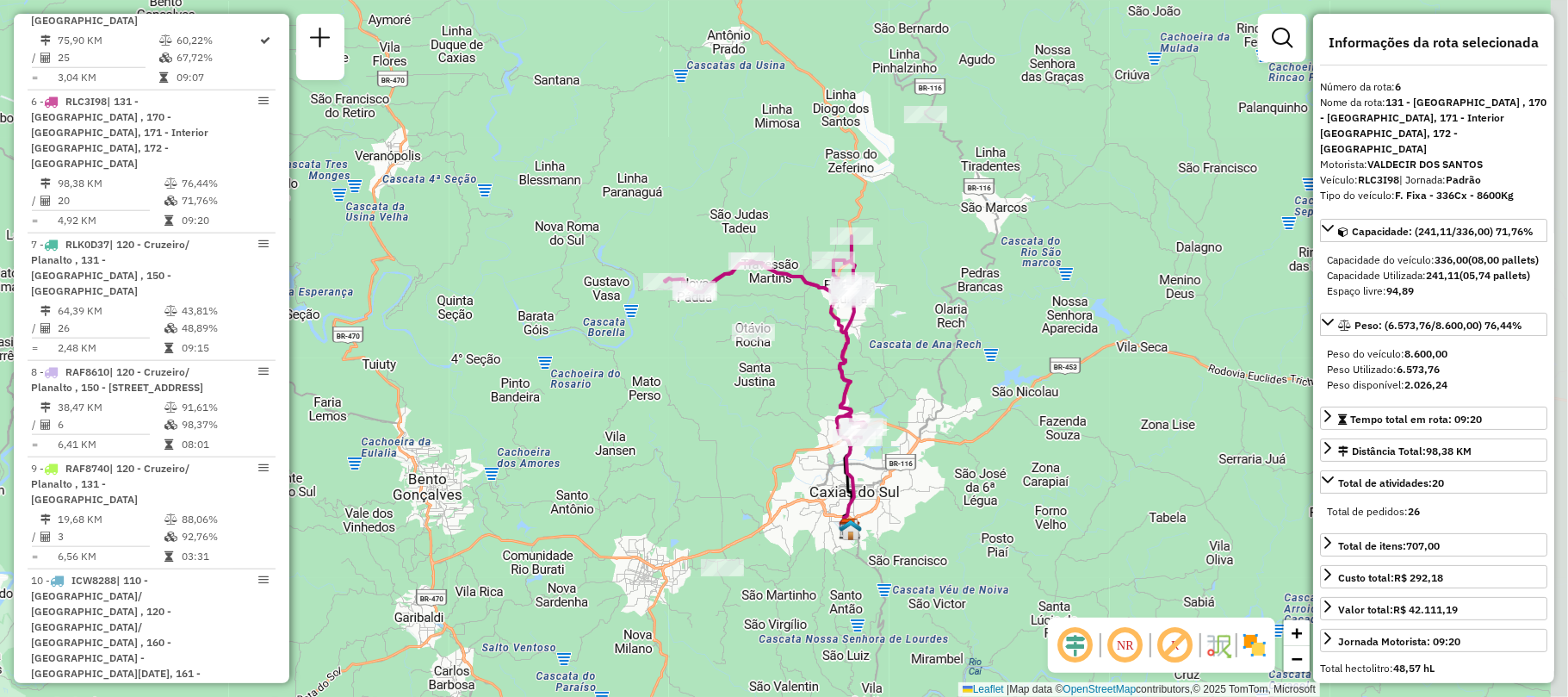
drag, startPoint x: 1058, startPoint y: 332, endPoint x: 930, endPoint y: 348, distance: 129.0
click at [931, 348] on div "Janela de atendimento Grade de atendimento Capacidade Transportadoras Veículos …" at bounding box center [784, 348] width 1568 height 697
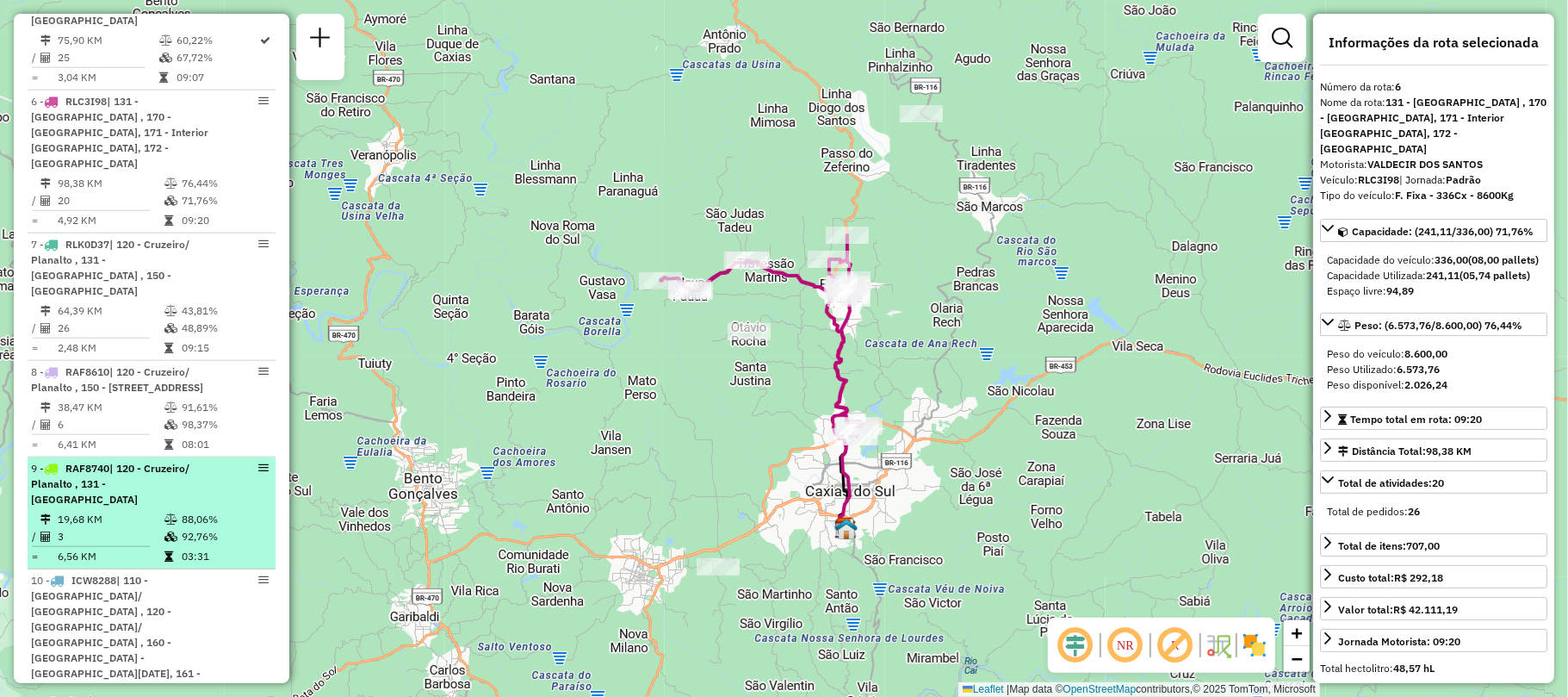
click at [112, 461] on span "| 120 - Cruzeiro/ Planalto , 131 - [GEOGRAPHIC_DATA]" at bounding box center [110, 483] width 158 height 44
